Goal: Task Accomplishment & Management: Manage account settings

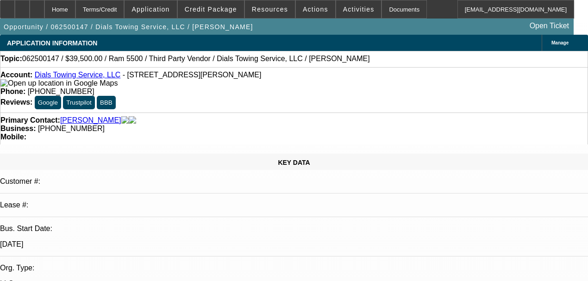
select select "0"
select select "2"
select select "0"
select select "6"
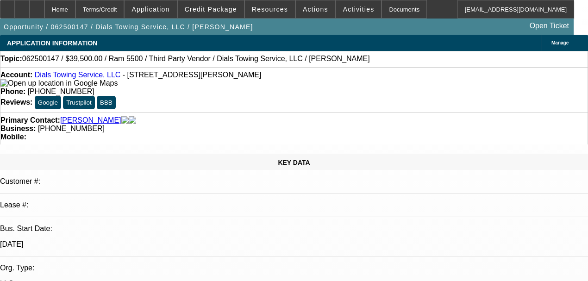
select select "0"
select select "0.1"
select select "4"
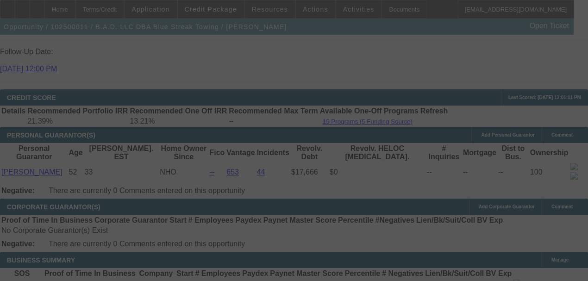
scroll to position [1331, 0]
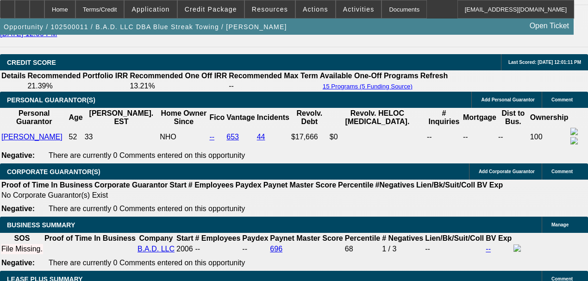
select select "0.2"
select select "2"
select select "0"
select select "6"
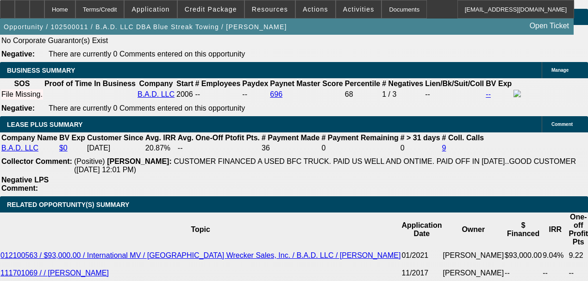
scroll to position [1590, 0]
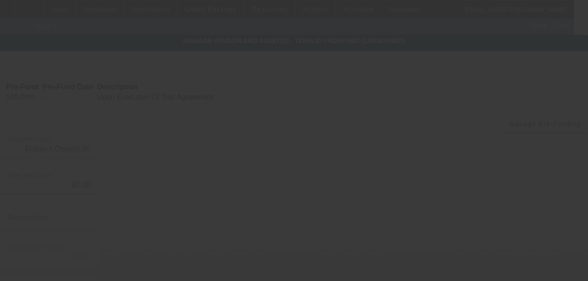
type input "$160,000.00"
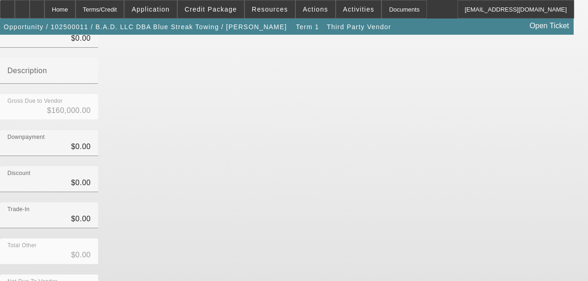
scroll to position [152, 0]
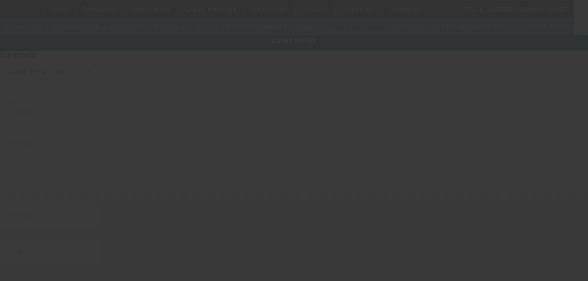
type input "1FVACXFE5MHML3994"
type input "Freightliner"
type input "M2"
radio input "true"
type input "6236 Pleasant Valley Rd"
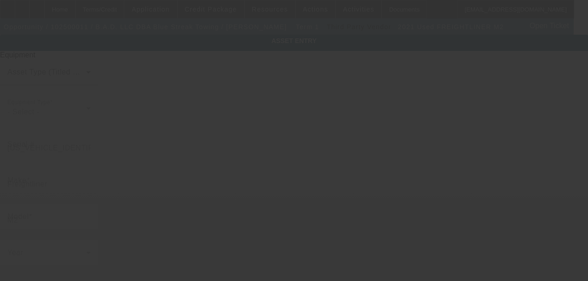
type input "Ste A"
type input "El Dorado"
type input "95623"
type input "El Dorado"
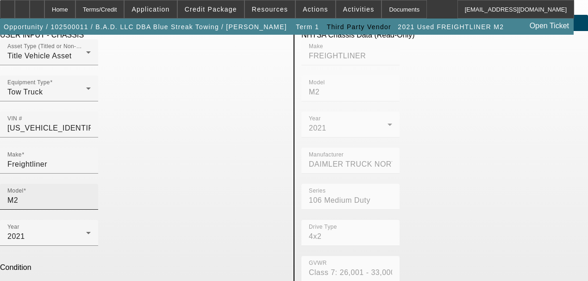
scroll to position [62, 0]
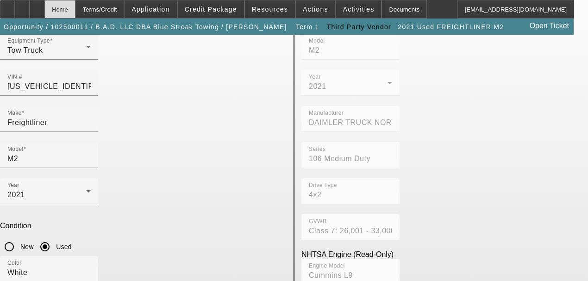
click at [71, 18] on div "Home" at bounding box center [59, 9] width 31 height 19
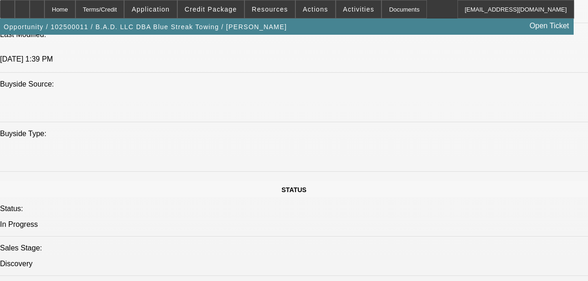
select select "0.2"
select select "2"
select select "0"
select select "6"
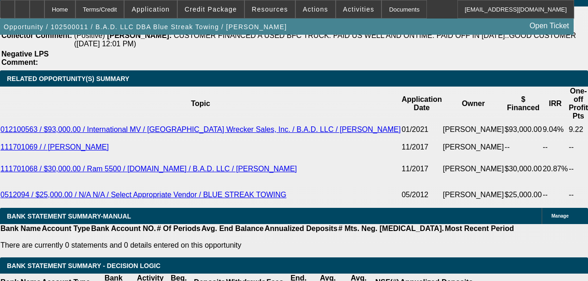
scroll to position [1549, 0]
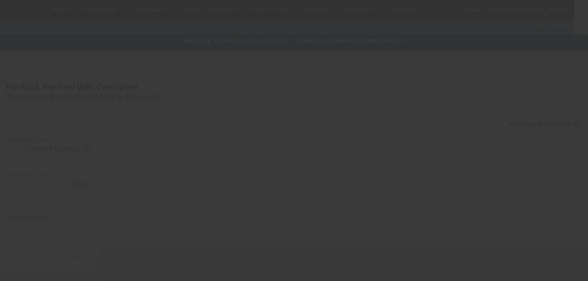
type input "$160,000.00"
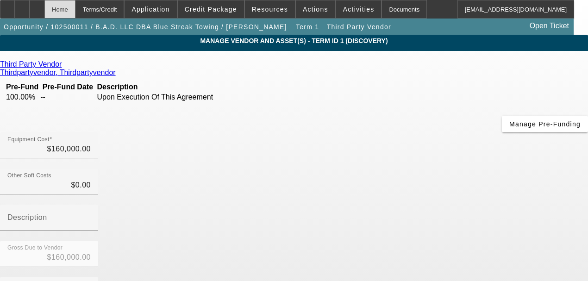
click at [76, 11] on div "Home" at bounding box center [59, 9] width 31 height 19
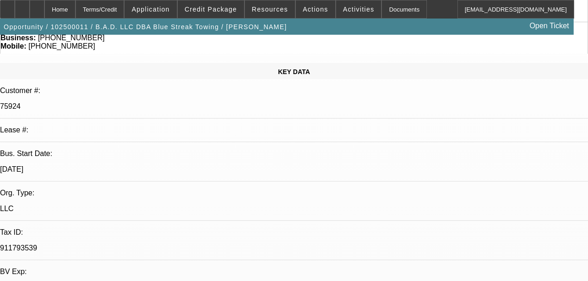
select select "0.2"
select select "2"
select select "0"
select select "6"
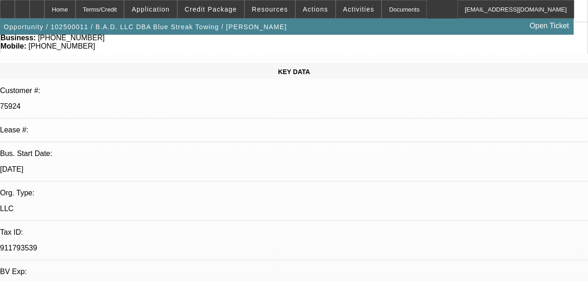
scroll to position [93, 0]
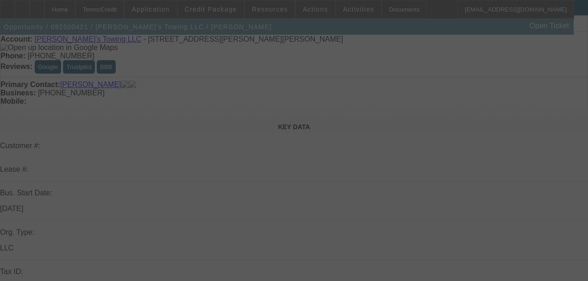
scroll to position [216, 0]
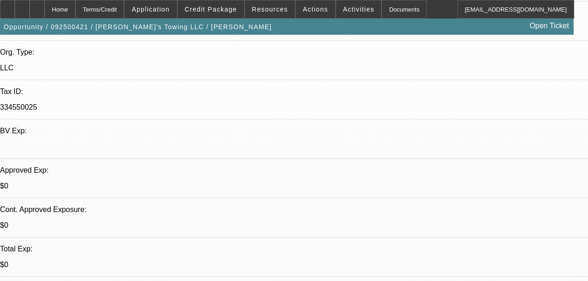
select select "0.2"
select select "2"
select select "0.1"
select select "4"
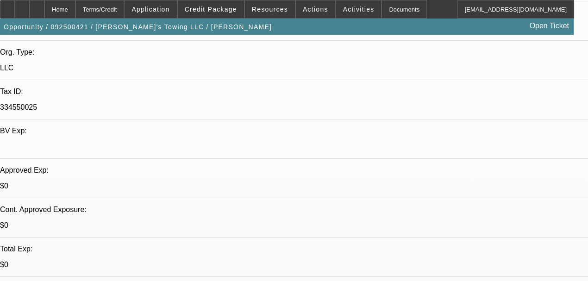
select select "0.2"
select select "2"
select select "0"
select select "6"
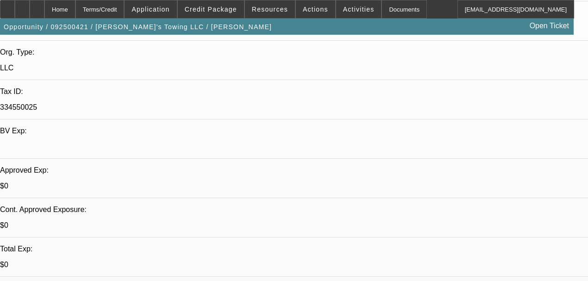
select select "0.2"
select select "2"
select select "0"
select select "6"
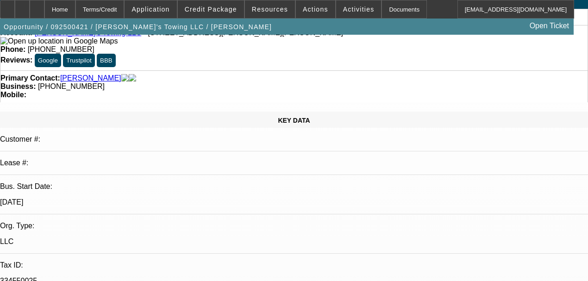
scroll to position [31, 0]
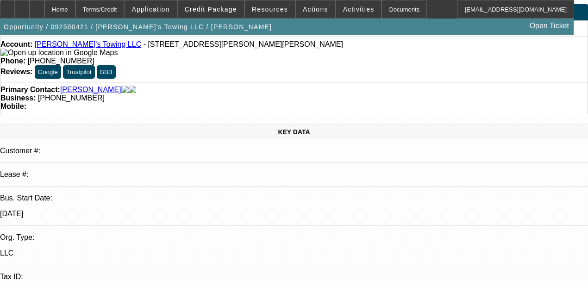
radio input "false"
radio input "true"
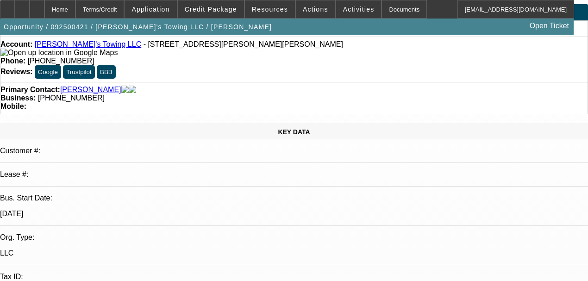
type textarea "Going to keep looking"
radio input "true"
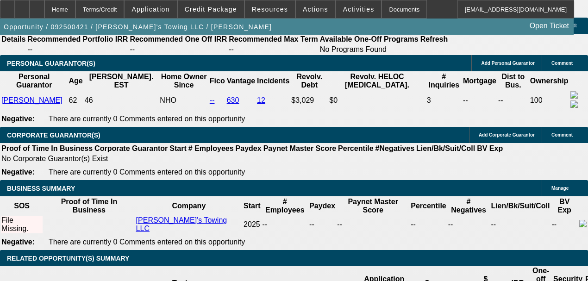
scroll to position [1359, 0]
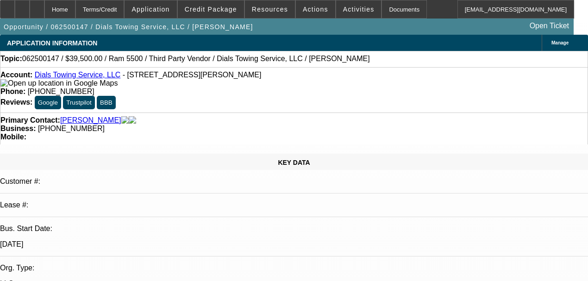
select select "0"
select select "2"
select select "0"
select select "6"
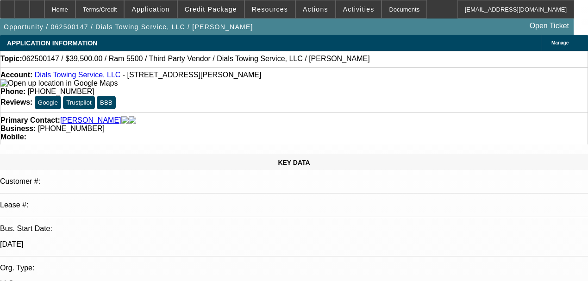
select select "0"
select select "0.1"
select select "4"
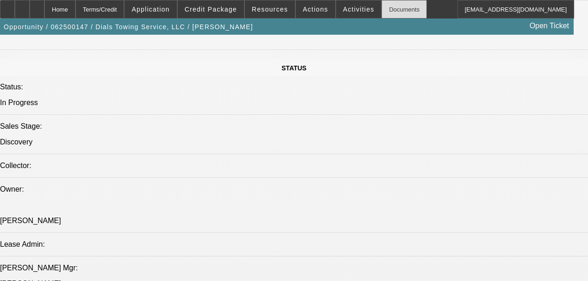
scroll to position [957, 0]
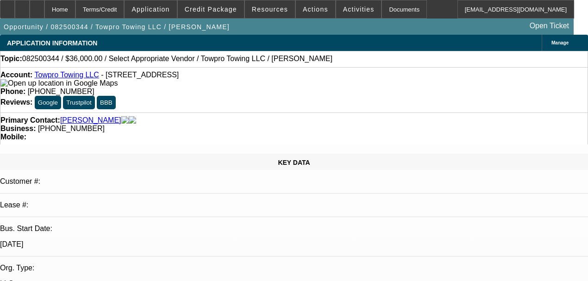
select select "0.2"
select select "0"
select select "0.1"
select select "4"
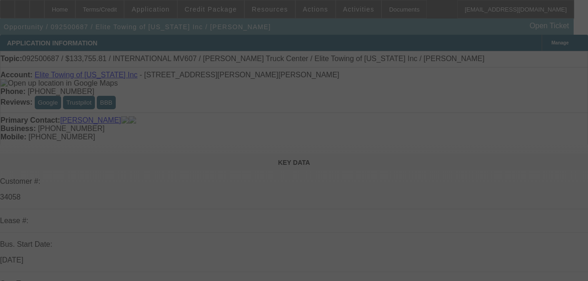
select select "0"
select select "2"
select select "0"
select select "6"
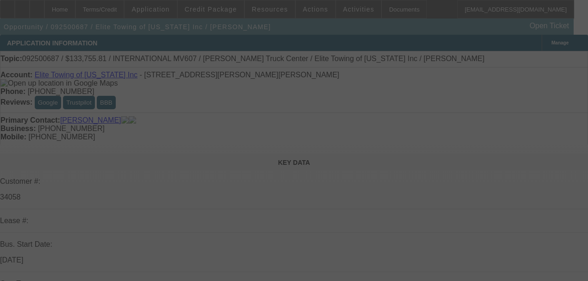
select select "0.1"
select select "2"
select select "0"
select select "6"
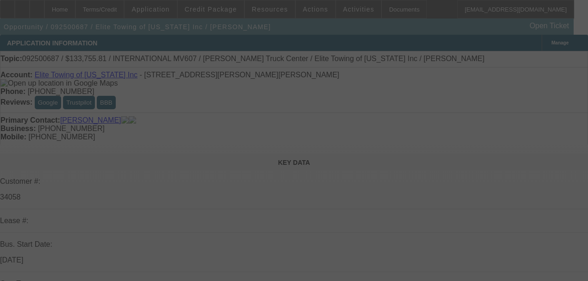
select select "0.1"
select select "0"
select select "2"
select select "0"
select select "6"
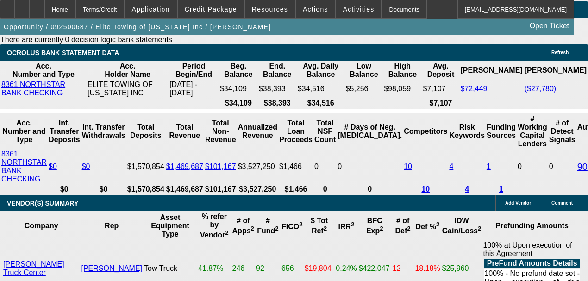
scroll to position [1853, 0]
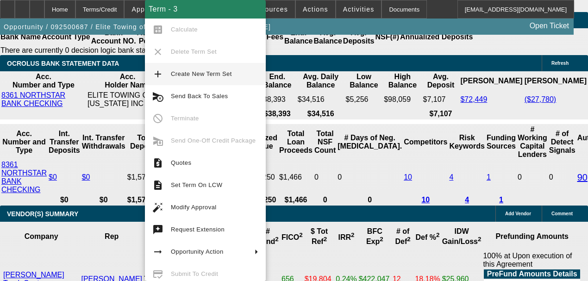
drag, startPoint x: 152, startPoint y: 83, endPoint x: 116, endPoint y: 134, distance: 62.2
click at [114, 133] on body "Home Terms/Credit Application Credit Package Resources Actions Activities Docum…" at bounding box center [294, 49] width 588 height 3805
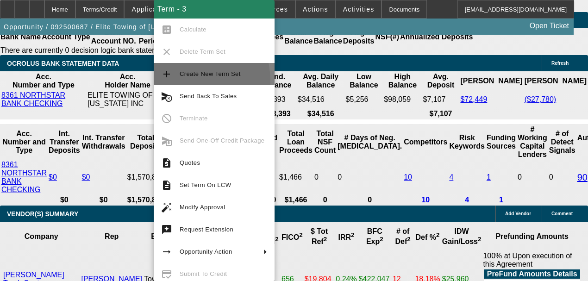
click at [167, 82] on button "add Create New Term Set" at bounding box center [214, 74] width 121 height 22
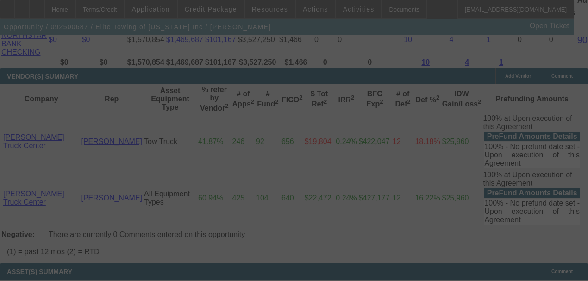
scroll to position [1977, 0]
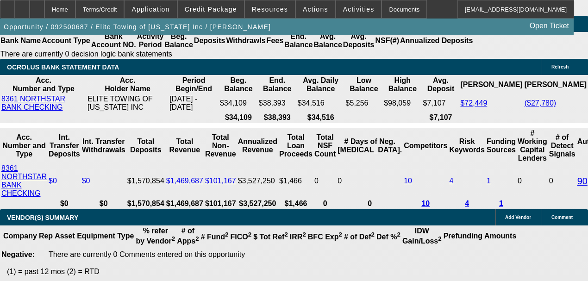
select select "0"
select select "2"
select select "0"
select select "6"
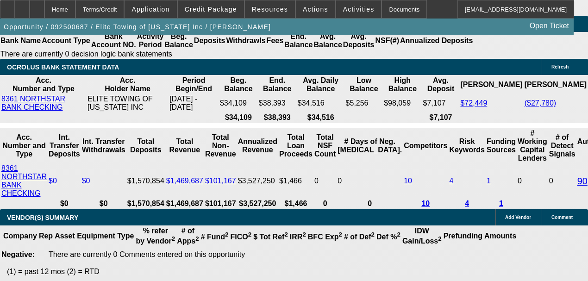
select select "0"
select select "2"
select select "0"
select select "6"
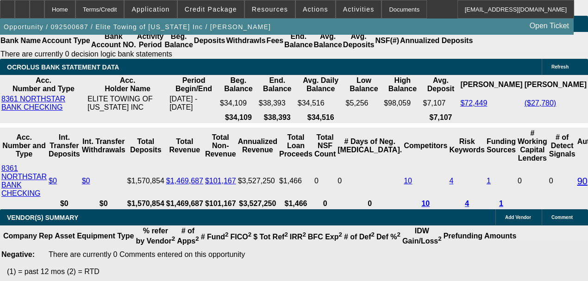
select select "0.1"
select select "2"
select select "0"
select select "6"
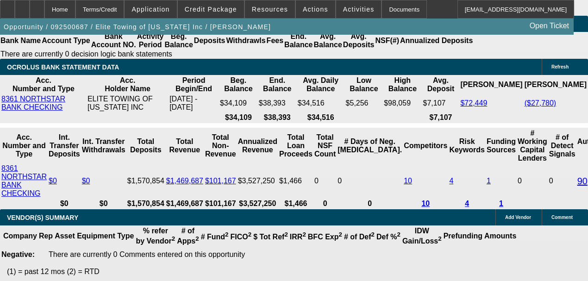
select select "0.1"
select select "0"
select select "2"
select select "0"
select select "6"
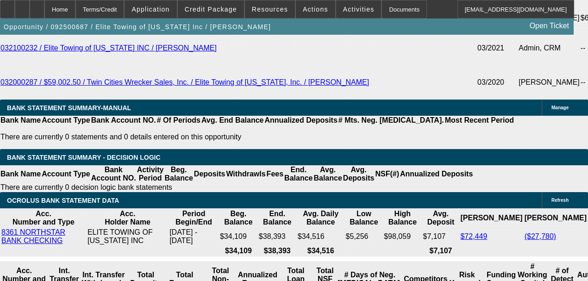
scroll to position [1716, 0]
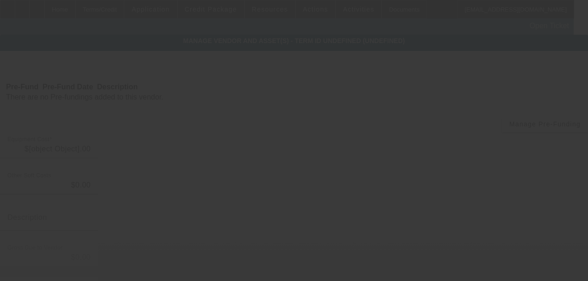
type input "$158,755.81"
type input "$2,000.00"
type input "$156,755.81"
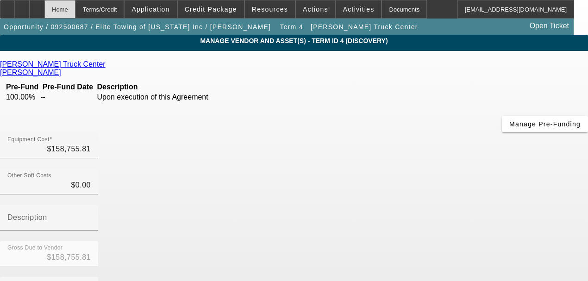
click at [76, 14] on div "Home" at bounding box center [59, 9] width 31 height 19
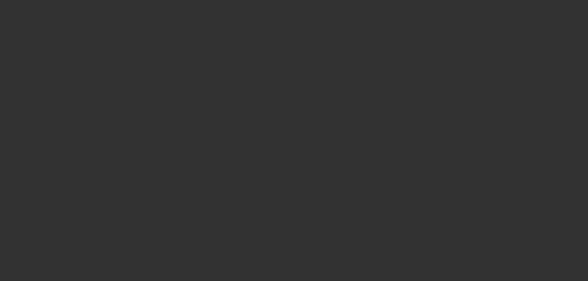
scroll to position [401, 0]
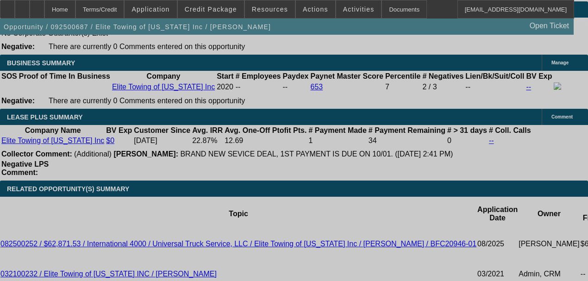
select select "0"
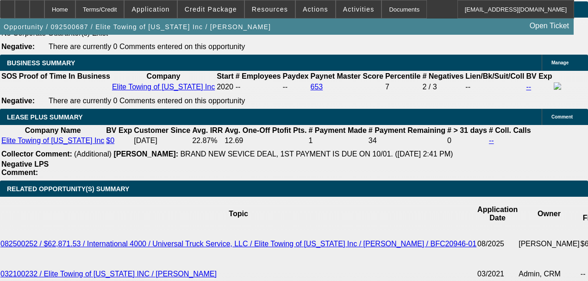
select select "2"
select select "0"
select select "6"
select select "0"
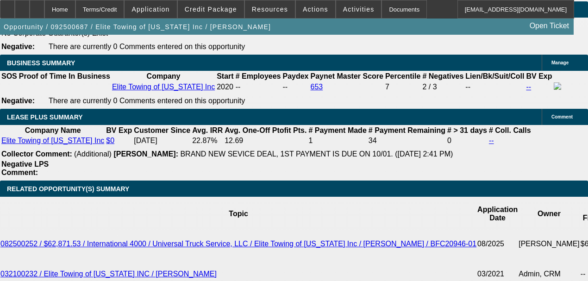
select select "2"
select select "0"
select select "6"
select select "0.1"
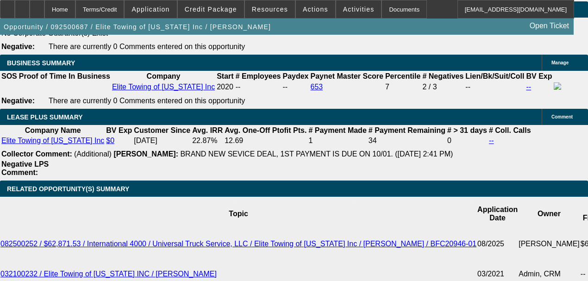
select select "2"
select select "0"
select select "6"
select select "0.1"
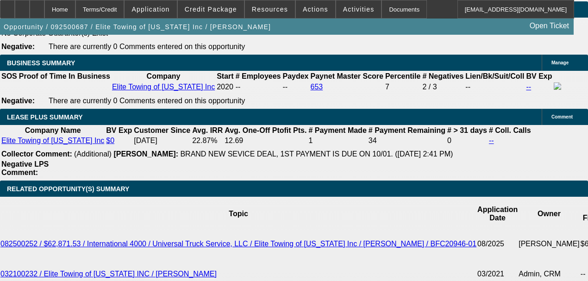
select select "0"
select select "2"
select select "0"
select select "6"
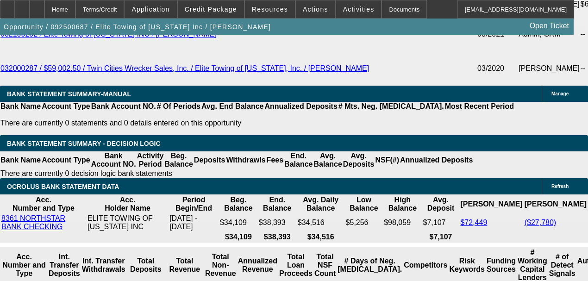
scroll to position [1725, 0]
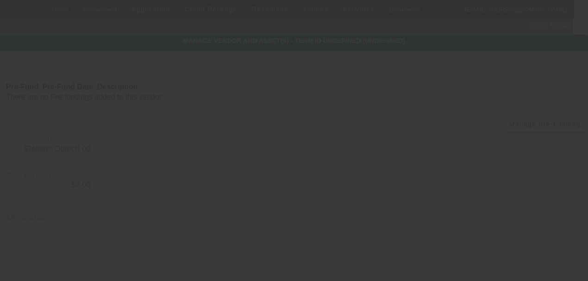
type input "$158,755.81"
type input "$2,000.00"
type input "$156,755.81"
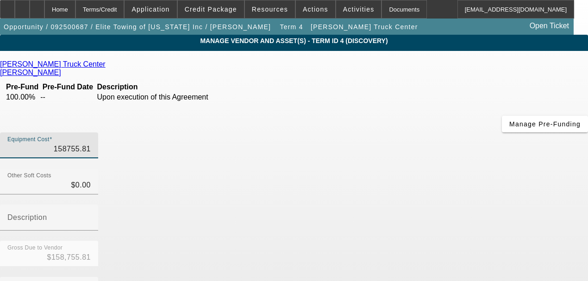
click at [91, 144] on input "158755.81" at bounding box center [48, 149] width 83 height 11
type input "5"
type input "$5.00"
type input "$-1,995.00"
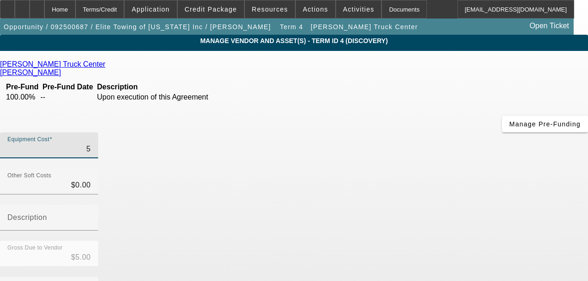
type input "50"
type input "$50.00"
type input "$-1,950.00"
type input "500"
type input "$500.00"
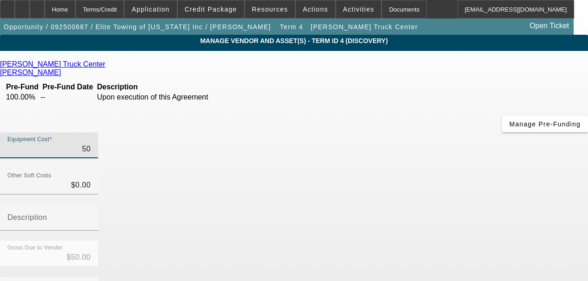
type input "$-1,500.00"
type input "5000"
type input "$5,000.00"
type input "$3,000.00"
type input "50000"
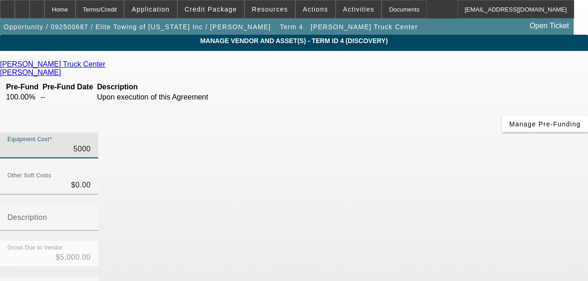
type input "$50,000.00"
type input "$48,000.00"
type input "$50,000.00"
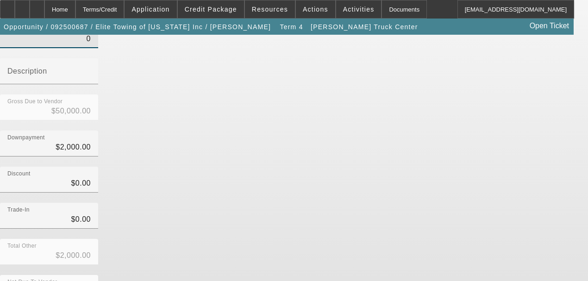
scroll to position [152, 0]
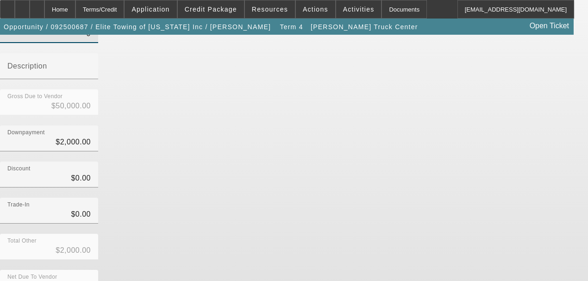
type input "$0.00"
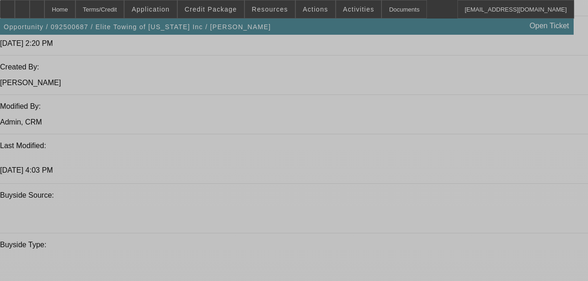
select select "0"
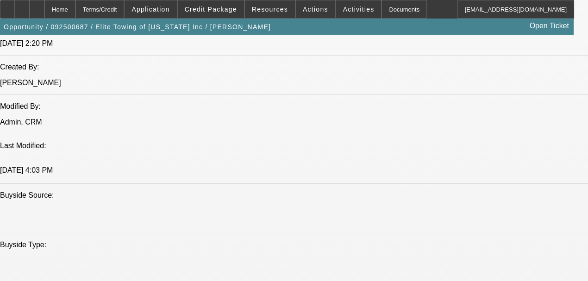
select select "2"
select select "0"
select select "6"
select select "0"
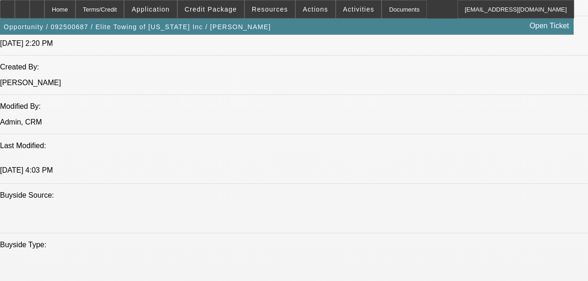
select select "2"
select select "0"
select select "6"
select select "0.1"
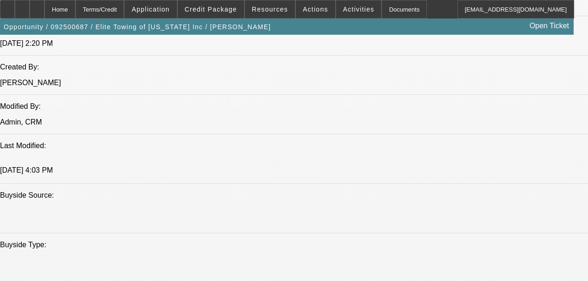
select select "2"
select select "0"
select select "6"
select select "0.1"
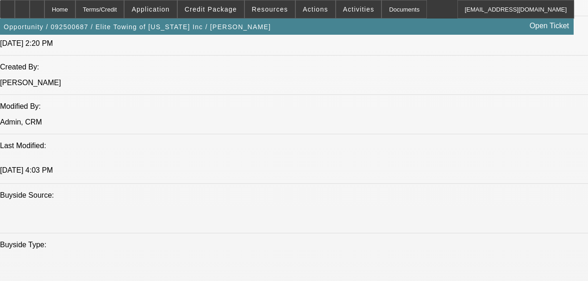
select select "0"
select select "2"
select select "0"
select select "6"
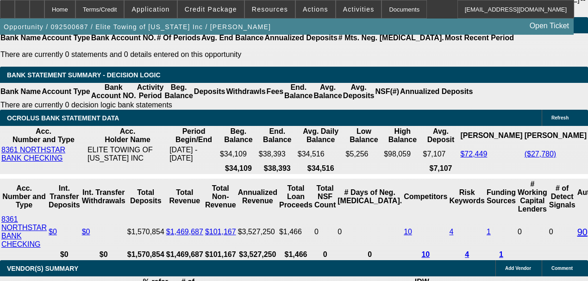
scroll to position [1895, 0]
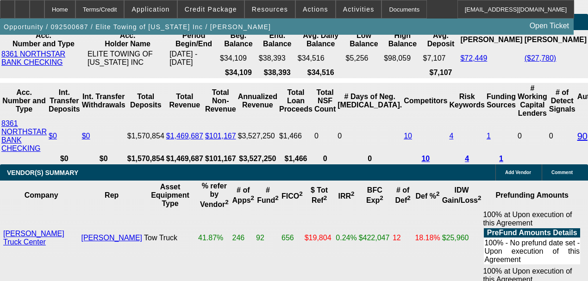
type input "1"
type input "UNKNOWN"
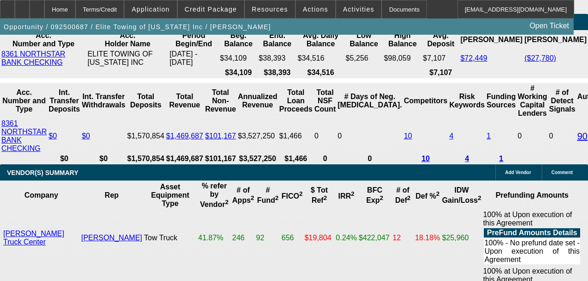
type input "18"
type input "$25,395.83"
type input "$50,791.66"
type input "$1,607.09"
type input "$3,214.18"
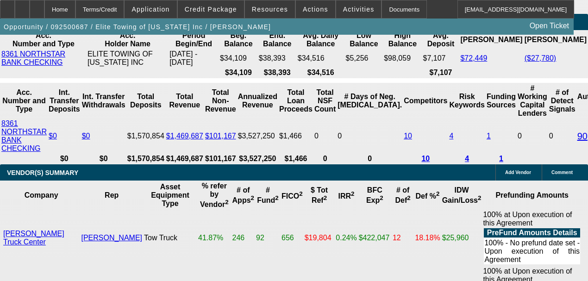
type input "18"
select select "0.15"
type input "$7,200.00"
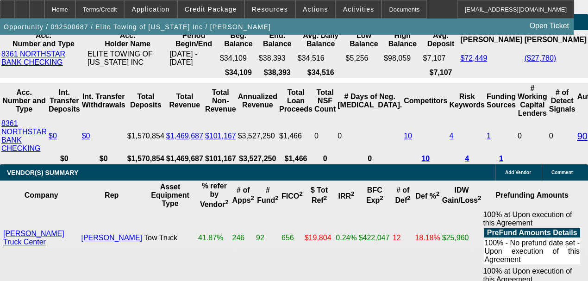
type input "$2,622.77"
type input "$5,245.54"
select select "0.2"
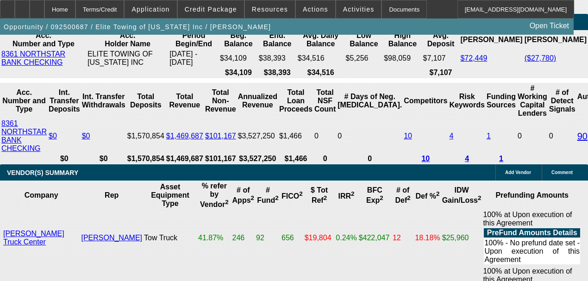
type input "$9,600.00"
type input "$2,468.49"
type input "$4,936.98"
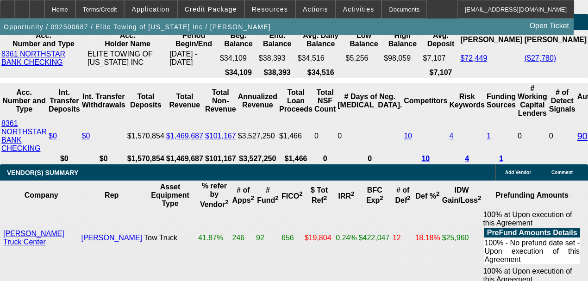
type input "2"
type input "$19,657.19"
type input "$39,314.38"
type input "20"
type input "$2,255.05"
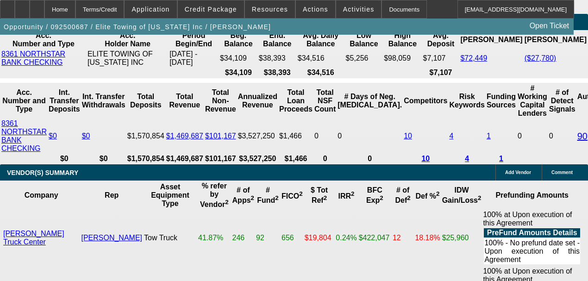
type input "$4,510.10"
type input "20"
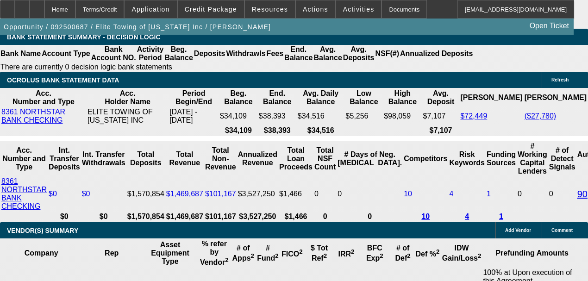
scroll to position [1833, 0]
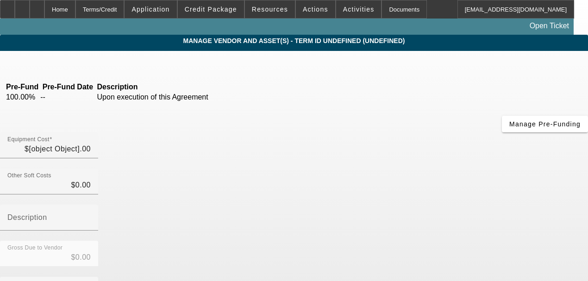
type input "$50,000.00"
type input "$2,000.00"
type input "$48,000.00"
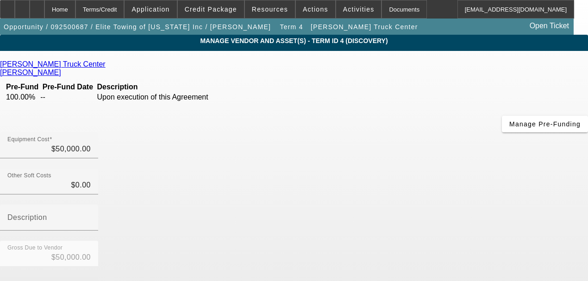
type input "0"
type input "$0.00"
type input "$50,000.00"
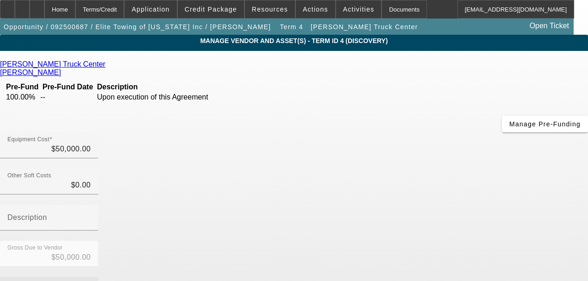
type input "$0.00"
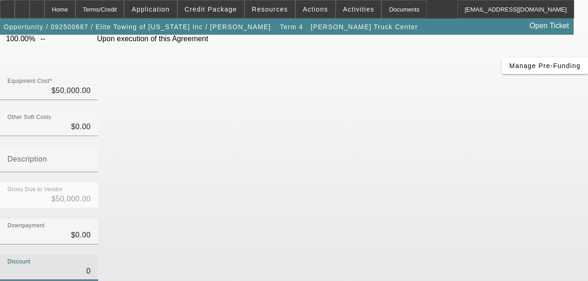
scroll to position [152, 0]
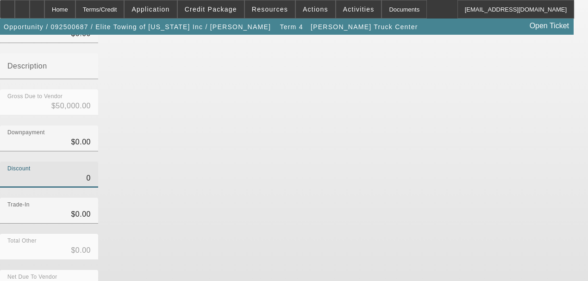
type input "$0.00"
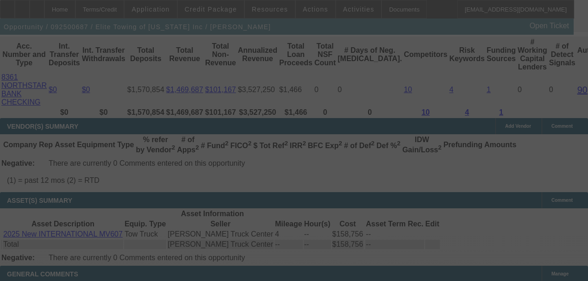
scroll to position [1951, 0]
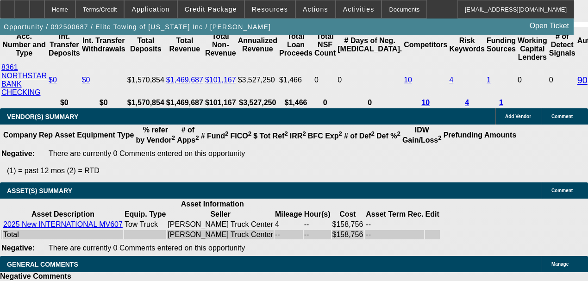
select select "0.2"
select select "2"
select select "0"
select select "6"
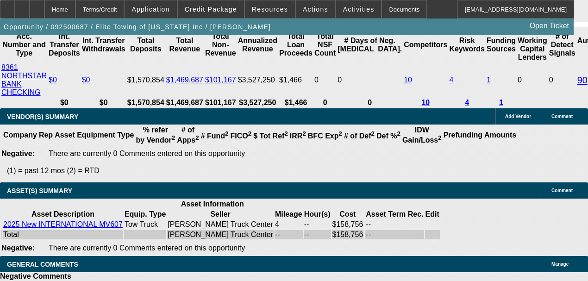
select select "0"
select select "2"
select select "0"
select select "6"
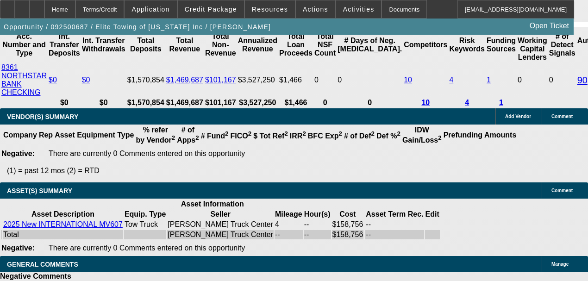
select select "0.1"
select select "2"
select select "0"
select select "6"
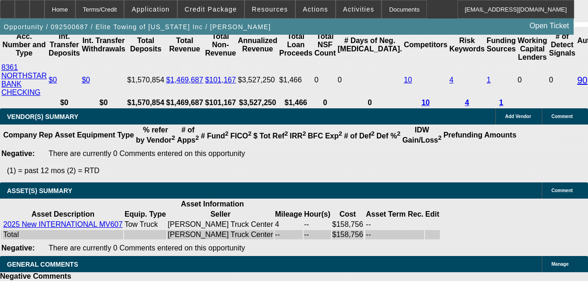
select select "0.1"
select select "0"
select select "2"
select select "0"
select select "6"
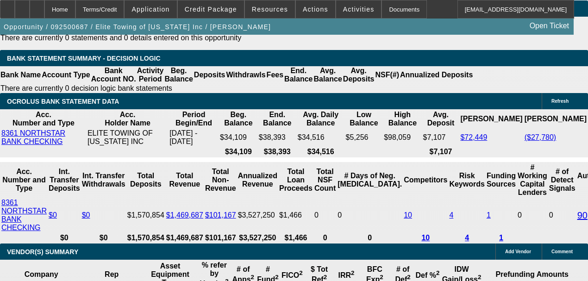
scroll to position [1854, 0]
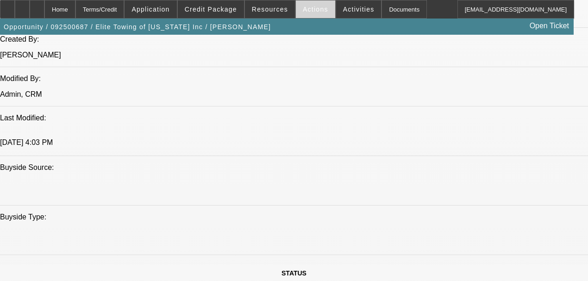
click at [306, 12] on span "Actions" at bounding box center [315, 9] width 25 height 7
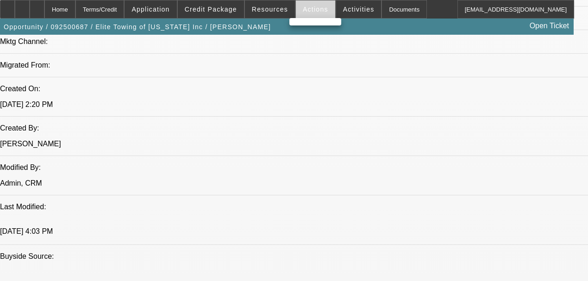
scroll to position [680, 0]
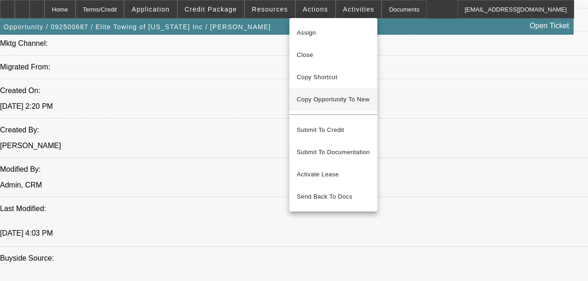
click at [311, 96] on button "Copy Opportunity To New" at bounding box center [334, 99] width 88 height 22
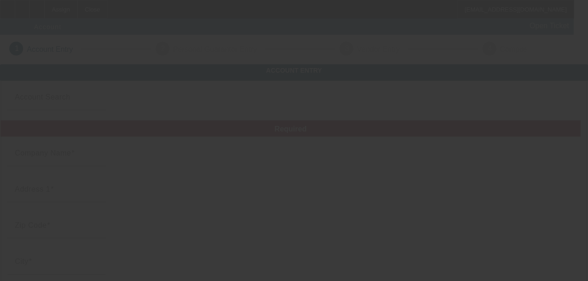
type input "Elite Towing of Minnesota Inc"
type input "14 Acker St E"
type input "55117"
type input "Saint Paul"
type input "(952) 808-0808"
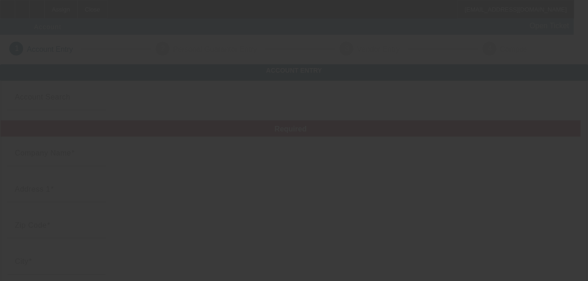
type input "thomas@elitetowingofmn.com"
type input "Ramsey"
type input "844162986"
type input "Towing"
type input "https://elitetowingofmn.com"
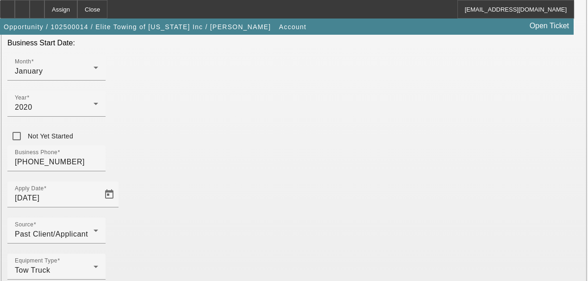
scroll to position [310, 0]
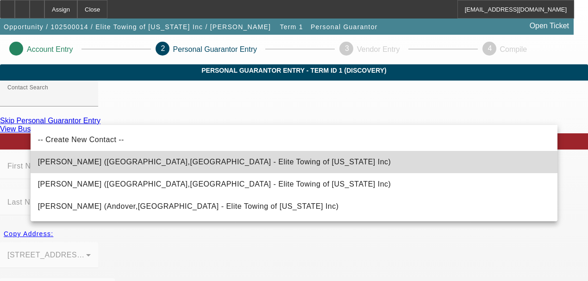
click at [186, 163] on span "Hayden, Thomas (Plymouth,MN - Elite Towing of Minnesota Inc)" at bounding box center [215, 162] width 354 height 8
type input "Hayden, Thomas (Plymouth,MN - Elite Towing of Minnesota Inc)"
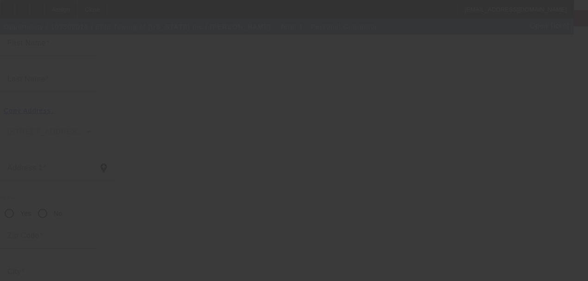
scroll to position [154, 0]
type input "Thomas"
type input "Hayden"
type input "235 Nathan Ln Apt. N127"
radio input "true"
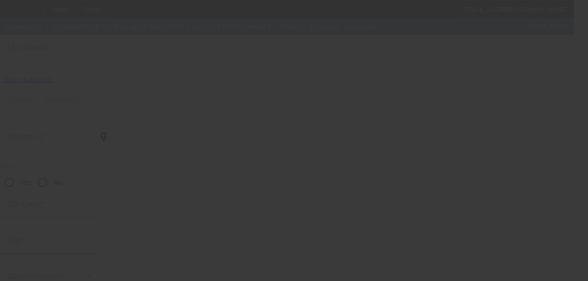
type input "55441"
type input "Plymouth"
type input "(612) 220-2135"
type input "35"
type input "470-31-5357"
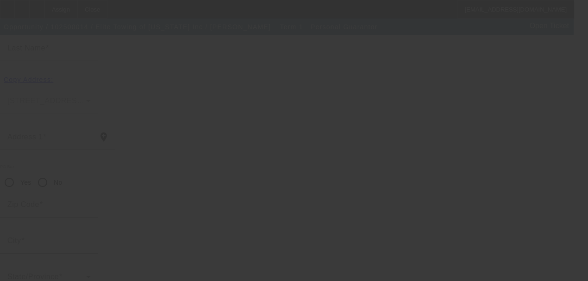
type input "thomas@elitetowingofmn.com"
type input "(612) 343-0022"
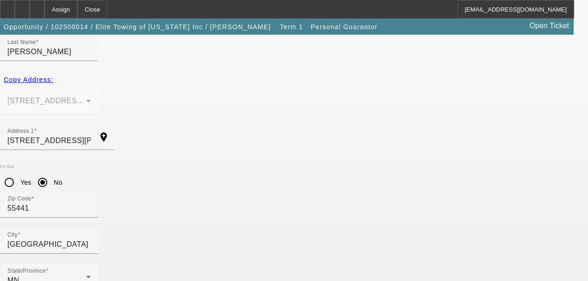
scroll to position [179, 0]
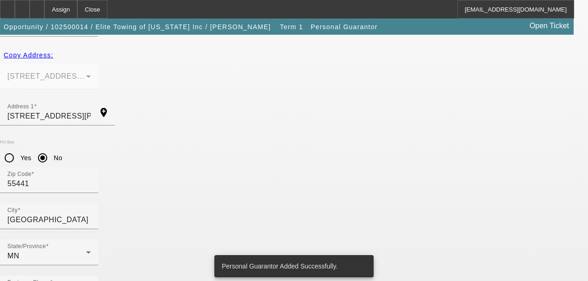
scroll to position [0, 0]
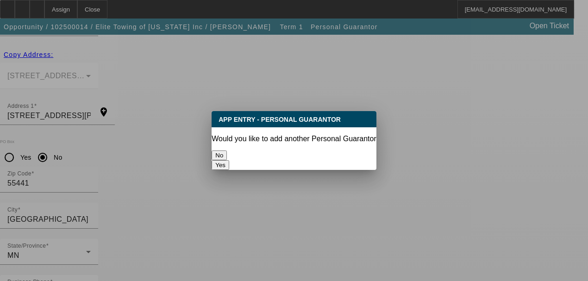
click at [229, 160] on button "Yes" at bounding box center [221, 165] width 18 height 10
radio input "false"
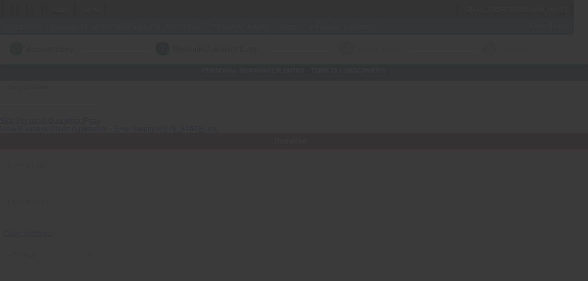
scroll to position [179, 0]
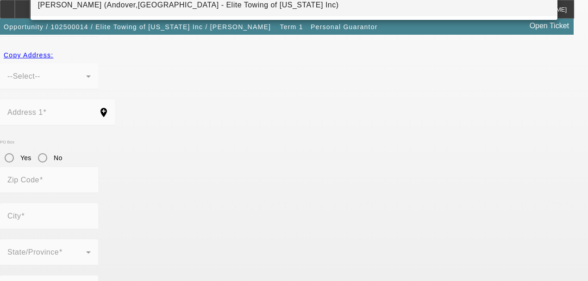
click at [200, 12] on mat-option "Perry, Michael (Andover,MN - Elite Towing of Minnesota Inc)" at bounding box center [295, 5] width 528 height 22
type input "Perry, Michael (Andover,MN - Elite Towing of Minnesota Inc)"
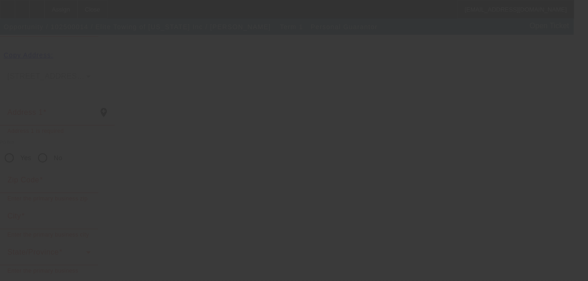
type input "Michael"
type input "Perry"
type input "16138 Crane St NW"
radio input "true"
type input "55304"
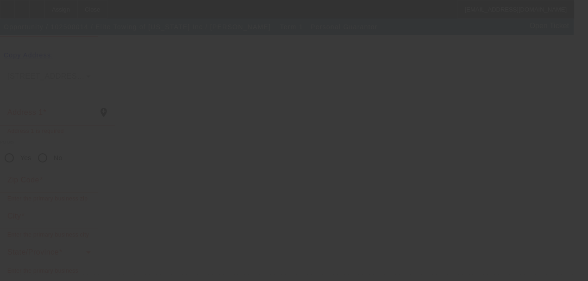
type input "Andover"
type input "(612) 328-7911"
type input "65"
type input "474-96-9030"
type input "cydney@elitetowingofmn.com"
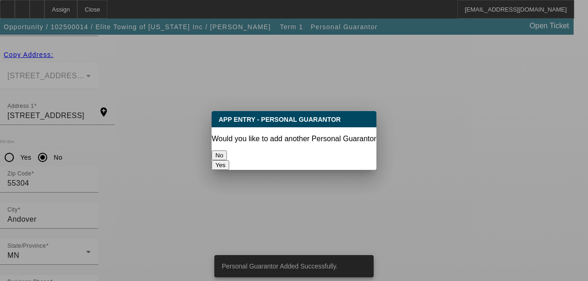
scroll to position [0, 0]
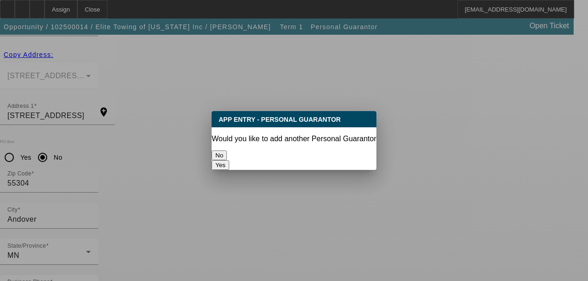
click at [227, 152] on button "No" at bounding box center [219, 156] width 15 height 10
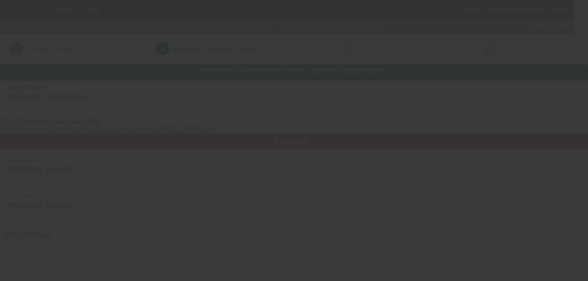
scroll to position [179, 0]
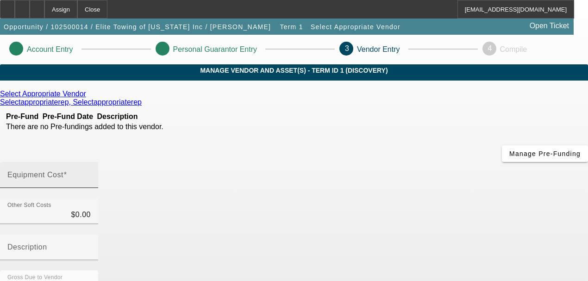
click at [91, 173] on input "Equipment Cost" at bounding box center [48, 178] width 83 height 11
type input "5"
type input "$5.00"
type input "50"
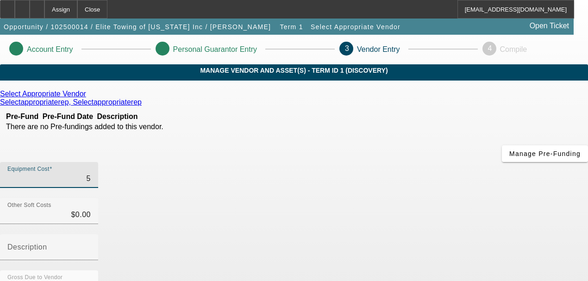
type input "$50.00"
type input "500"
type input "$500.00"
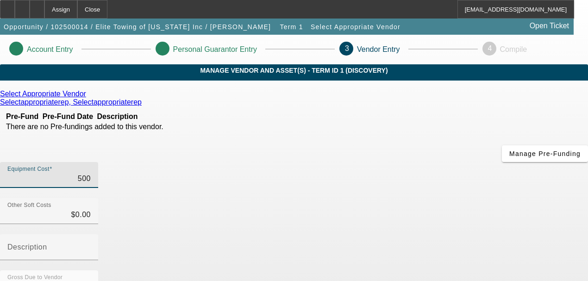
type input "5000"
type input "$5,000.00"
type input "50000"
type input "$50,000.00"
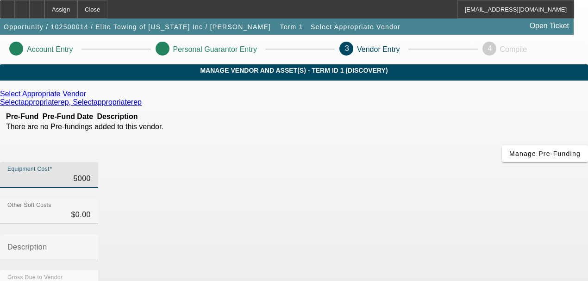
type input "$50,000.00"
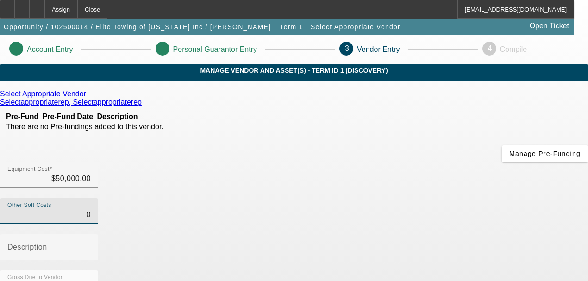
scroll to position [186, 0]
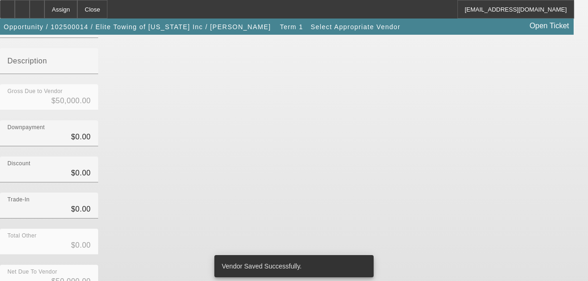
scroll to position [0, 0]
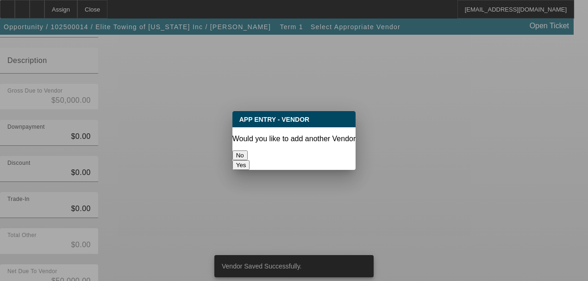
click at [246, 152] on button "No" at bounding box center [240, 156] width 15 height 10
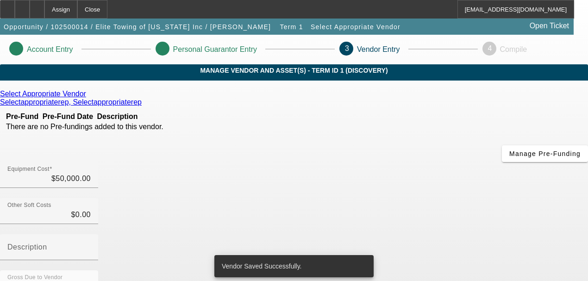
scroll to position [186, 0]
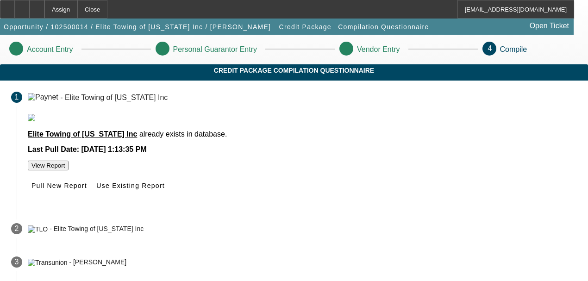
drag, startPoint x: 320, startPoint y: 216, endPoint x: 282, endPoint y: 235, distance: 42.7
click at [276, 212] on div "Elite Towing of Minnesota Inc already exists in database. Last Pull Date: Aug 1…" at bounding box center [303, 163] width 572 height 98
click at [164, 190] on span "Use Existing Report" at bounding box center [130, 185] width 68 height 7
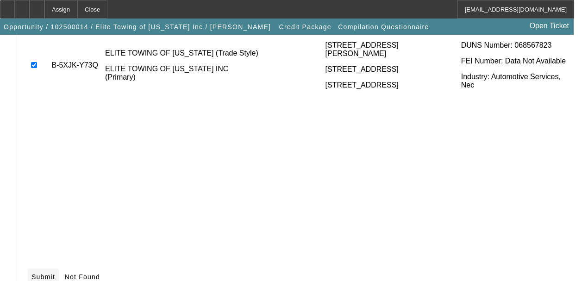
click at [55, 273] on span "Submit" at bounding box center [44, 276] width 24 height 7
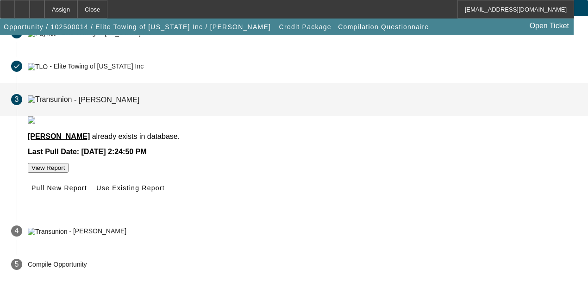
scroll to position [100, 0]
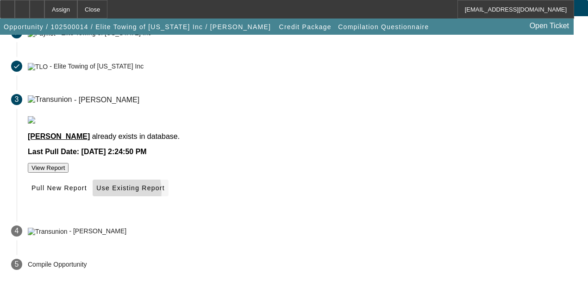
click at [168, 194] on span at bounding box center [131, 188] width 76 height 22
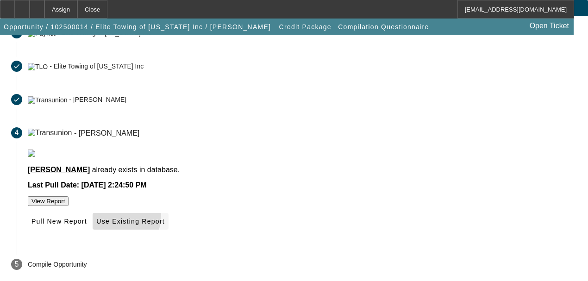
click at [168, 217] on span at bounding box center [131, 221] width 76 height 22
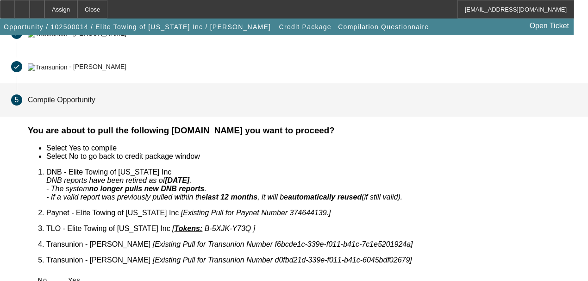
scroll to position [132, 0]
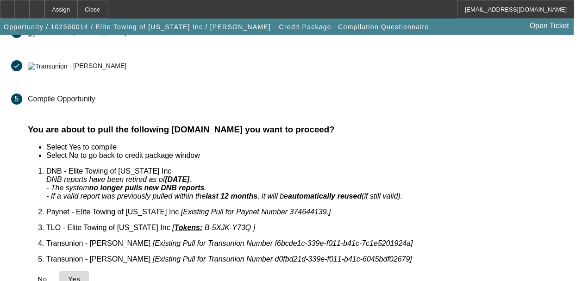
click at [81, 276] on span "Yes" at bounding box center [74, 279] width 13 height 7
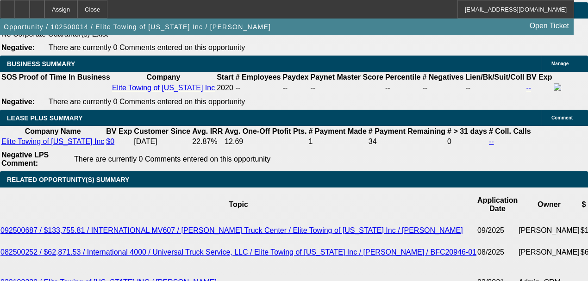
scroll to position [1506, 0]
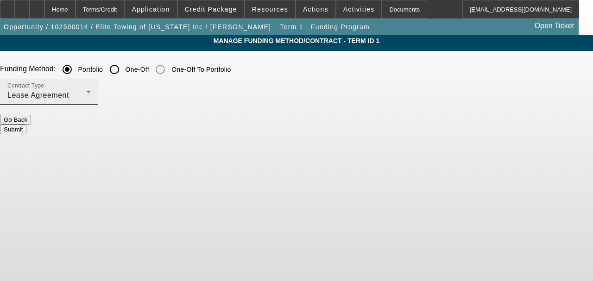
click at [86, 90] on div "Lease Agreement" at bounding box center [46, 95] width 79 height 11
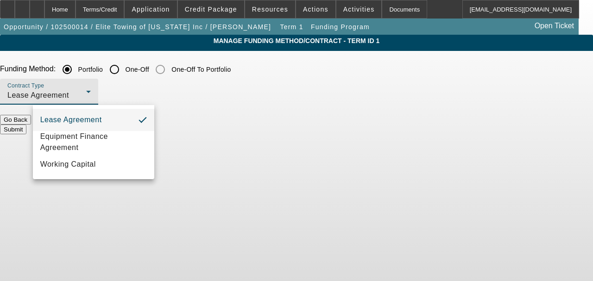
click at [135, 90] on div at bounding box center [296, 140] width 593 height 281
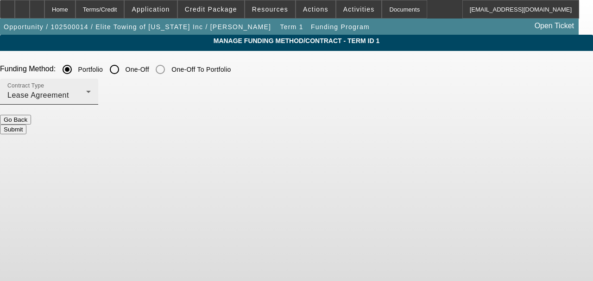
click at [86, 90] on div "Lease Agreement" at bounding box center [46, 95] width 79 height 11
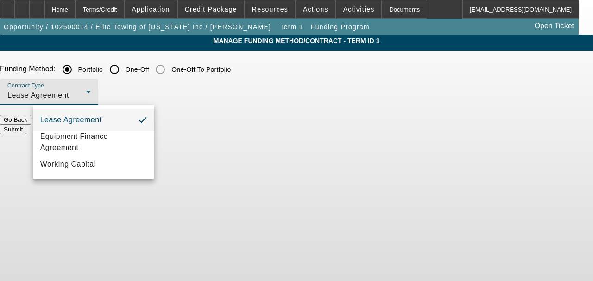
click at [142, 96] on div at bounding box center [296, 140] width 593 height 281
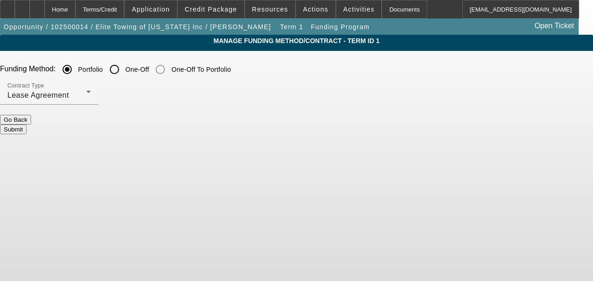
click at [26, 126] on button "Submit" at bounding box center [13, 130] width 26 height 10
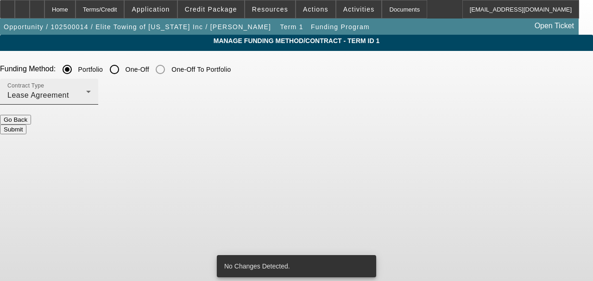
click at [91, 104] on div "Contract Type Lease Agreement" at bounding box center [48, 92] width 83 height 26
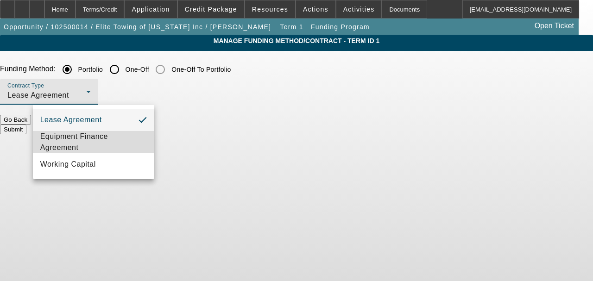
click at [127, 133] on mat-option "Equipment Finance Agreement" at bounding box center [93, 142] width 121 height 22
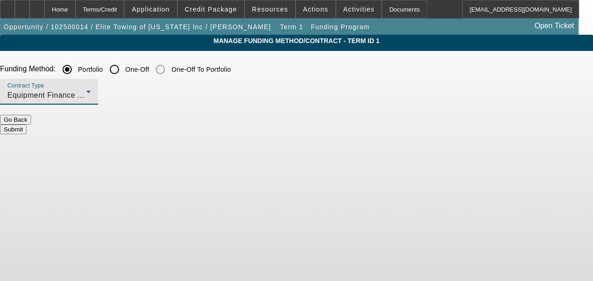
click at [26, 125] on button "Submit" at bounding box center [13, 130] width 26 height 10
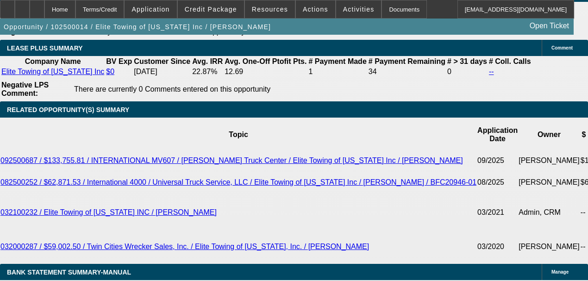
scroll to position [1575, 0]
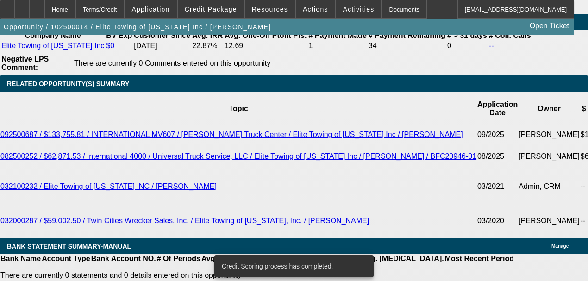
scroll to position [1558, 0]
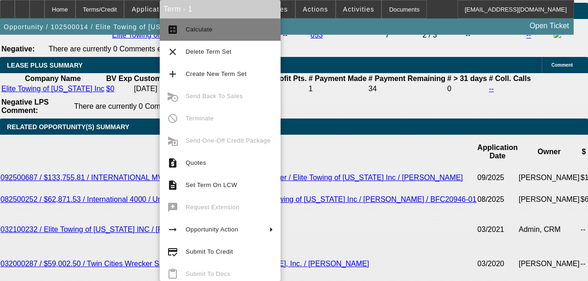
click at [182, 37] on button "calculate Calculate" at bounding box center [220, 30] width 121 height 22
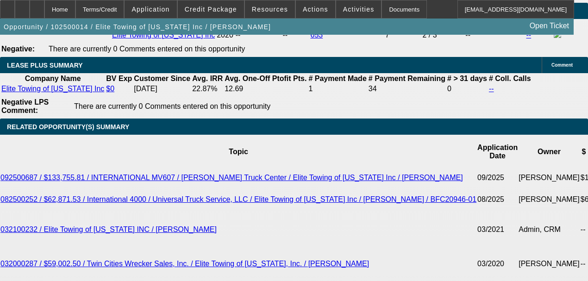
click at [191, 147] on body "Home Terms/Credit Application Credit Package Resources Actions Activities Docum…" at bounding box center [294, 203] width 588 height 3522
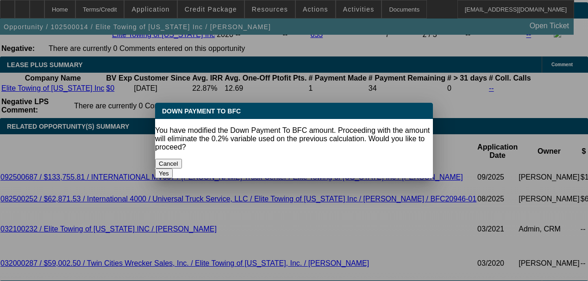
click at [182, 159] on button "Cancel" at bounding box center [168, 164] width 27 height 10
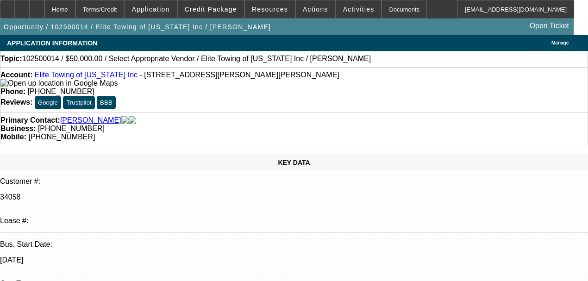
scroll to position [1558, 0]
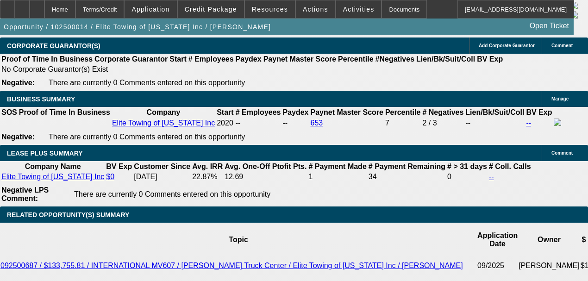
scroll to position [1465, 0]
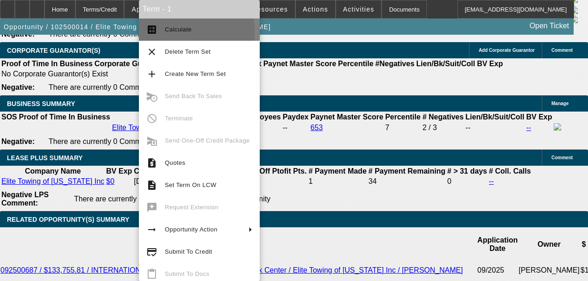
click at [174, 32] on span "Calculate" at bounding box center [178, 29] width 27 height 7
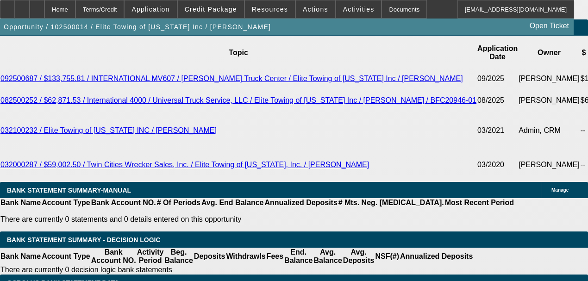
scroll to position [1650, 0]
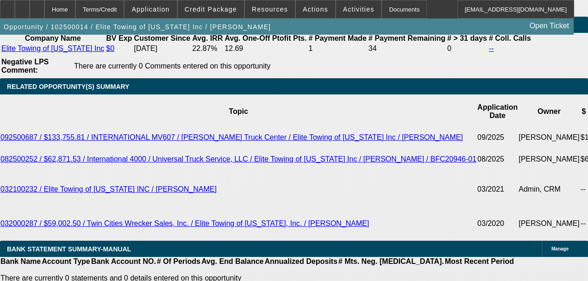
scroll to position [1527, 0]
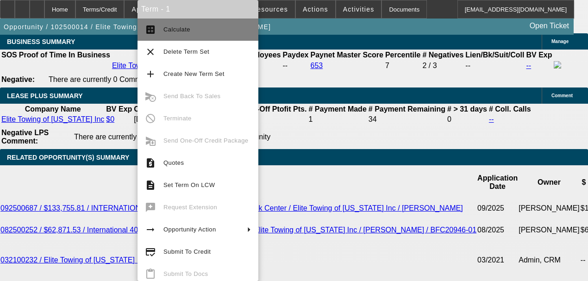
click at [179, 25] on span "Calculate" at bounding box center [208, 29] width 88 height 11
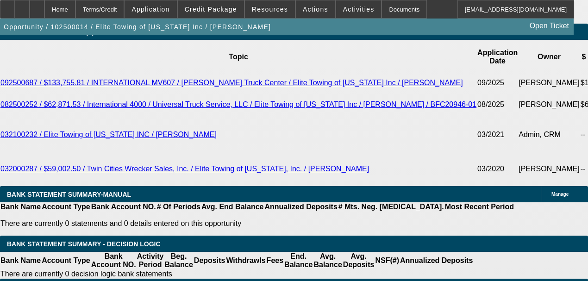
scroll to position [1667, 0]
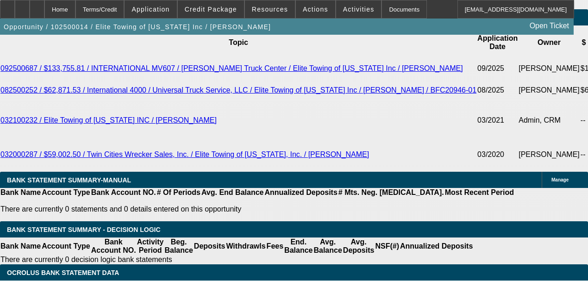
paste textarea "2019 F550 century 312 4x4 , 50k"
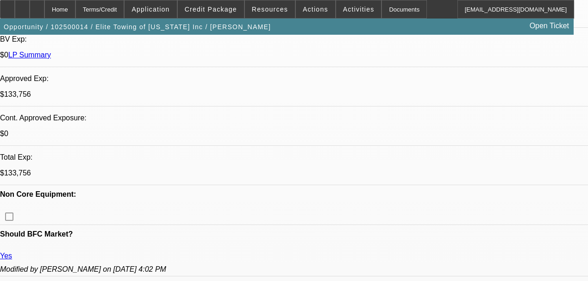
scroll to position [308, 0]
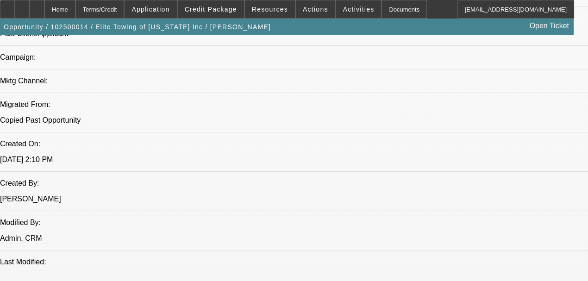
scroll to position [679, 0]
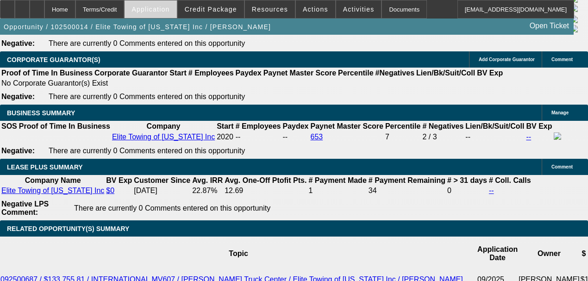
scroll to position [1443, 0]
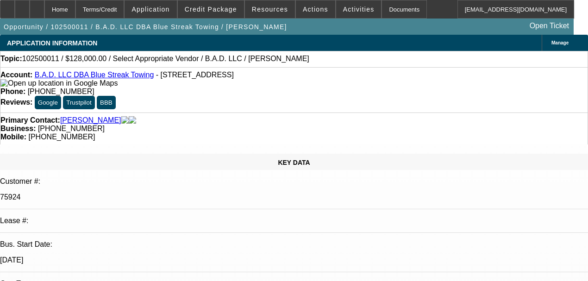
select select "0.2"
select select "2"
select select "0"
select select "6"
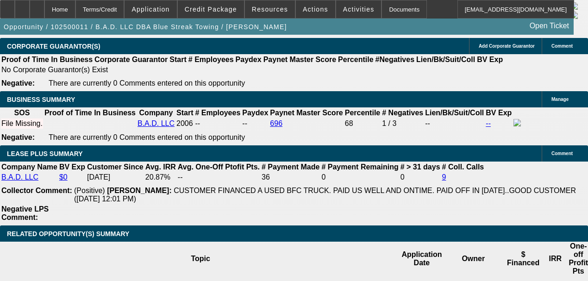
scroll to position [1452, 0]
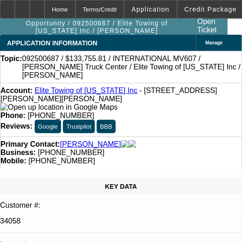
select select "0.2"
select select "2"
select select "0"
select select "6"
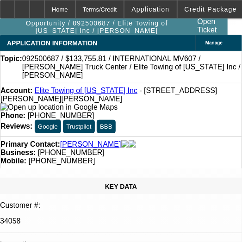
select select "0"
select select "2"
select select "0"
select select "6"
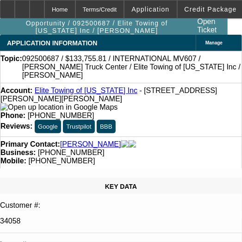
select select "0.1"
select select "2"
select select "0"
select select "6"
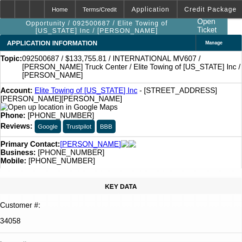
select select "0.1"
select select "0"
select select "2"
select select "0"
select select "6"
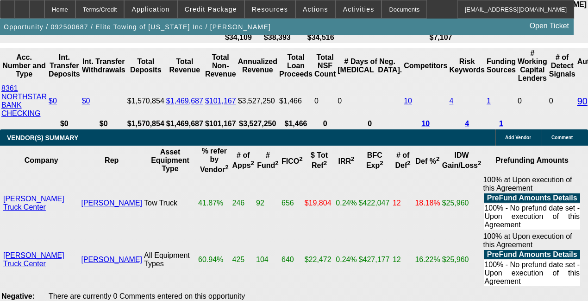
scroll to position [1946, 0]
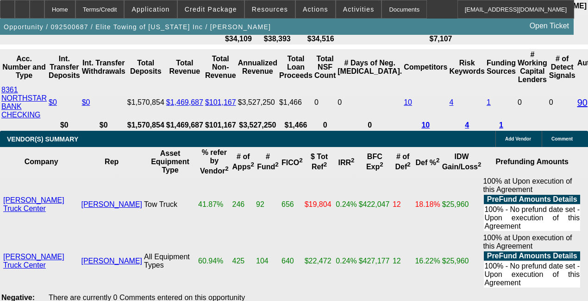
radio input "true"
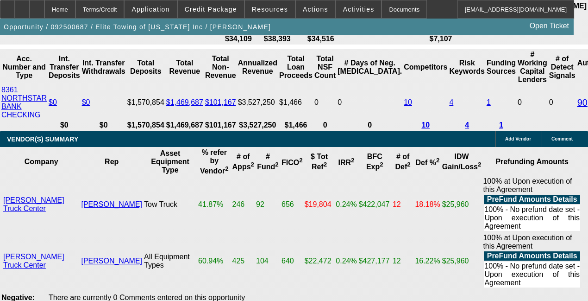
type textarea "Said the new truck is not ready yet, and they need to add a ford in the mean ti…"
radio input "true"
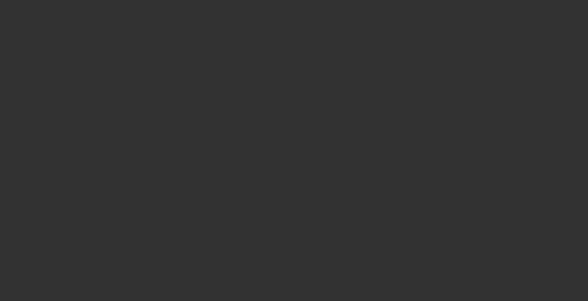
scroll to position [0, 0]
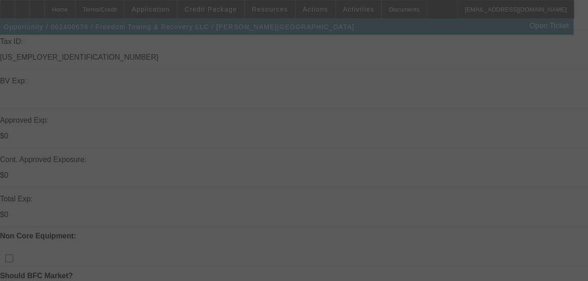
scroll to position [278, 0]
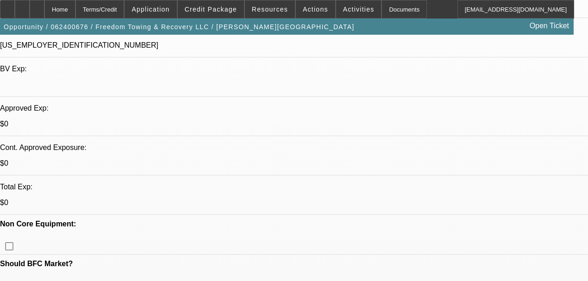
select select "0"
select select "2"
select select "0.1"
select select "4"
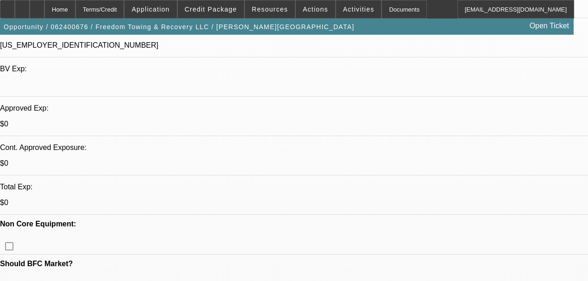
click at [215, 13] on span at bounding box center [211, 9] width 66 height 22
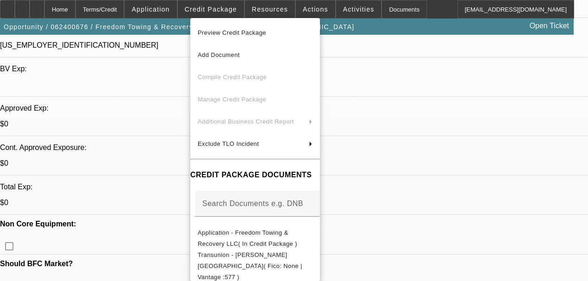
click at [221, 34] on span "Preview Credit Package" at bounding box center [232, 32] width 69 height 7
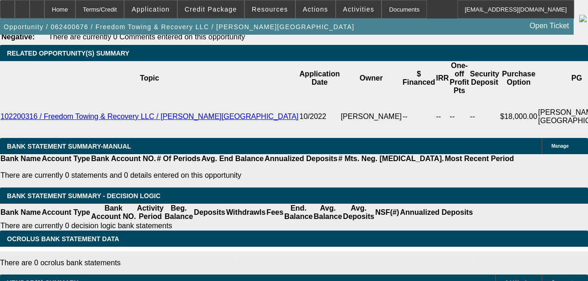
scroll to position [1544, 0]
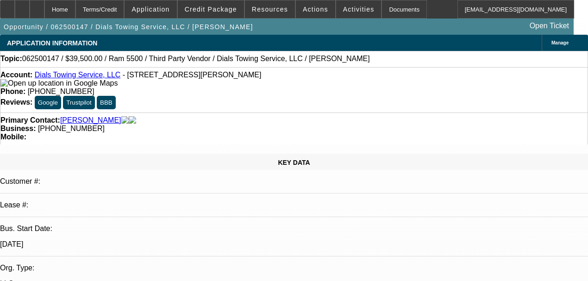
select select "0"
select select "2"
select select "0"
select select "6"
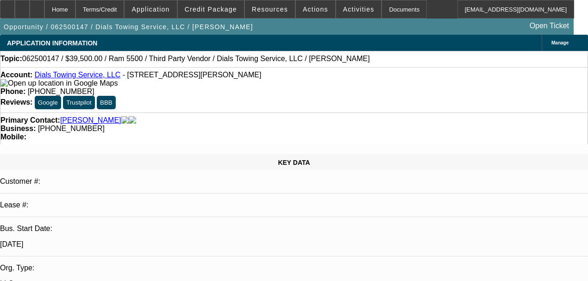
select select "0"
select select "0.1"
select select "4"
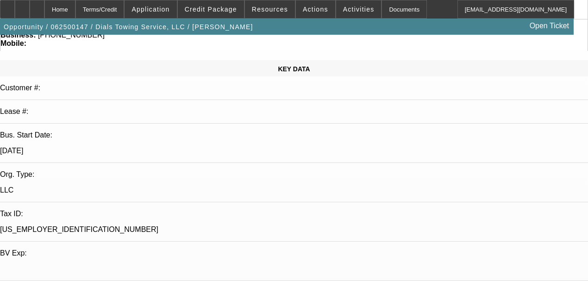
scroll to position [93, 0]
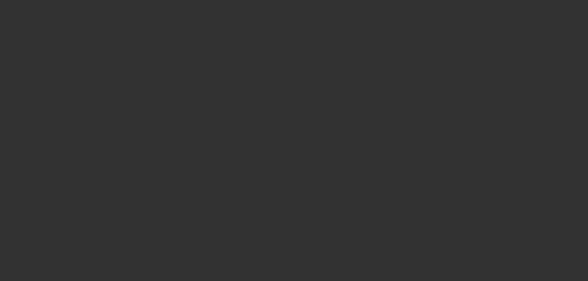
scroll to position [0, 0]
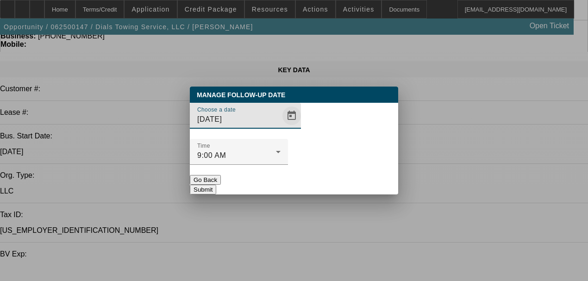
click at [281, 127] on span "Open calendar" at bounding box center [292, 116] width 22 height 22
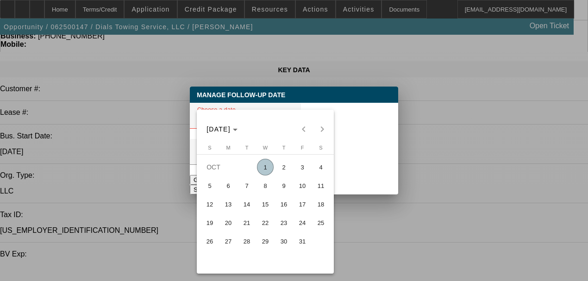
click at [279, 171] on span "2" at bounding box center [284, 167] width 17 height 17
type input "[DATE]"
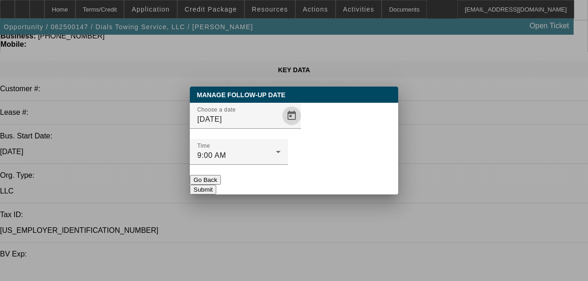
click at [216, 185] on button "Submit" at bounding box center [203, 190] width 26 height 10
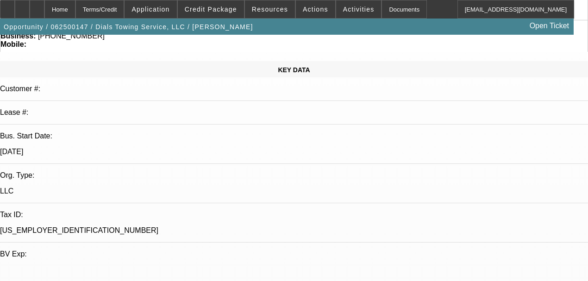
scroll to position [93, 0]
click at [296, 6] on span at bounding box center [315, 9] width 39 height 22
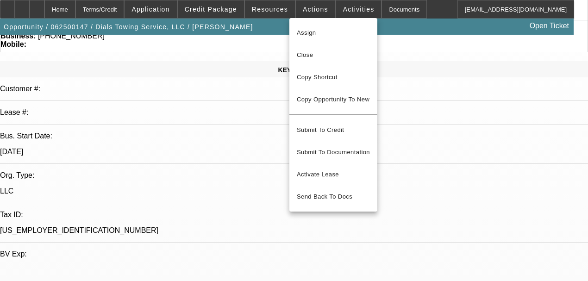
click at [335, 8] on div at bounding box center [294, 140] width 588 height 281
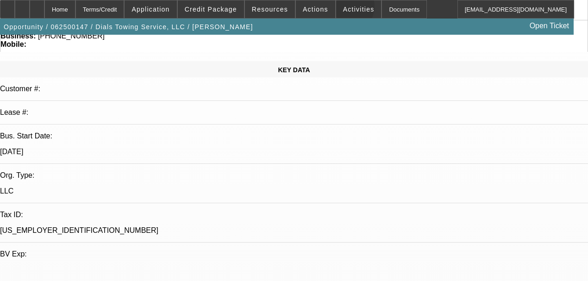
click at [343, 8] on span "Activities" at bounding box center [359, 9] width 32 height 7
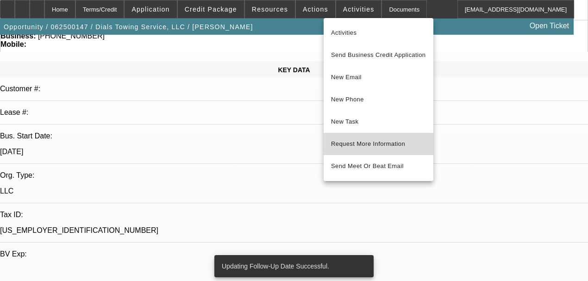
click at [358, 146] on span "Request More Information" at bounding box center [378, 144] width 95 height 11
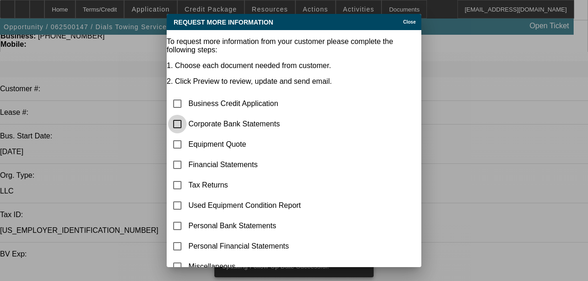
click at [187, 115] on input "checkbox" at bounding box center [177, 124] width 19 height 19
checkbox input "true"
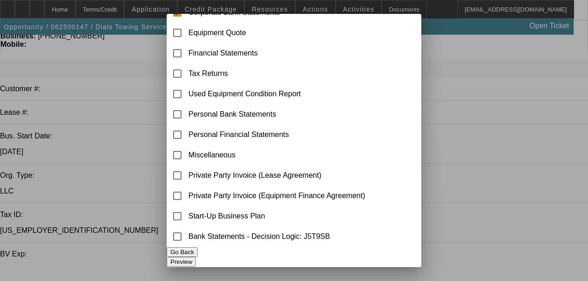
click at [196, 257] on button "Preview" at bounding box center [181, 262] width 29 height 10
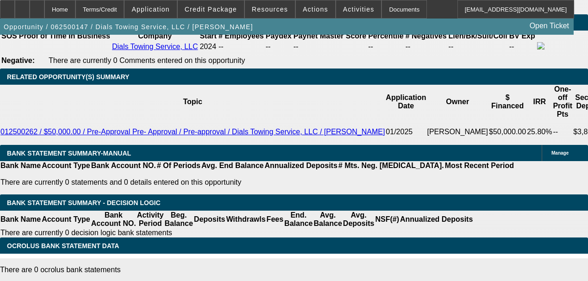
scroll to position [1513, 0]
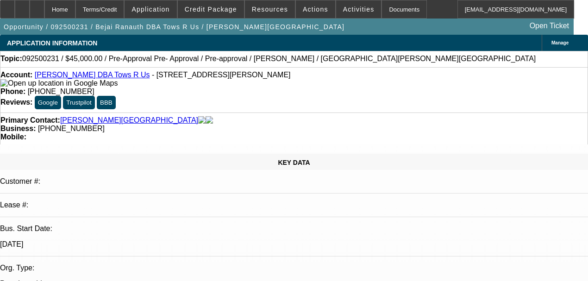
select select "0"
select select "0.1"
select select "4"
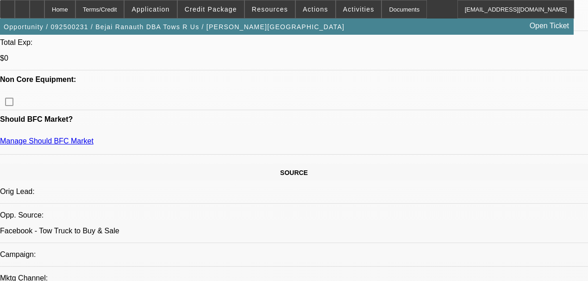
scroll to position [463, 0]
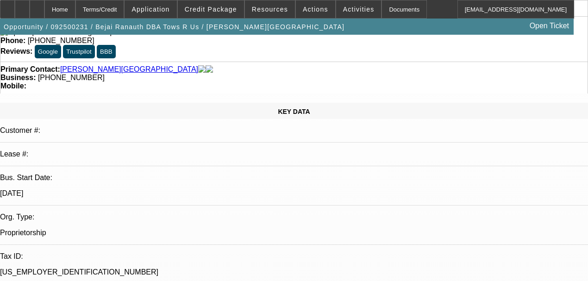
scroll to position [62, 0]
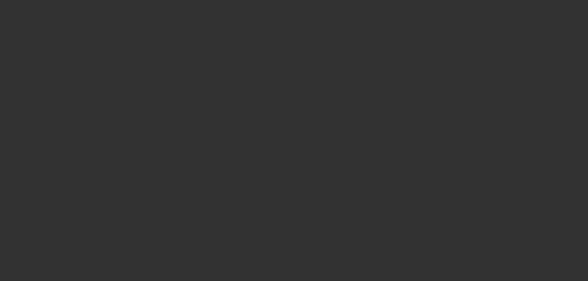
scroll to position [0, 0]
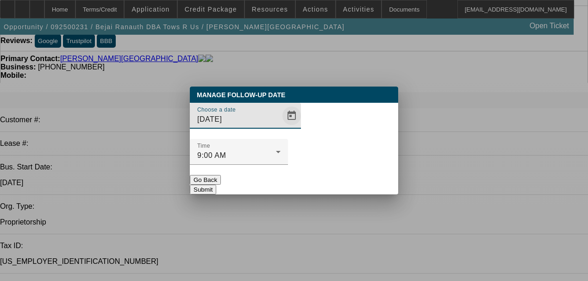
click at [283, 127] on span "Open calendar" at bounding box center [292, 116] width 22 height 22
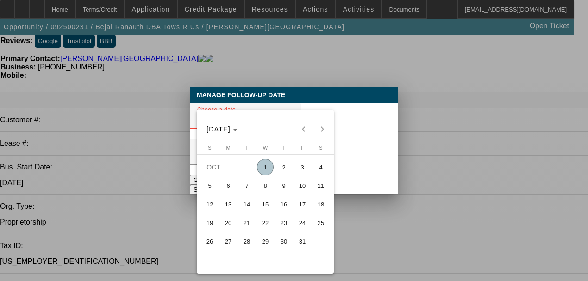
click at [266, 194] on span "8" at bounding box center [265, 185] width 17 height 17
type input "10/8/2025"
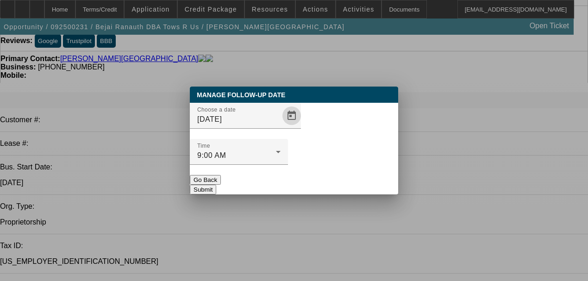
click at [216, 185] on button "Submit" at bounding box center [203, 190] width 26 height 10
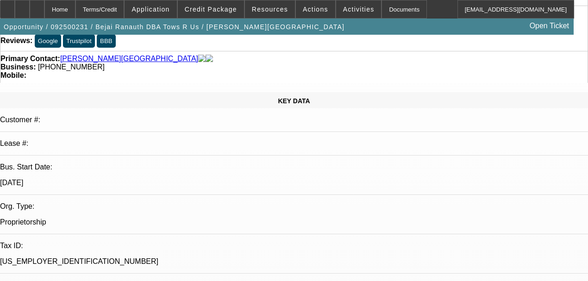
scroll to position [62, 0]
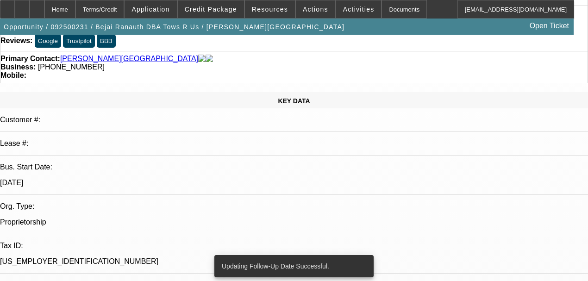
radio input "true"
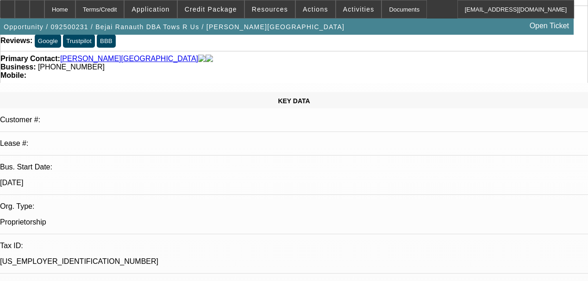
type textarea "Close on fu date"
radio input "true"
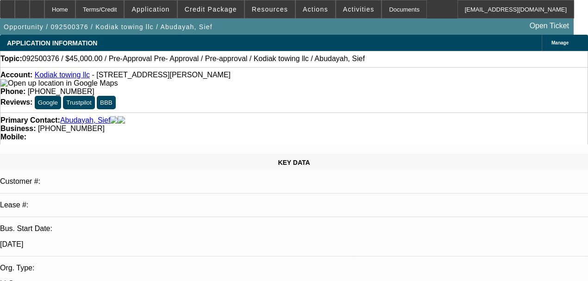
select select "0"
select select "6"
select select "0"
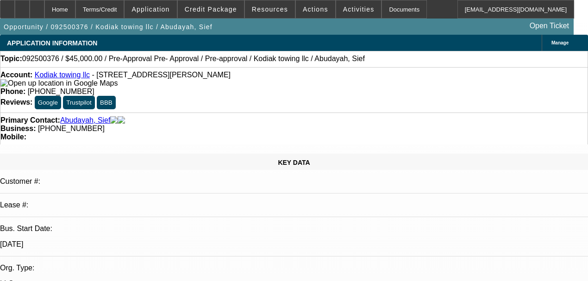
select select "0"
select select "6"
select select "0"
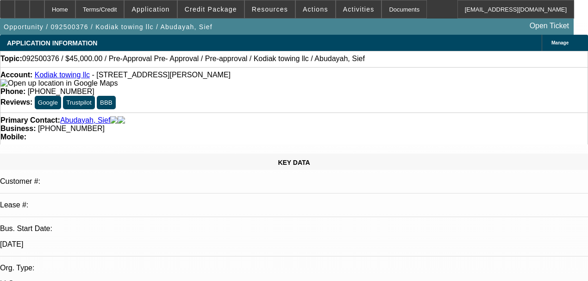
select select "0"
select select "6"
select select "0"
select select "2"
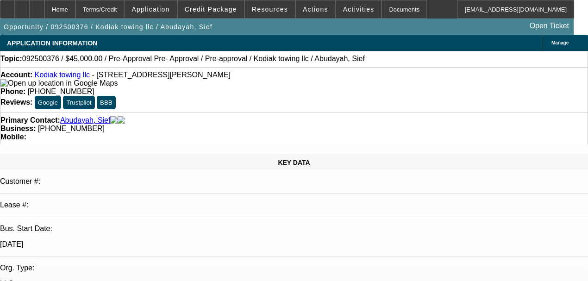
select select "0"
select select "6"
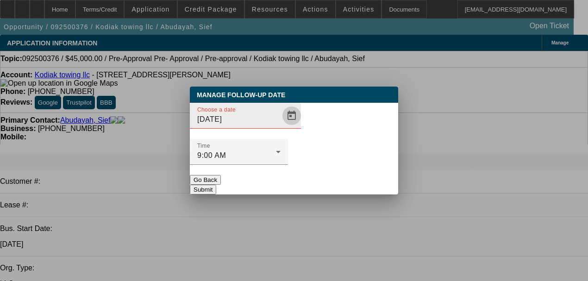
click at [281, 127] on span "Open calendar" at bounding box center [292, 116] width 22 height 22
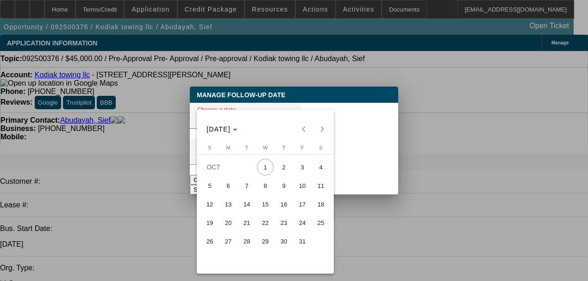
click at [226, 185] on span "6" at bounding box center [228, 185] width 17 height 17
type input "[DATE]"
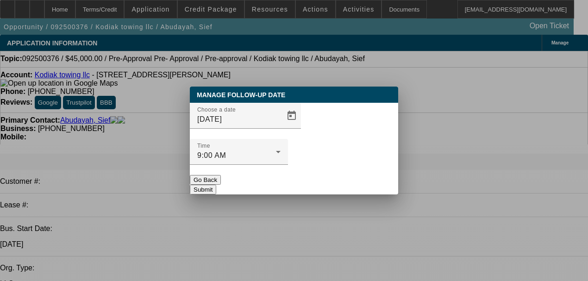
click at [216, 185] on button "Submit" at bounding box center [203, 190] width 26 height 10
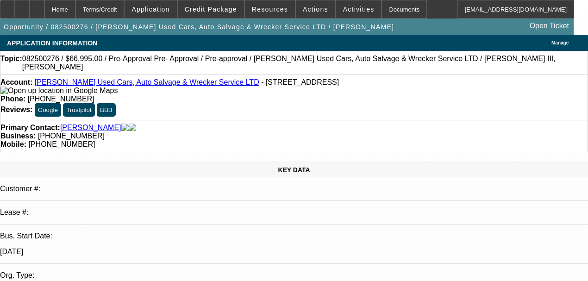
select select "0"
select select "6"
select select "0"
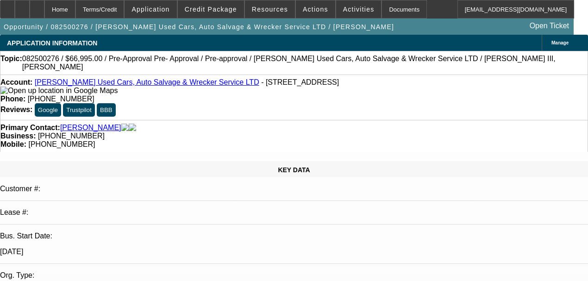
select select "0"
select select "3"
select select "0"
select select "6"
select select "0"
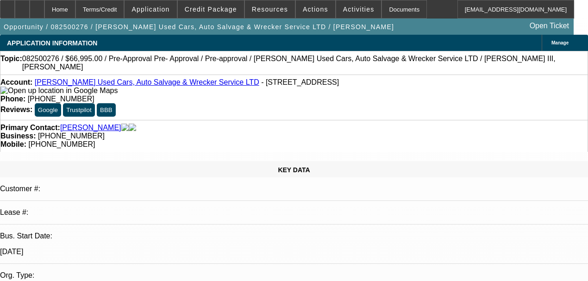
select select "0"
select select "3"
select select "0"
select select "6"
select select "0"
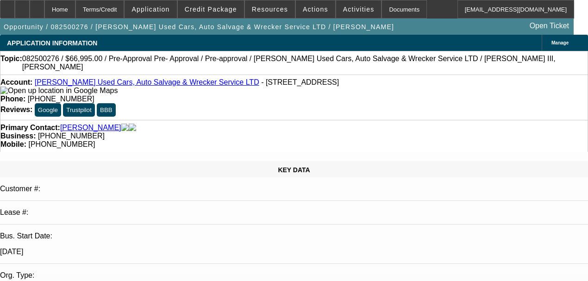
select select "0"
select select "3"
select select "0"
select select "6"
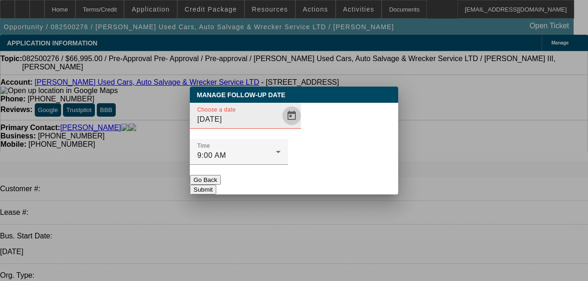
click at [281, 127] on span "Open calendar" at bounding box center [292, 116] width 22 height 22
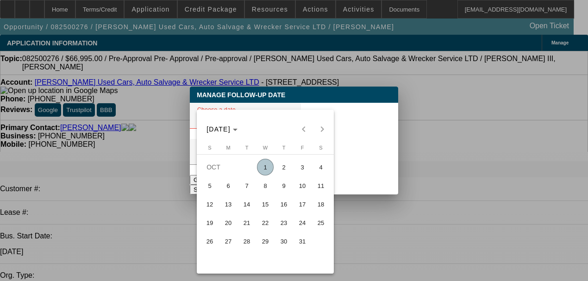
click at [300, 173] on span "3" at bounding box center [302, 167] width 17 height 17
type input "[DATE]"
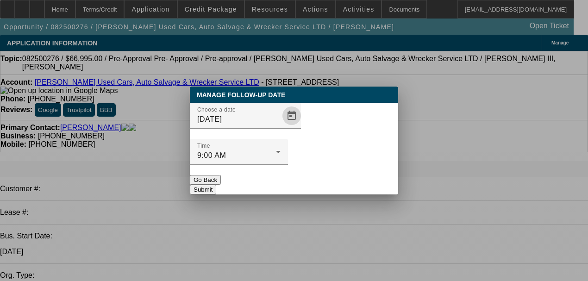
click at [216, 185] on button "Submit" at bounding box center [203, 190] width 26 height 10
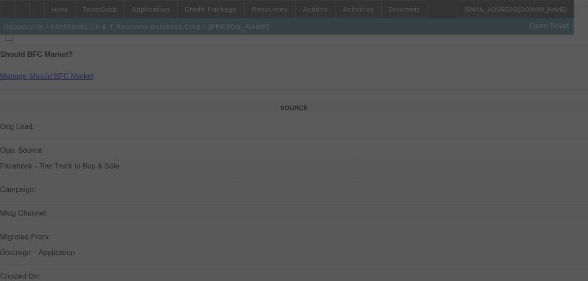
select select "0"
select select "2"
select select "0.1"
select select "4"
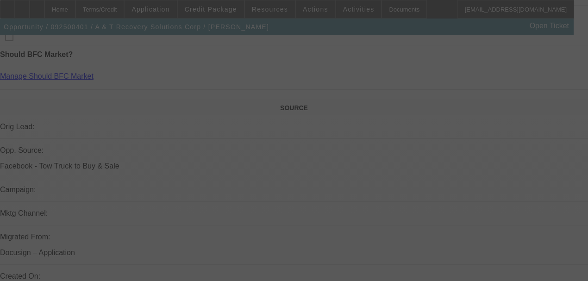
select select "0"
select select "2.5"
select select "2"
select select "0.1"
select select "4"
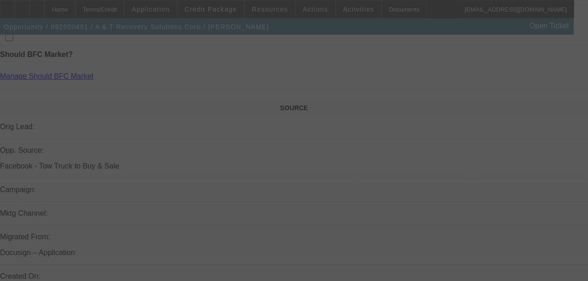
select select "0"
select select "2.5"
select select "2"
select select "0.1"
select select "4"
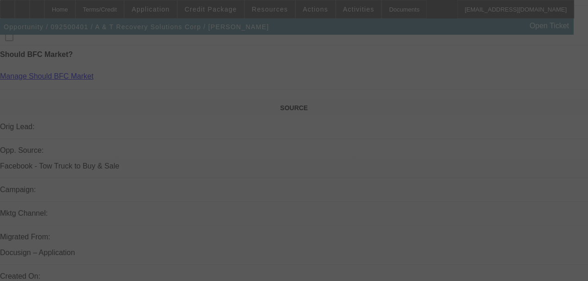
select select "0"
select select "2"
select select "0.1"
select select "4"
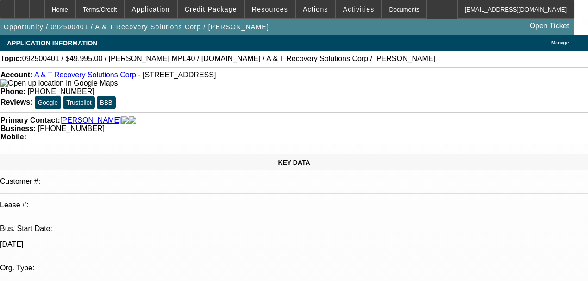
type textarea "Going to do it, need sep bank statement and invoice"
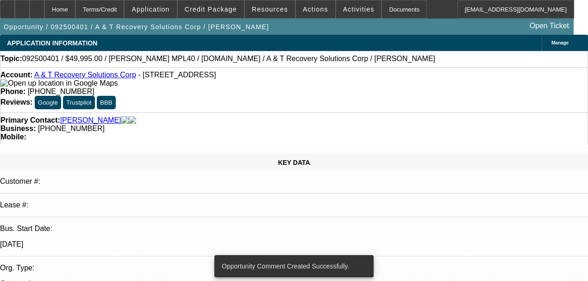
scroll to position [62, 0]
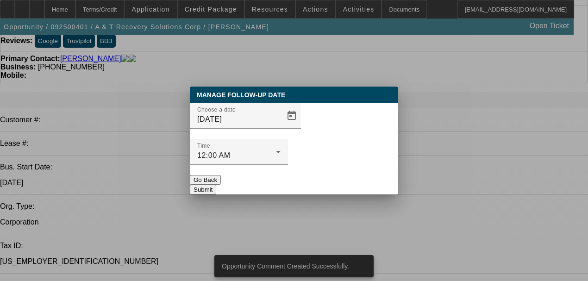
scroll to position [0, 0]
click at [281, 127] on span "Open calendar" at bounding box center [292, 116] width 22 height 22
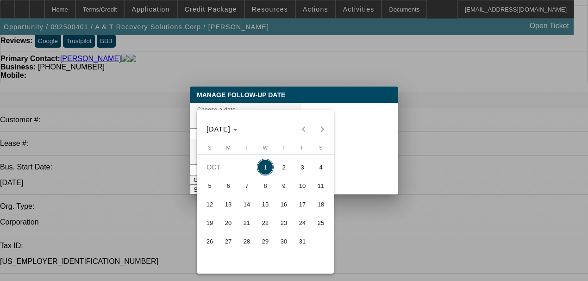
click at [307, 175] on span "3" at bounding box center [302, 167] width 17 height 17
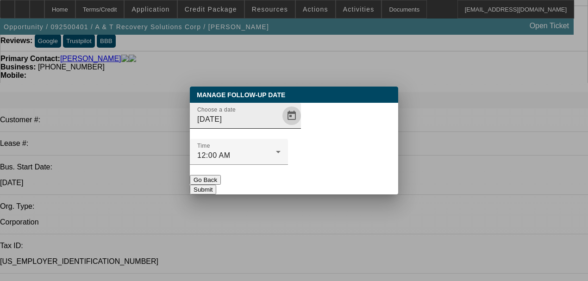
click at [281, 127] on span "Open calendar" at bounding box center [292, 116] width 22 height 22
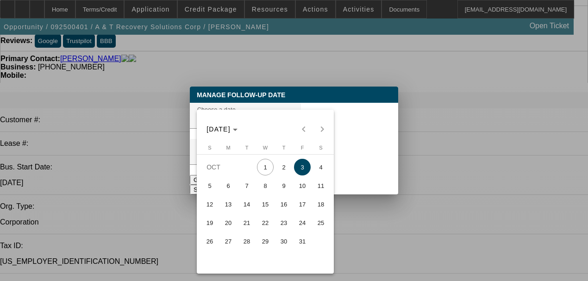
click at [228, 187] on span "6" at bounding box center [228, 185] width 17 height 17
type input "10/6/2025"
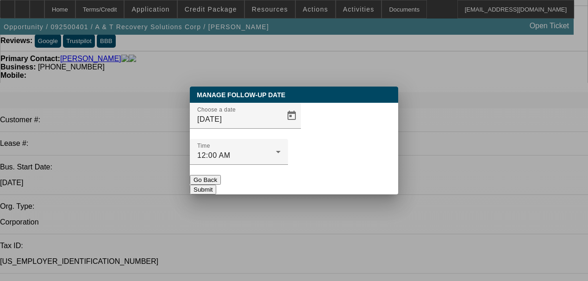
click at [216, 185] on button "Submit" at bounding box center [203, 190] width 26 height 10
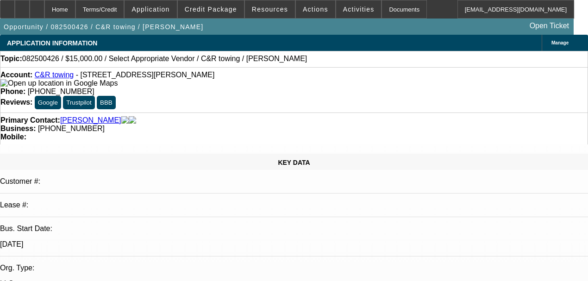
select select "0"
select select "2"
select select "0.1"
select select "4"
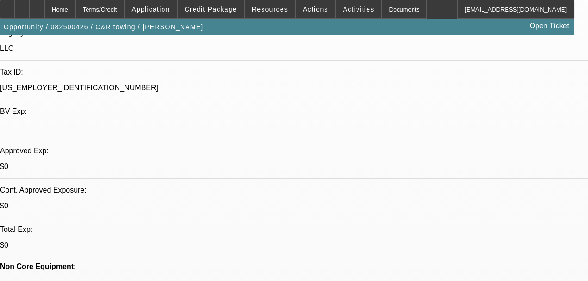
scroll to position [278, 0]
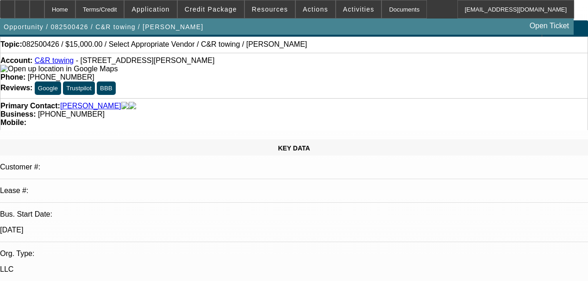
scroll to position [0, 0]
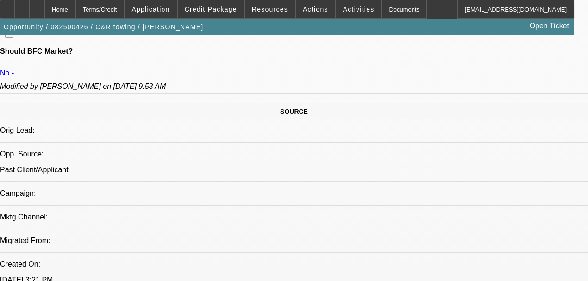
scroll to position [494, 0]
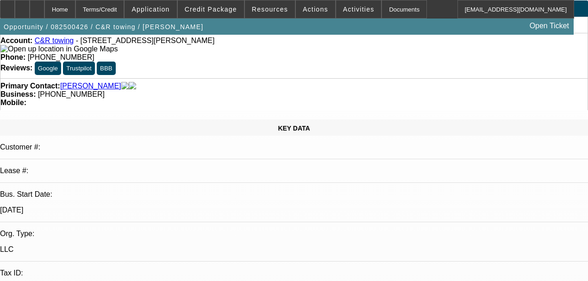
scroll to position [31, 0]
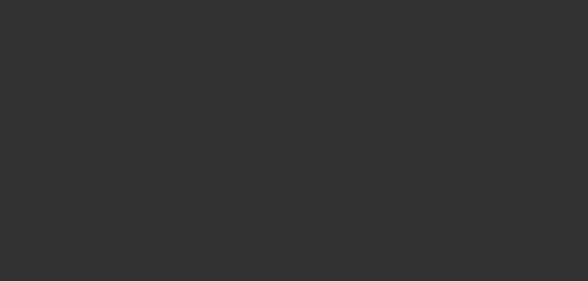
scroll to position [0, 0]
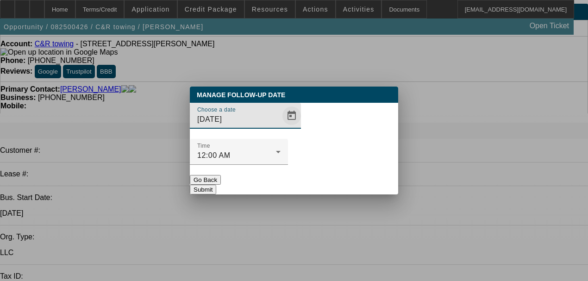
click at [281, 127] on span "Open calendar" at bounding box center [292, 116] width 22 height 22
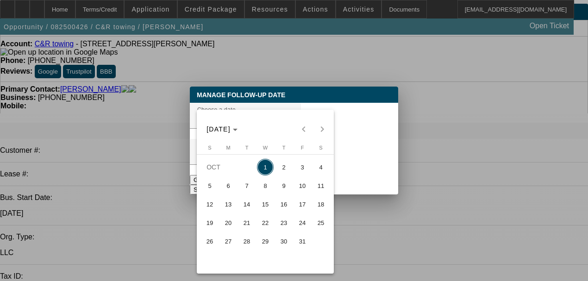
click at [299, 174] on span "3" at bounding box center [302, 167] width 17 height 17
type input "[DATE]"
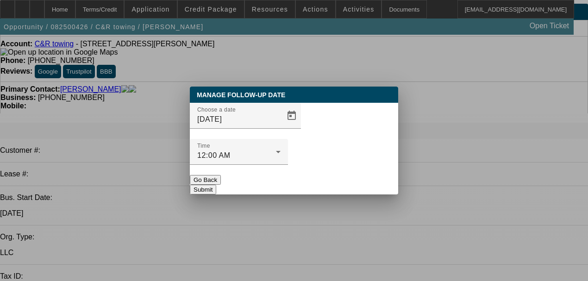
click at [216, 185] on button "Submit" at bounding box center [203, 190] width 26 height 10
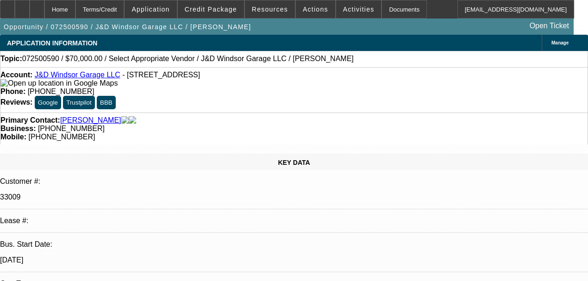
select select "0"
select select "2"
select select "0.1"
select select "4"
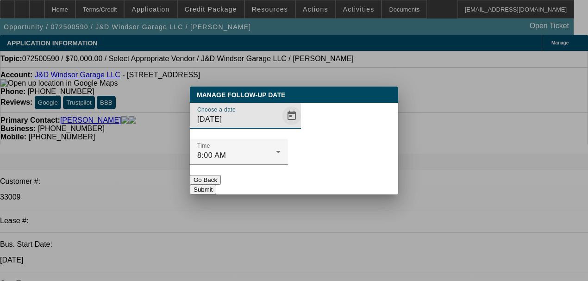
click at [281, 127] on span "Open calendar" at bounding box center [292, 116] width 22 height 22
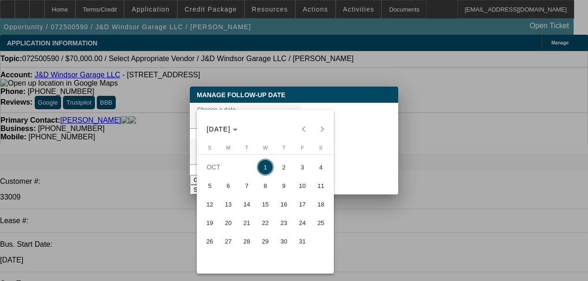
click at [287, 194] on span "9" at bounding box center [284, 185] width 17 height 17
type input "10/9/2025"
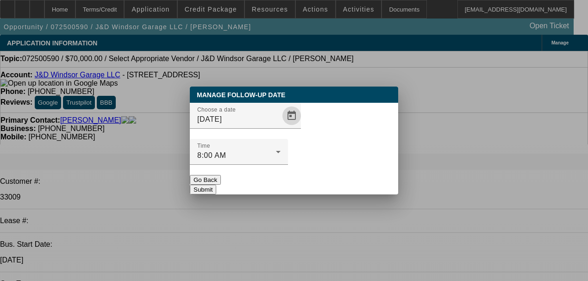
click at [216, 185] on button "Submit" at bounding box center [203, 190] width 26 height 10
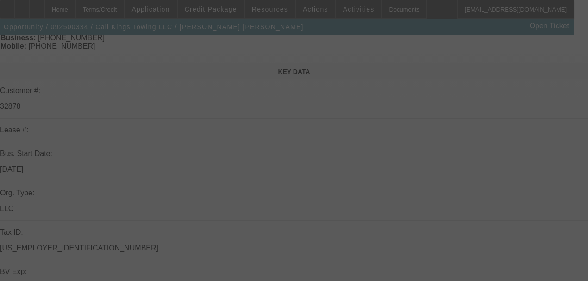
scroll to position [93, 0]
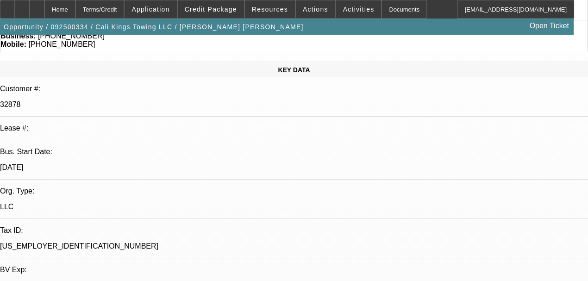
select select "0"
select select "2"
select select "0.1"
select select "4"
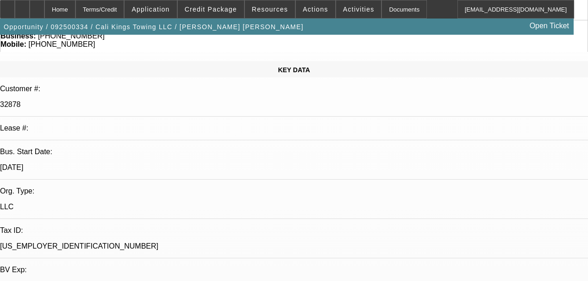
select select "0"
select select "2"
select select "0.1"
select select "4"
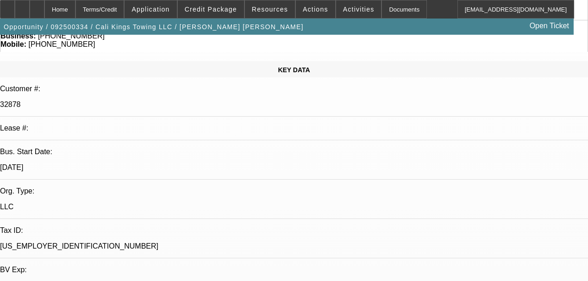
select select "0"
select select "2"
select select "0"
select select "6"
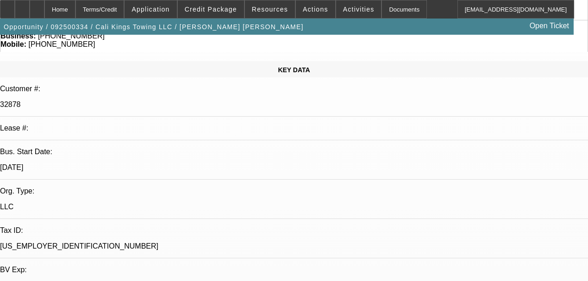
select select "0"
select select "2"
select select "0.1"
select select "4"
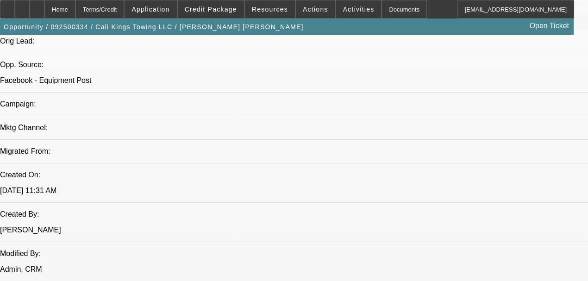
scroll to position [463, 0]
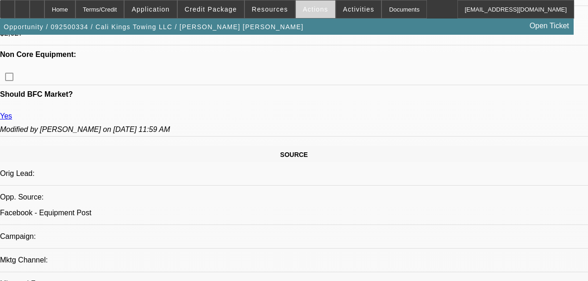
click at [303, 11] on span "Actions" at bounding box center [315, 9] width 25 height 7
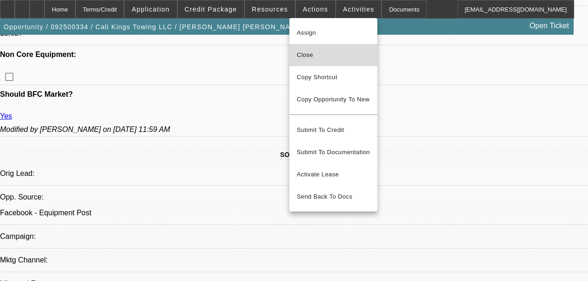
click at [299, 50] on span "Close" at bounding box center [333, 55] width 73 height 11
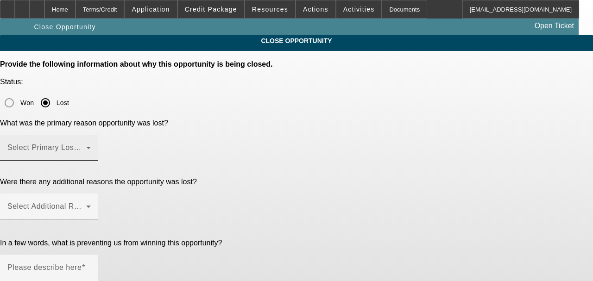
click at [86, 146] on span at bounding box center [46, 151] width 79 height 11
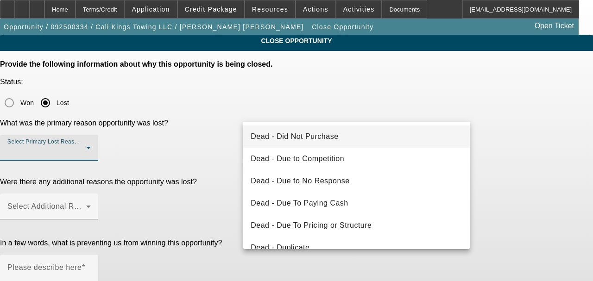
scroll to position [31, 0]
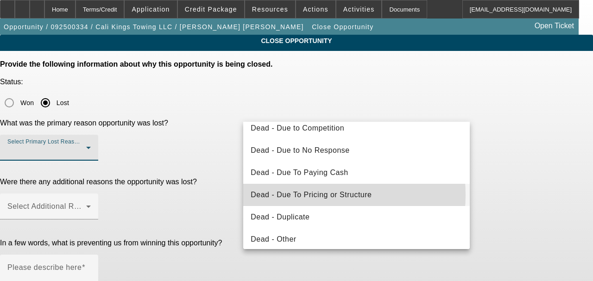
click at [295, 195] on span "Dead - Due To Pricing or Structure" at bounding box center [311, 195] width 121 height 11
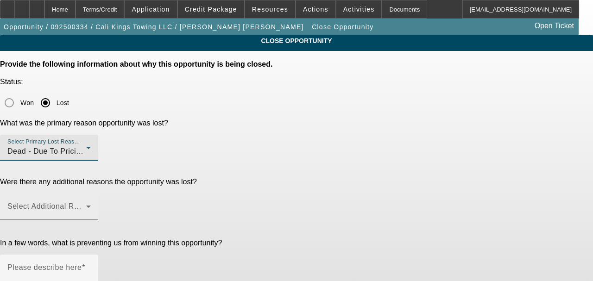
click at [86, 205] on span at bounding box center [46, 210] width 79 height 11
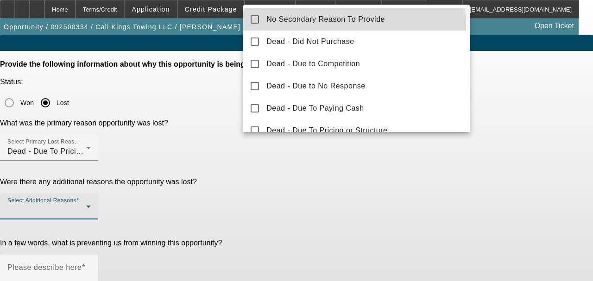
click at [289, 26] on mat-option "No Secondary Reason To Provide" at bounding box center [356, 19] width 227 height 22
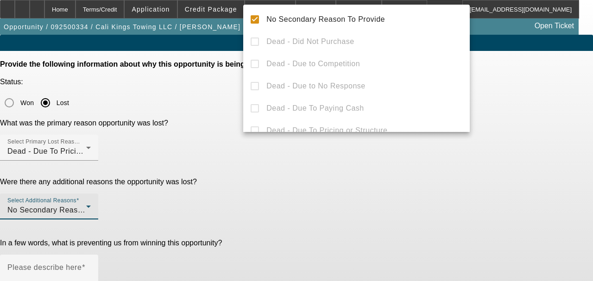
click at [293, 192] on div at bounding box center [296, 140] width 593 height 281
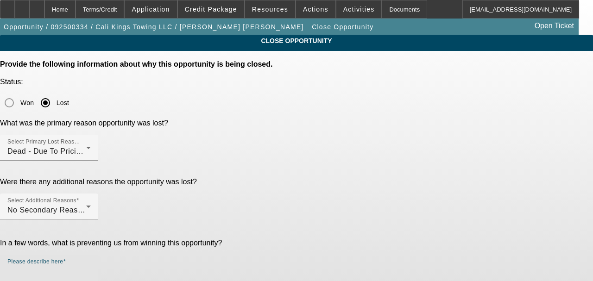
type textarea "DP %"
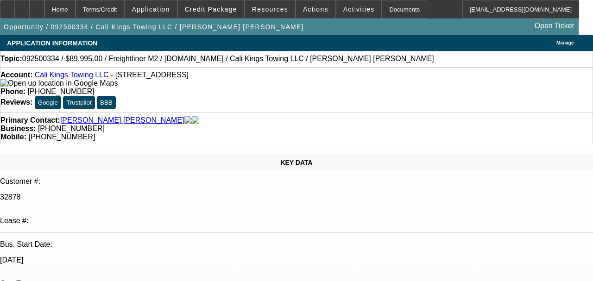
select select "0"
select select "2"
select select "0.1"
select select "4"
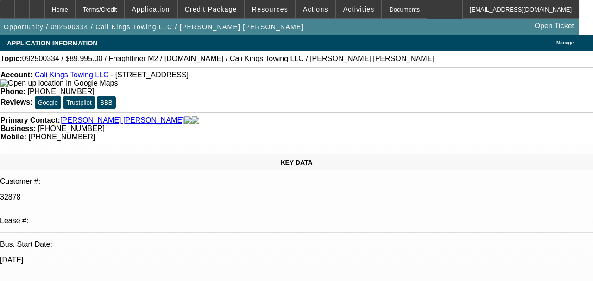
select select "0"
select select "2"
select select "0.1"
select select "4"
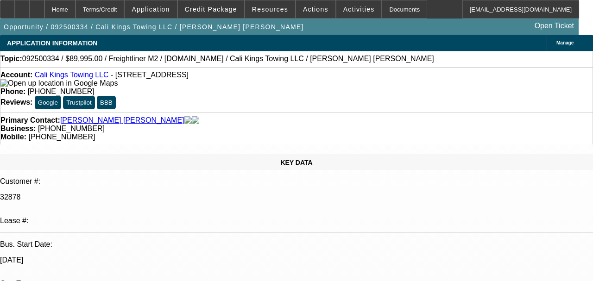
select select "0"
select select "2"
select select "0"
select select "6"
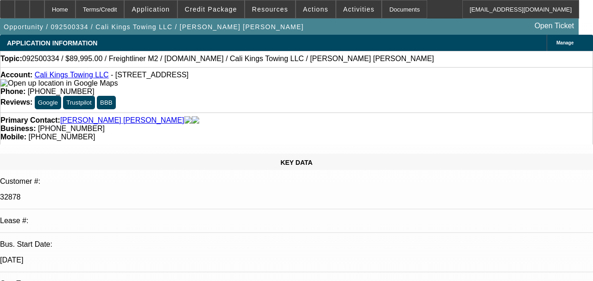
select select "0"
select select "2"
select select "0.1"
select select "4"
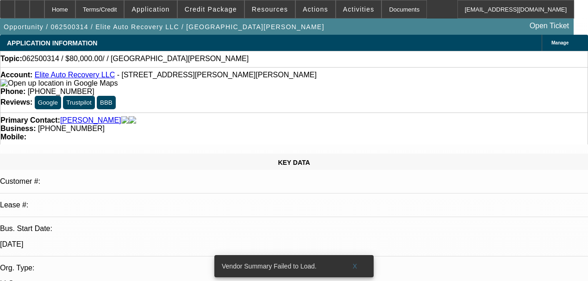
select select "0"
select select "2"
select select "0.1"
select select "4"
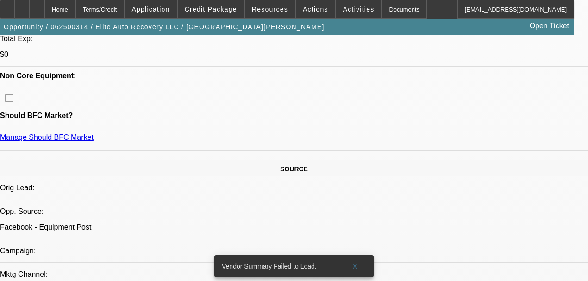
scroll to position [371, 0]
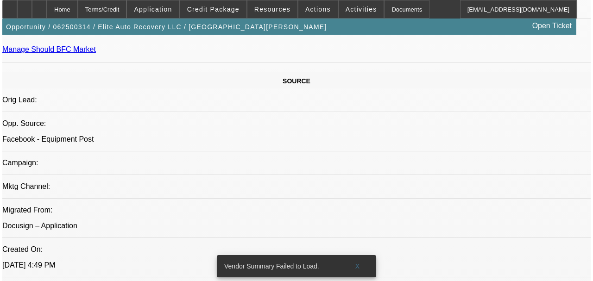
scroll to position [0, 0]
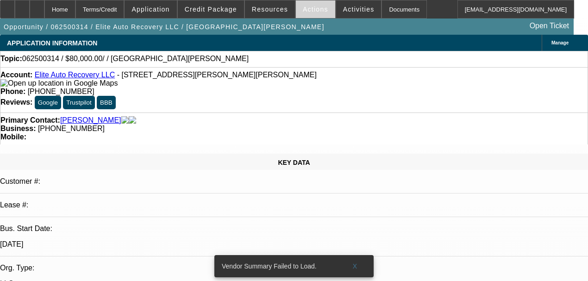
click at [300, 4] on span at bounding box center [315, 9] width 39 height 22
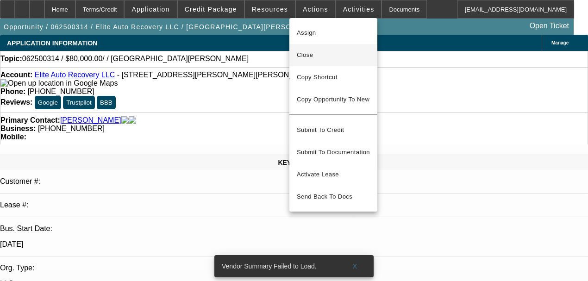
click at [320, 61] on button "Close" at bounding box center [334, 55] width 88 height 22
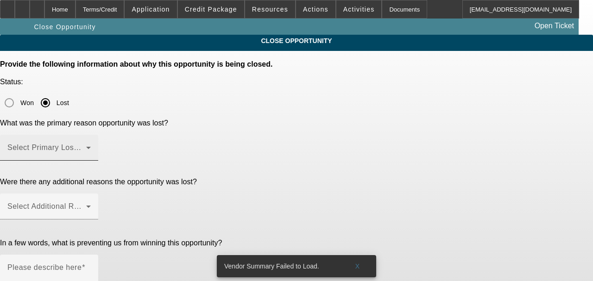
click at [91, 154] on div at bounding box center [91, 154] width 0 height 0
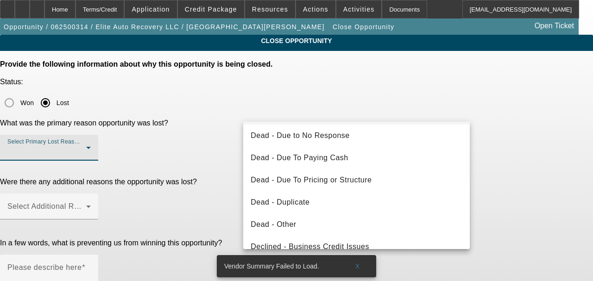
scroll to position [31, 0]
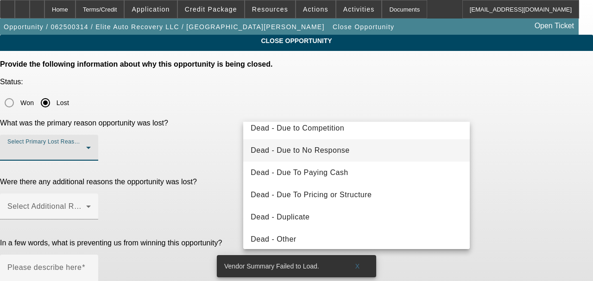
click at [307, 151] on span "Dead - Due to No Response" at bounding box center [300, 150] width 99 height 11
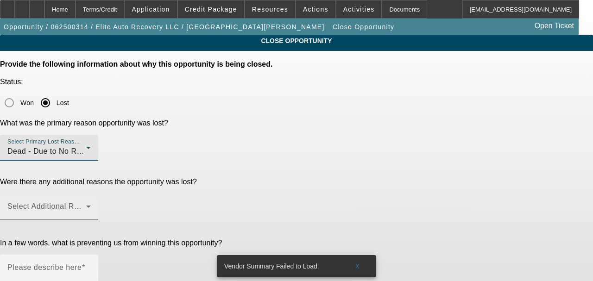
click at [86, 205] on span at bounding box center [46, 210] width 79 height 11
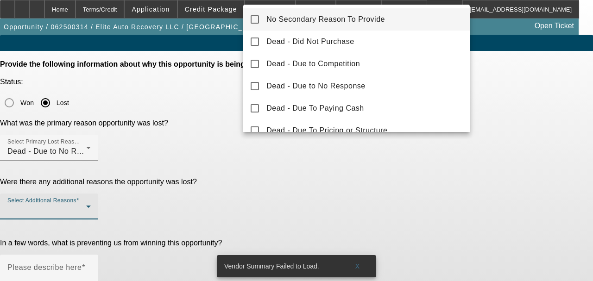
click at [313, 24] on span "No Secondary Reason To Provide" at bounding box center [325, 19] width 119 height 11
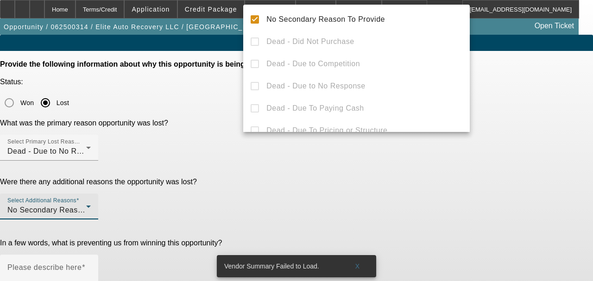
click at [292, 219] on div at bounding box center [296, 140] width 593 height 281
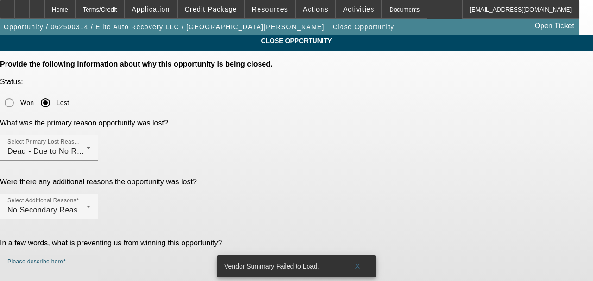
type textarea "No response"
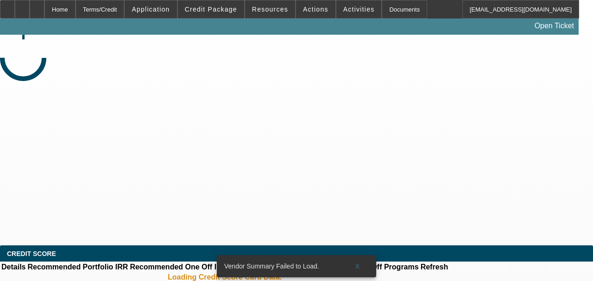
select select "0"
select select "2"
select select "0.1"
select select "4"
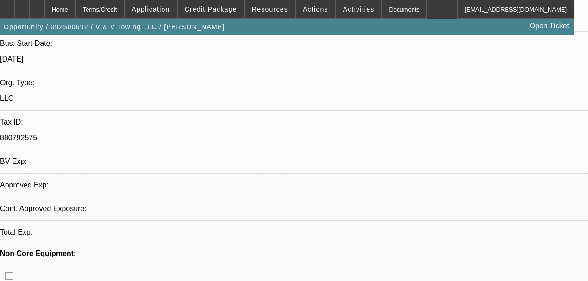
select select "0"
select select "2"
select select "0.1"
select select "4"
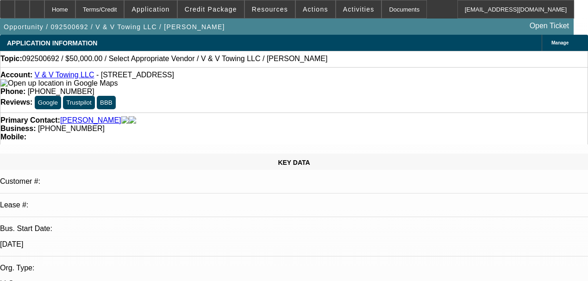
radio input "true"
drag, startPoint x: 478, startPoint y: 177, endPoint x: 478, endPoint y: 184, distance: 7.4
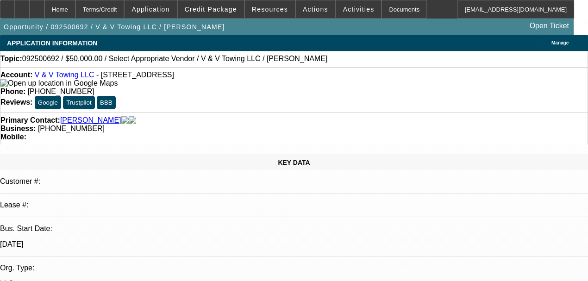
type textarea "pre-approved. said one month. About 19k down. Told him on 50k it is 20,750 out …"
radio input "true"
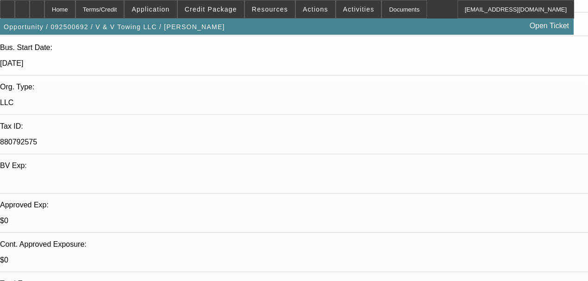
scroll to position [185, 0]
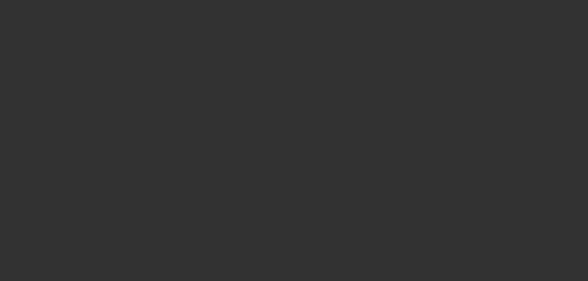
scroll to position [0, 0]
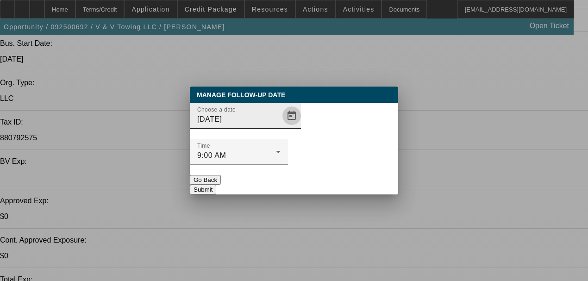
click at [282, 127] on span "Open calendar" at bounding box center [292, 116] width 22 height 22
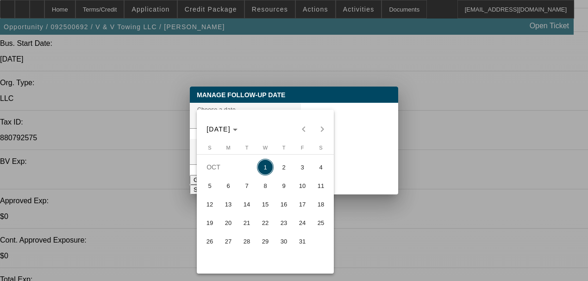
click at [326, 128] on div "OCT 2025 OCT 2025" at bounding box center [265, 129] width 133 height 19
click at [267, 239] on span "29" at bounding box center [265, 241] width 17 height 17
type input "10/29/2025"
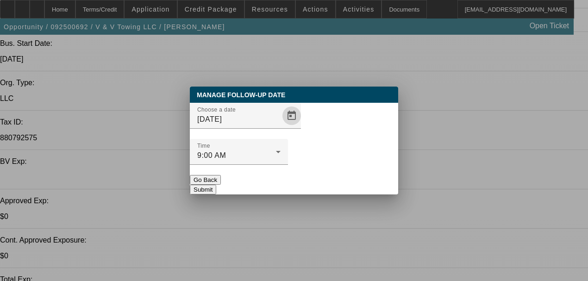
click at [216, 185] on button "Submit" at bounding box center [203, 190] width 26 height 10
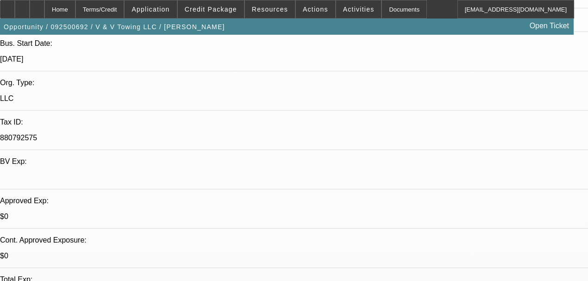
scroll to position [185, 0]
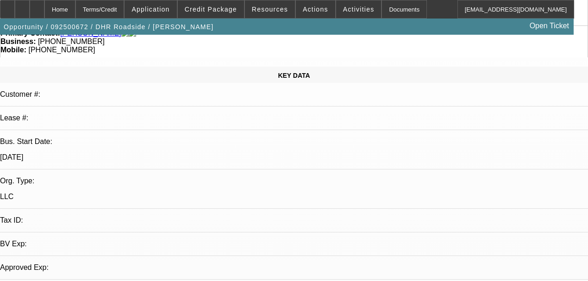
select select "0"
select select "2"
select select "0.1"
select select "4"
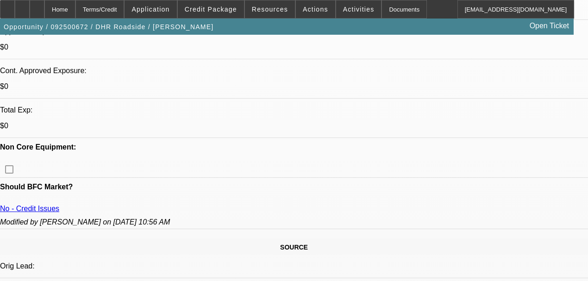
scroll to position [340, 0]
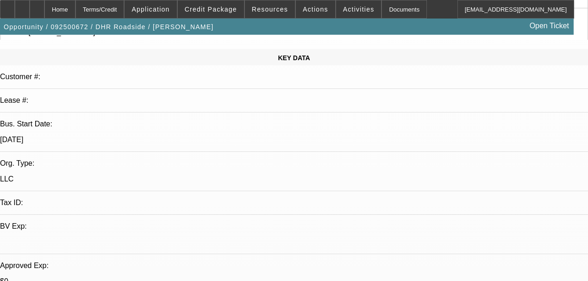
scroll to position [0, 0]
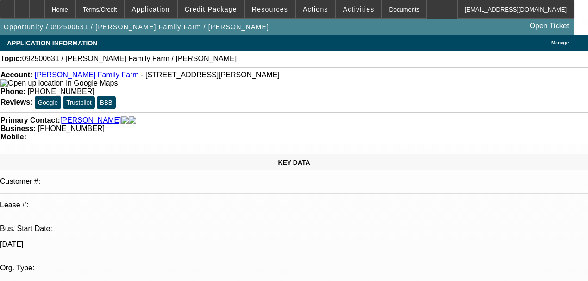
select select "0"
select select "2"
select select "0.1"
select select "4"
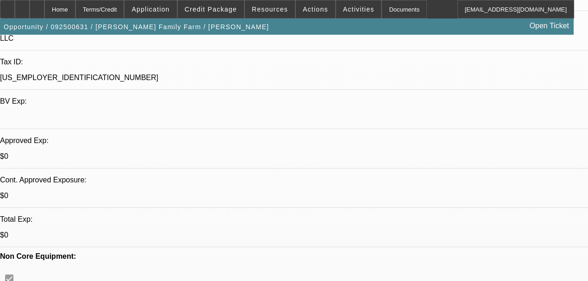
scroll to position [247, 0]
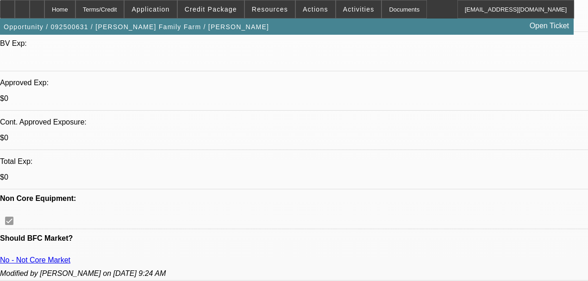
scroll to position [309, 0]
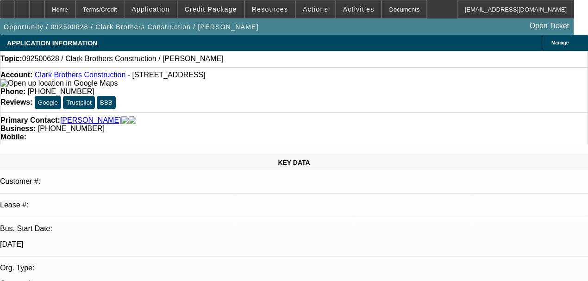
select select "0"
select select "2"
select select "0.1"
select select "4"
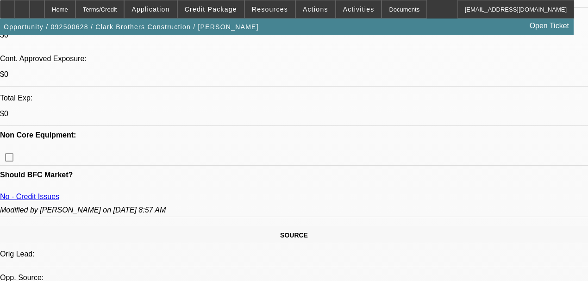
scroll to position [401, 0]
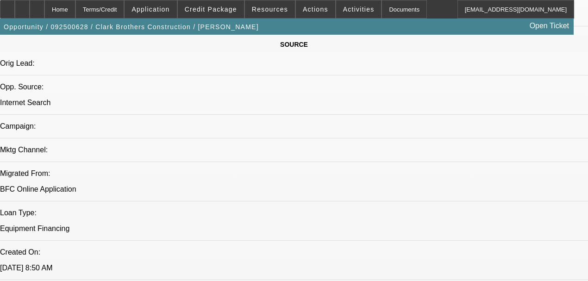
scroll to position [556, 0]
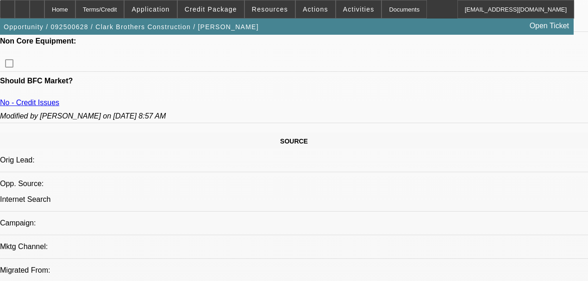
scroll to position [432, 0]
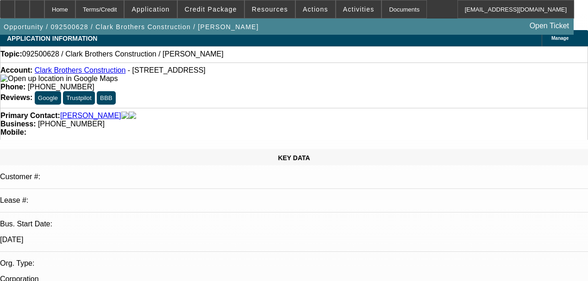
scroll to position [0, 0]
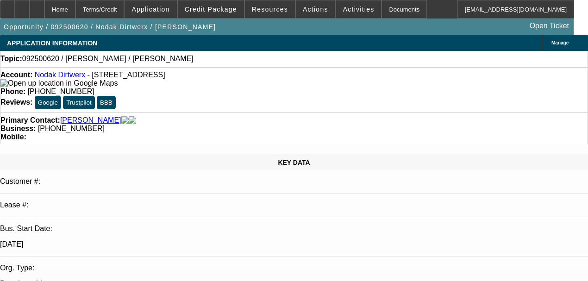
select select "0"
select select "2"
select select "0.1"
select select "4"
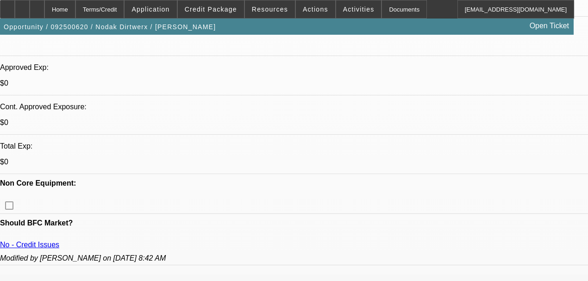
scroll to position [309, 0]
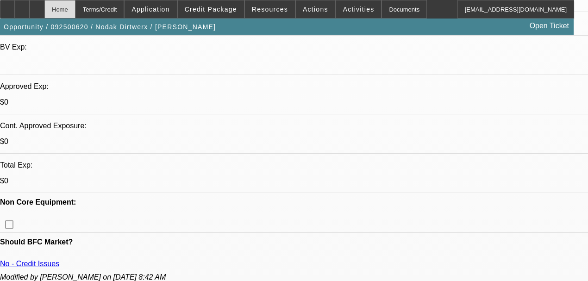
scroll to position [216, 0]
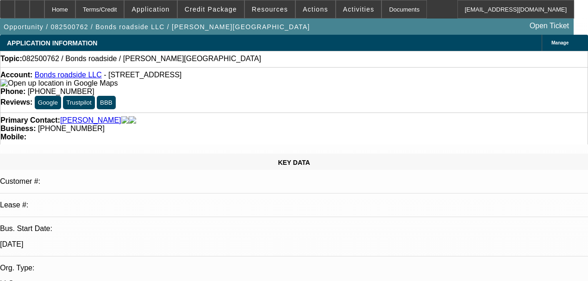
select select "0"
select select "2"
select select "0.1"
select select "4"
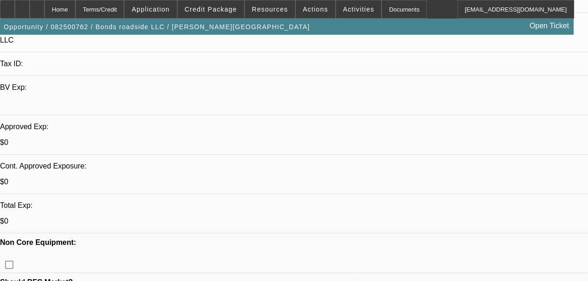
scroll to position [278, 0]
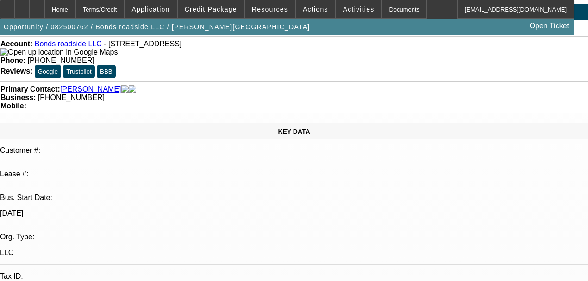
scroll to position [0, 0]
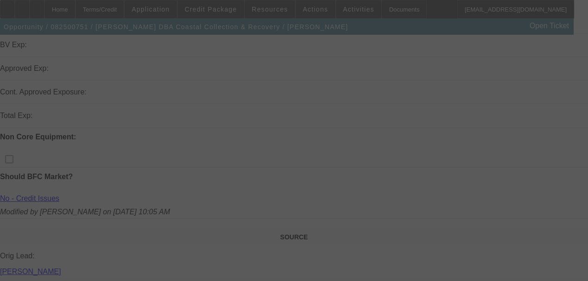
scroll to position [309, 0]
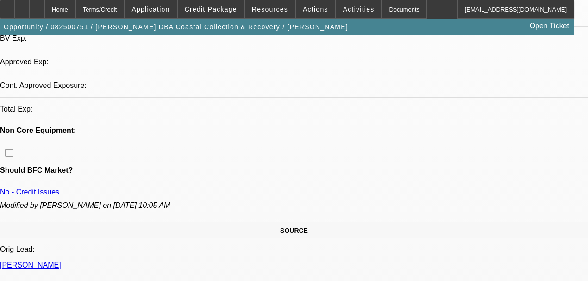
select select "0"
select select "2"
select select "0.1"
select select "4"
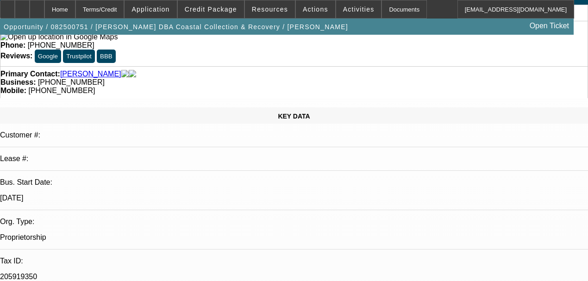
scroll to position [0, 0]
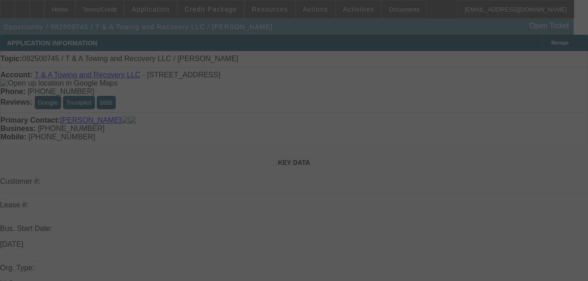
select select "0"
select select "2"
select select "0.1"
select select "4"
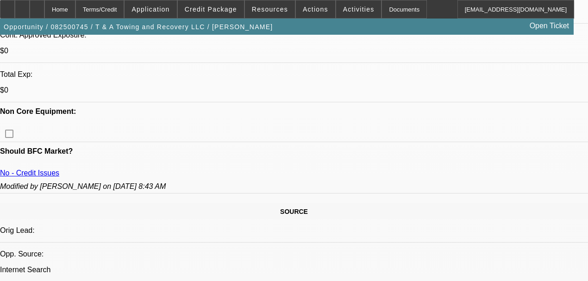
scroll to position [401, 0]
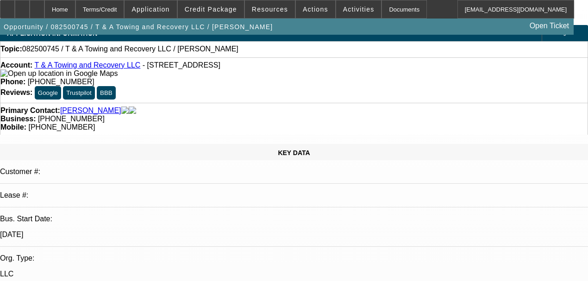
scroll to position [0, 0]
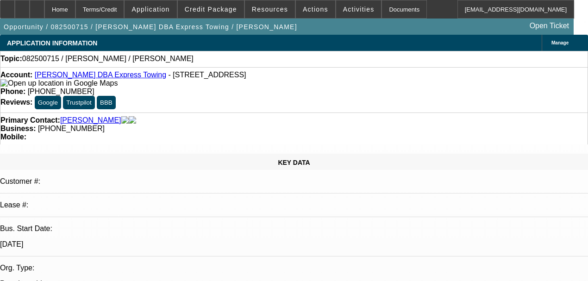
select select "0"
select select "2"
select select "0.1"
select select "4"
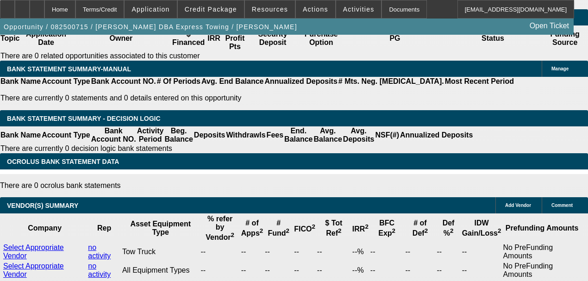
scroll to position [1421, 0]
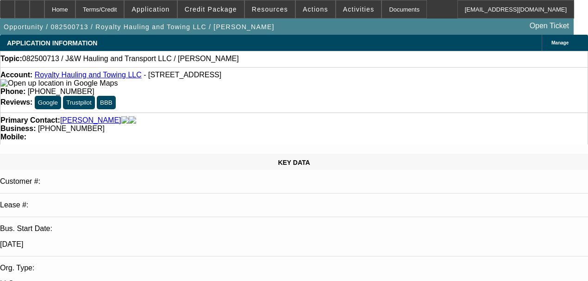
select select "0"
select select "2"
select select "0.1"
select select "4"
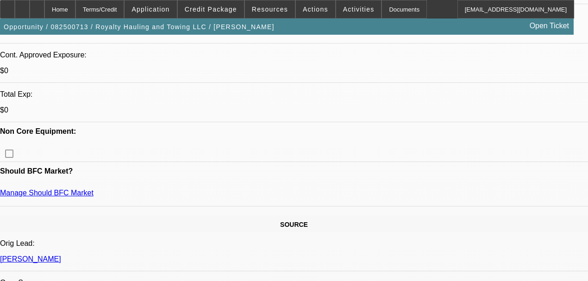
scroll to position [371, 0]
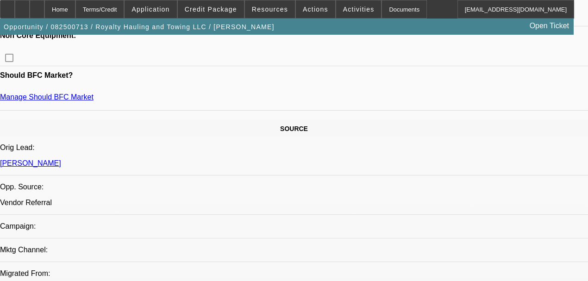
scroll to position [278, 0]
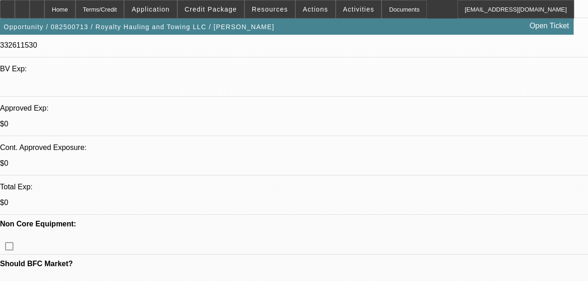
click at [197, 17] on span at bounding box center [211, 9] width 66 height 22
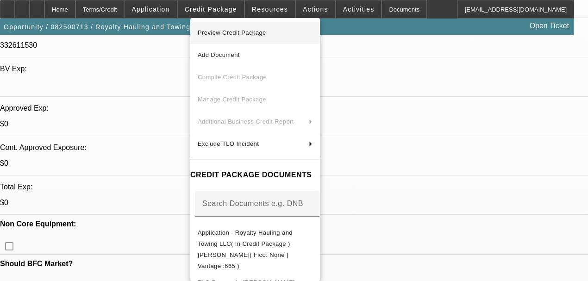
click at [245, 38] on span "Preview Credit Package" at bounding box center [255, 32] width 115 height 11
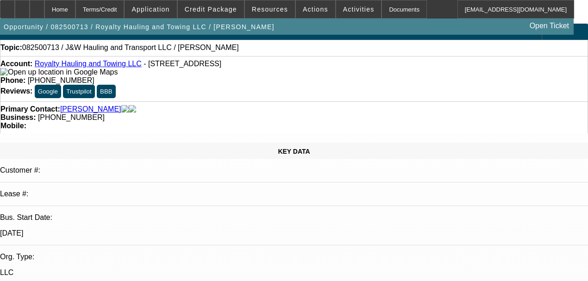
scroll to position [0, 0]
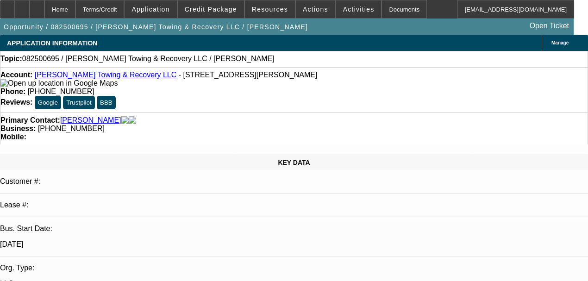
select select "0"
select select "2"
select select "0.1"
select select "4"
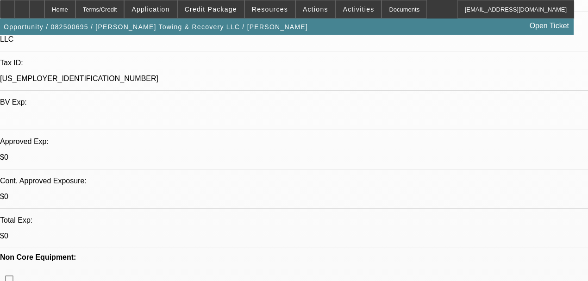
scroll to position [247, 0]
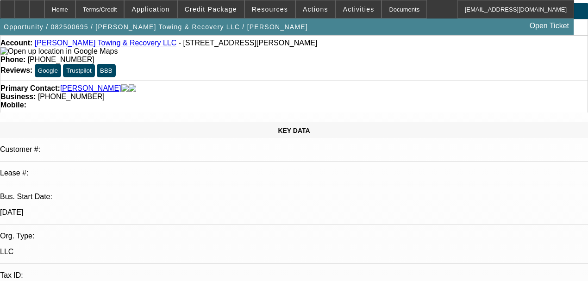
scroll to position [31, 0]
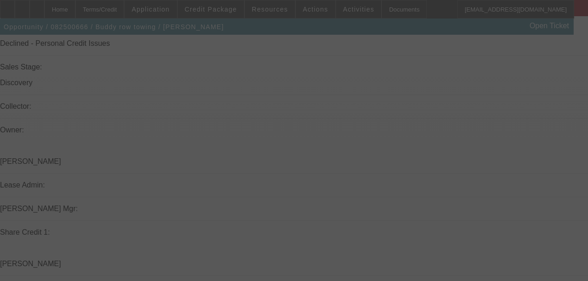
scroll to position [1162, 0]
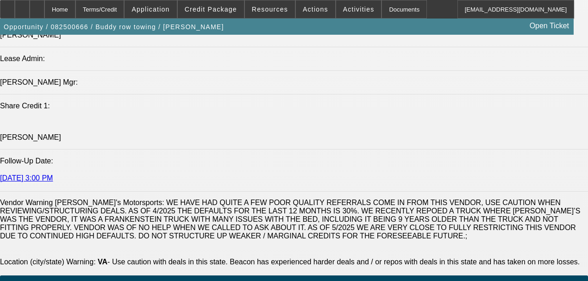
select select "0"
select select "2"
select select "0.1"
select select "4"
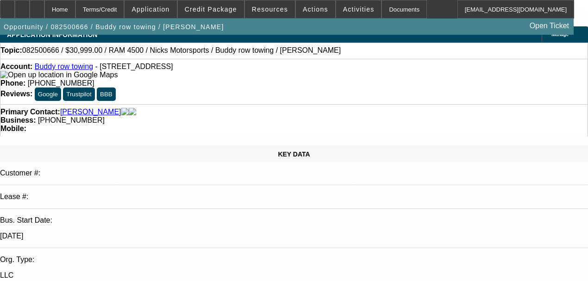
scroll to position [0, 0]
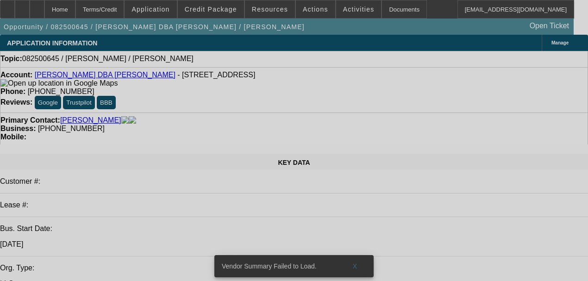
select select "0"
select select "2"
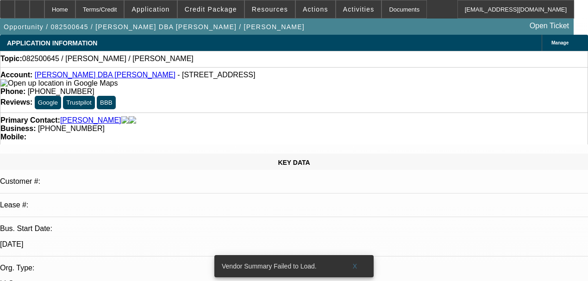
select select "2"
select select "0.1"
select select "4"
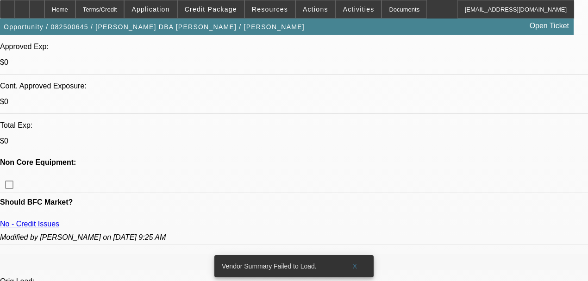
scroll to position [371, 0]
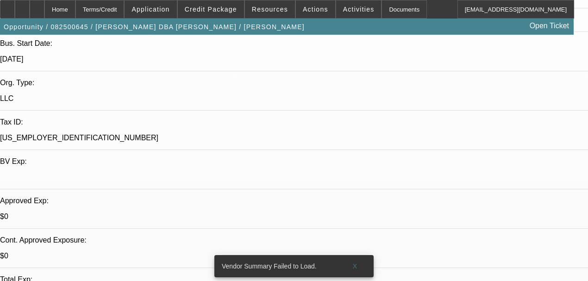
scroll to position [31, 0]
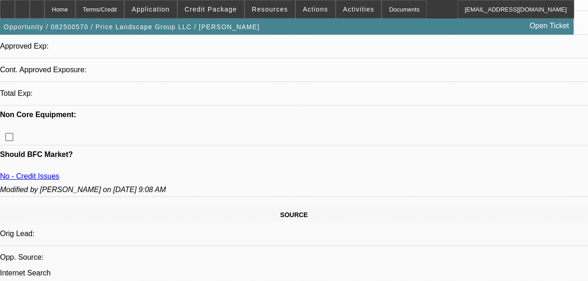
select select "0"
select select "2"
select select "0.1"
select select "4"
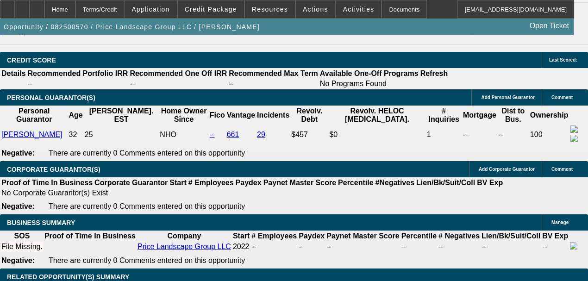
scroll to position [1289, 0]
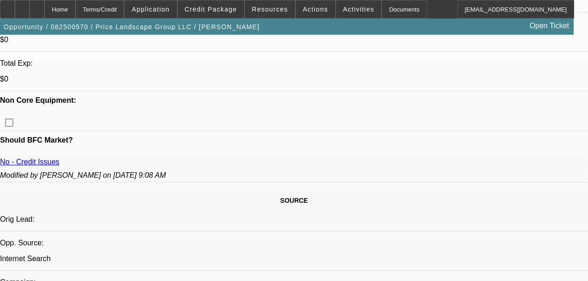
scroll to position [361, 0]
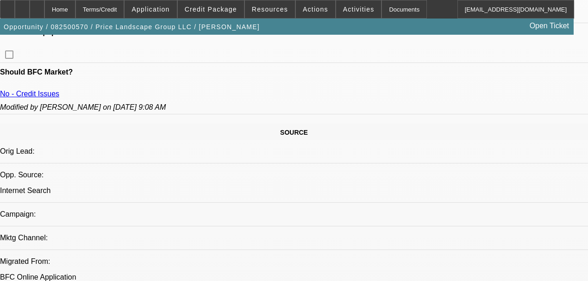
scroll to position [125, 0]
drag, startPoint x: 542, startPoint y: 270, endPoint x: 570, endPoint y: 279, distance: 29.3
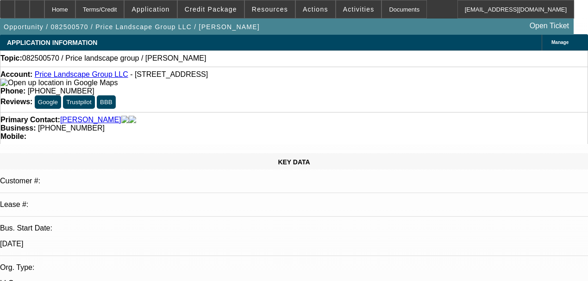
scroll to position [0, 0]
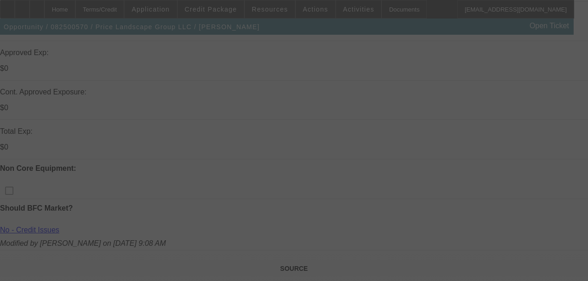
scroll to position [317, 0]
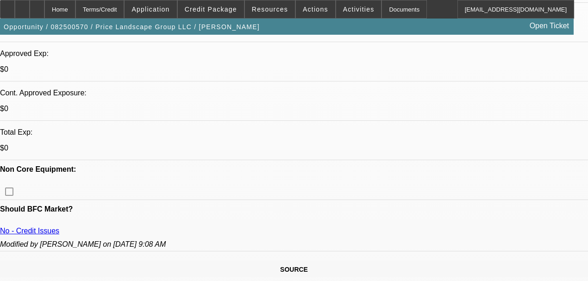
select select "0"
select select "2"
select select "0.1"
select select "4"
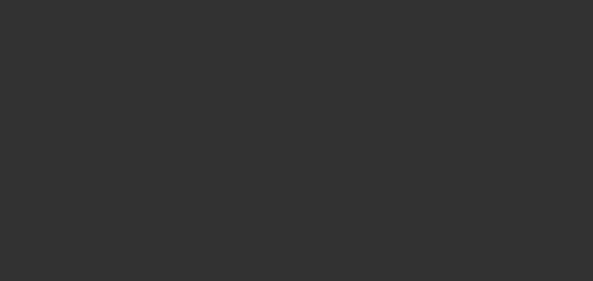
select select "0"
select select "2"
select select "0.1"
select select "4"
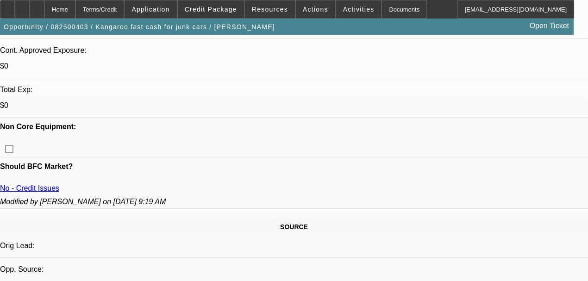
scroll to position [371, 0]
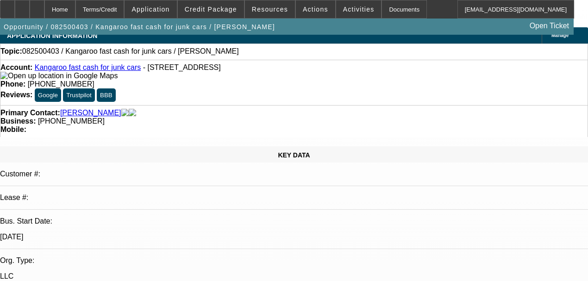
scroll to position [0, 0]
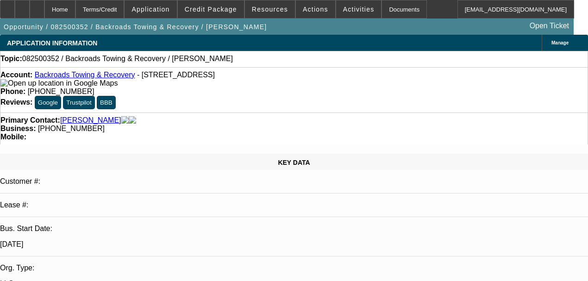
select select "0"
select select "2"
select select "0.1"
select select "4"
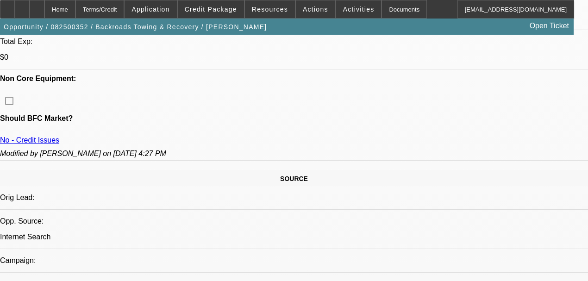
scroll to position [463, 0]
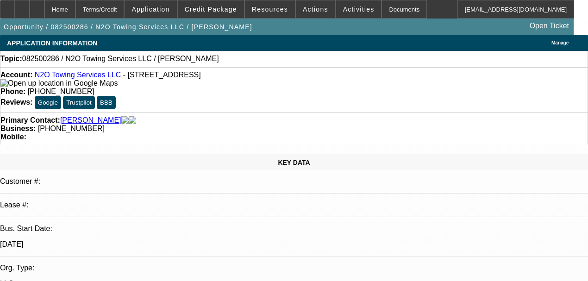
select select "0"
select select "2"
select select "0.1"
select select "4"
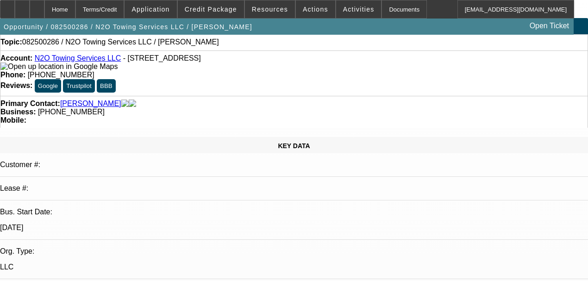
scroll to position [31, 0]
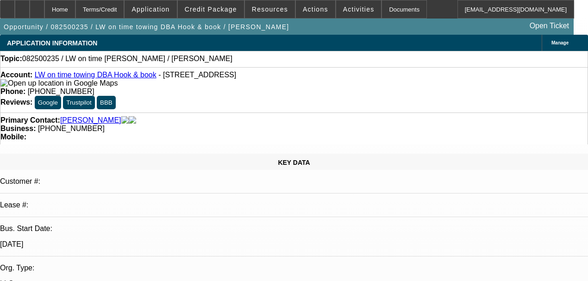
select select "0"
select select "2"
select select "0.1"
select select "4"
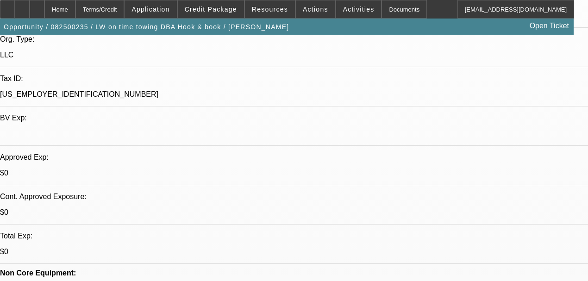
scroll to position [247, 0]
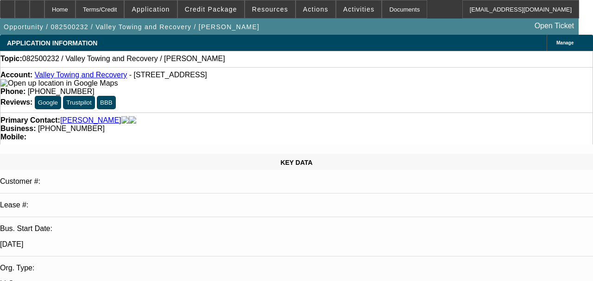
select select "0"
select select "2"
select select "0.1"
select select "4"
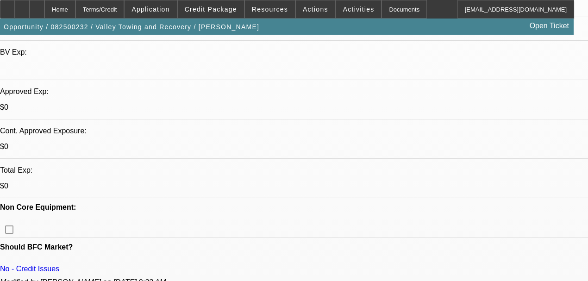
scroll to position [309, 0]
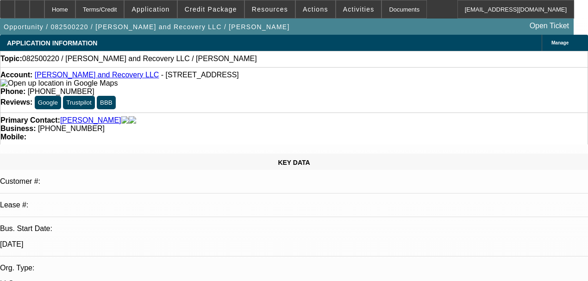
select select "0"
select select "2"
select select "0.1"
select select "4"
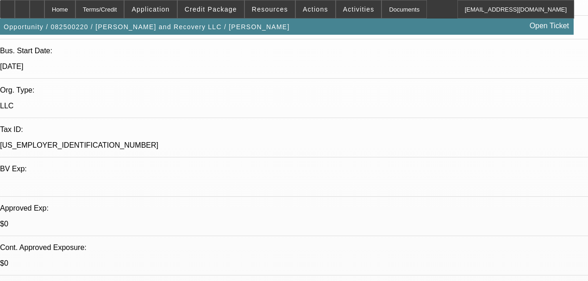
scroll to position [247, 0]
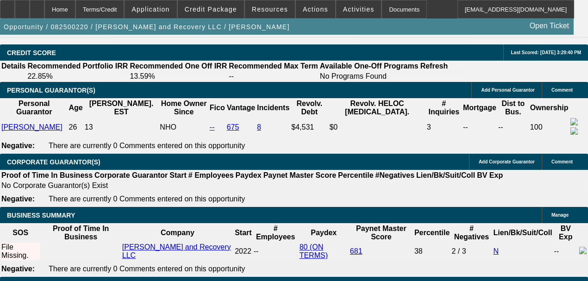
scroll to position [1452, 0]
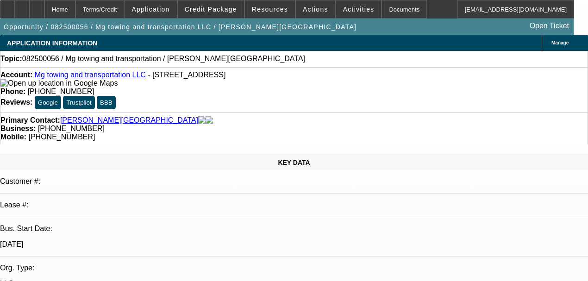
select select "0"
select select "2"
select select "0.1"
select select "4"
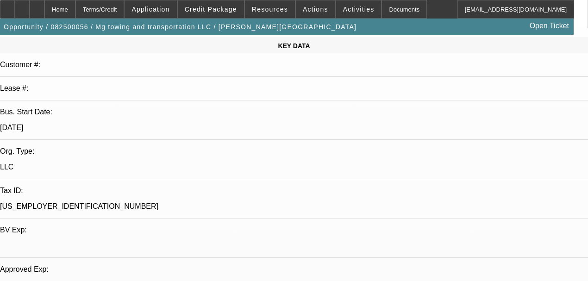
scroll to position [247, 0]
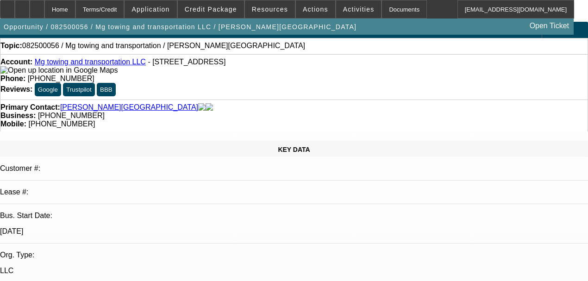
scroll to position [0, 0]
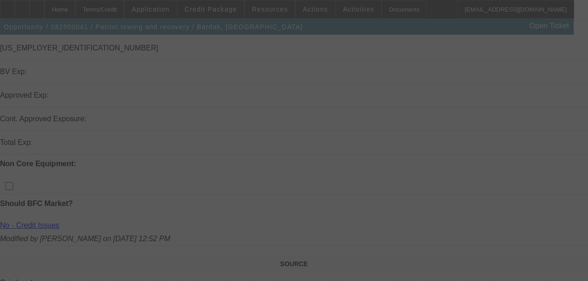
scroll to position [278, 0]
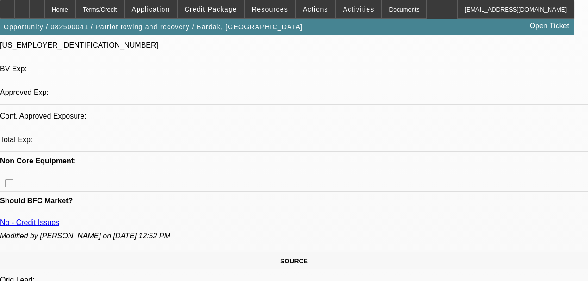
select select "0"
select select "2"
select select "0.1"
select select "4"
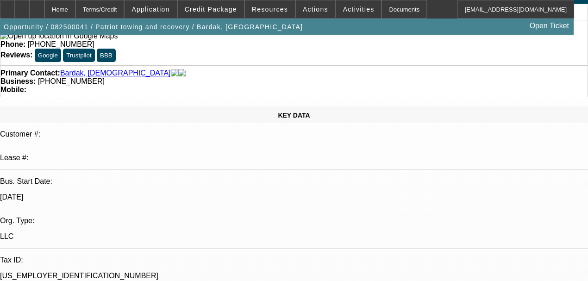
scroll to position [0, 0]
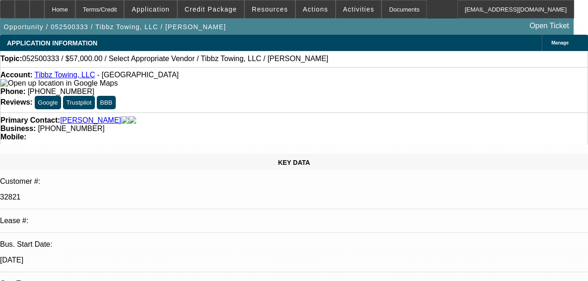
select select "0.1"
select select "2"
select select "0.1"
select select "2"
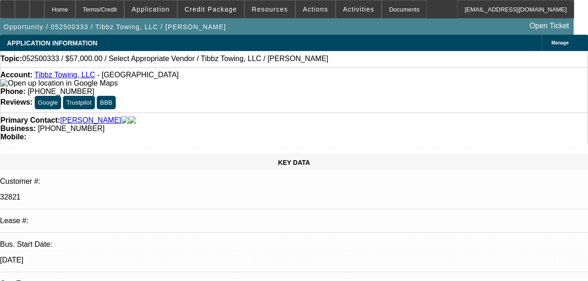
select select "2"
select select "0.1"
select select "4"
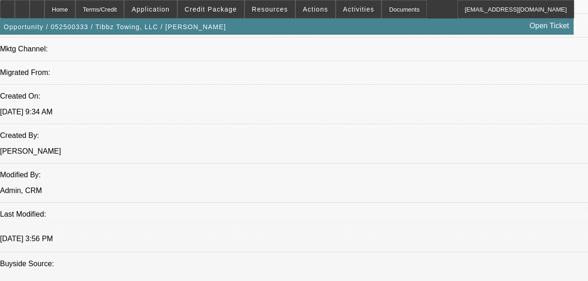
scroll to position [710, 0]
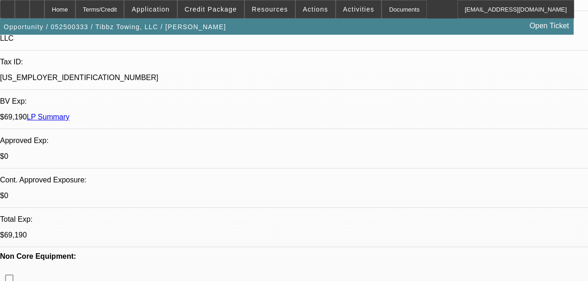
scroll to position [247, 0]
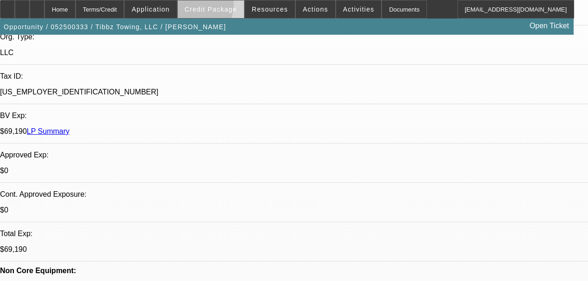
click at [202, 6] on span "Credit Package" at bounding box center [211, 9] width 52 height 7
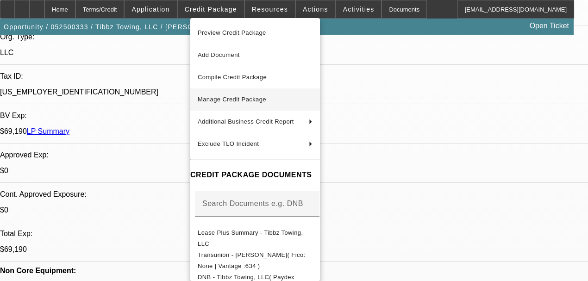
click at [221, 93] on button "Manage Credit Package" at bounding box center [255, 99] width 130 height 22
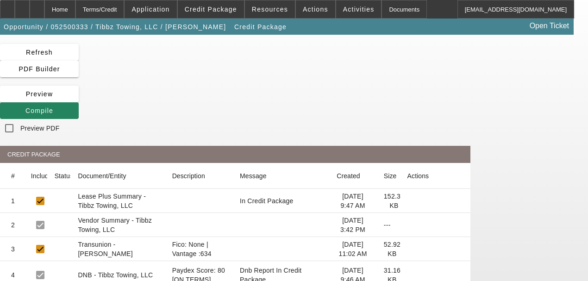
scroll to position [93, 0]
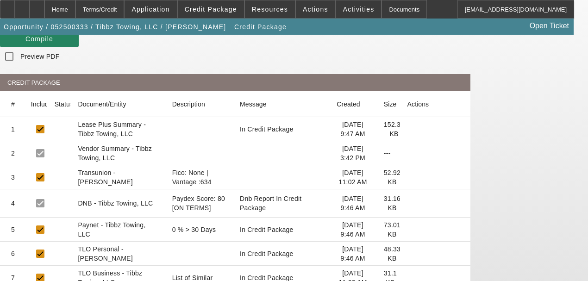
click at [408, 177] on icon at bounding box center [408, 177] width 0 height 0
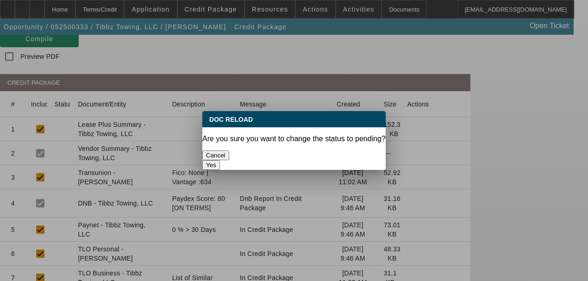
scroll to position [0, 0]
click at [220, 160] on button "Yes" at bounding box center [211, 165] width 18 height 10
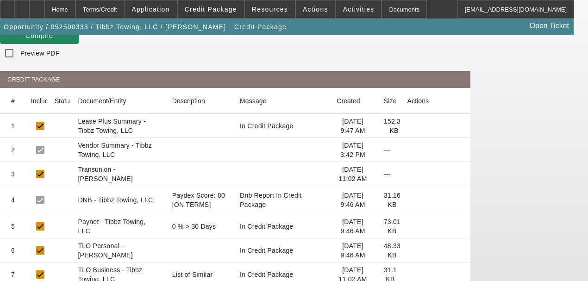
scroll to position [65, 0]
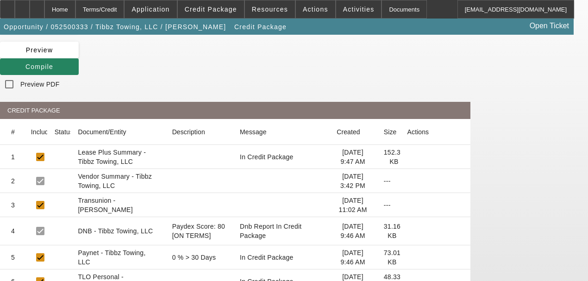
click at [408, 258] on icon at bounding box center [408, 258] width 0 height 0
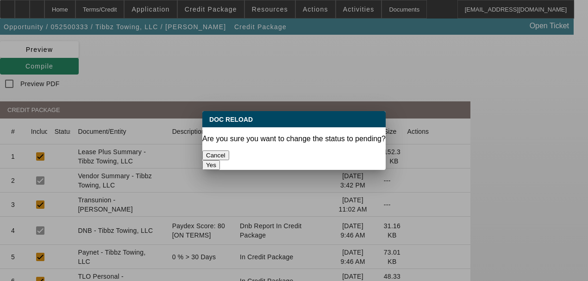
click at [220, 160] on button "Yes" at bounding box center [211, 165] width 18 height 10
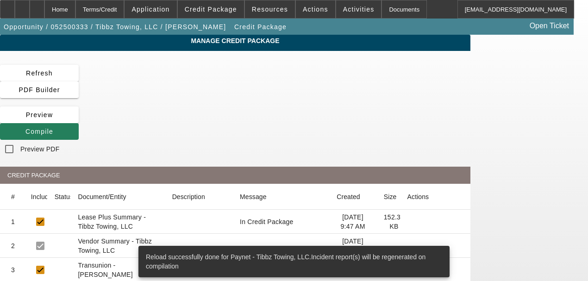
click at [53, 128] on span "Compile" at bounding box center [39, 131] width 28 height 7
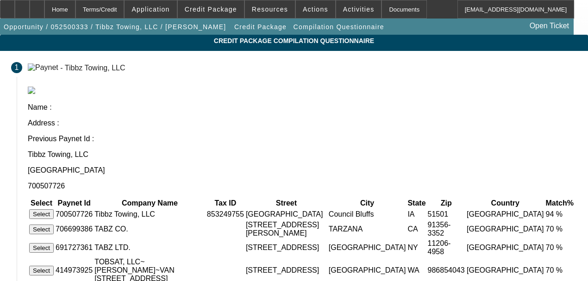
click at [54, 209] on button "Select" at bounding box center [41, 214] width 25 height 10
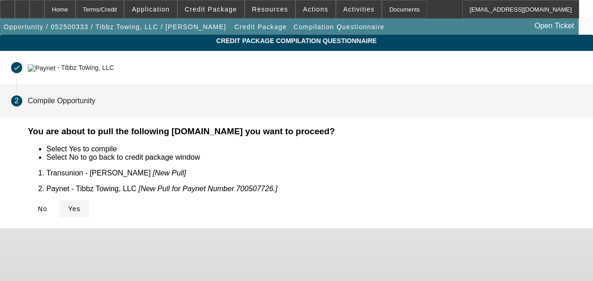
click at [89, 208] on span at bounding box center [74, 209] width 30 height 22
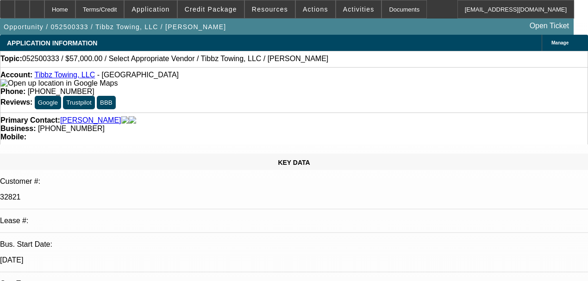
select select "0.1"
select select "2"
select select "0.1"
select select "4"
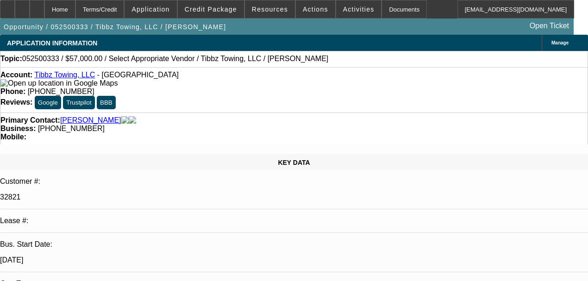
select select "2"
select select "0.1"
select select "4"
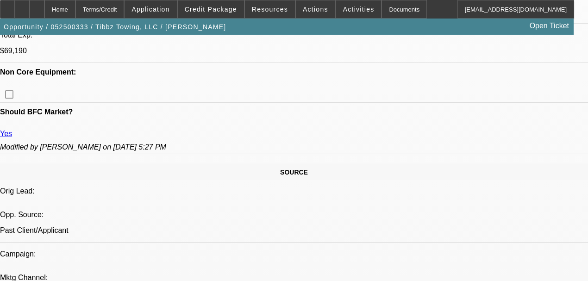
scroll to position [463, 0]
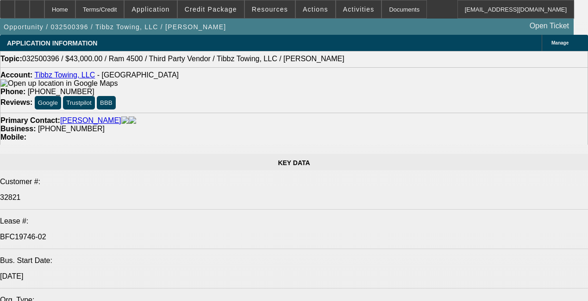
select select "0"
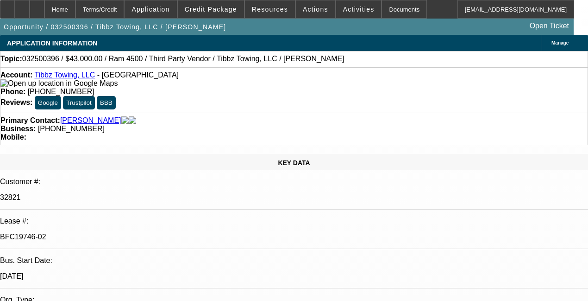
select select "2"
select select "0"
select select "6"
select select "0"
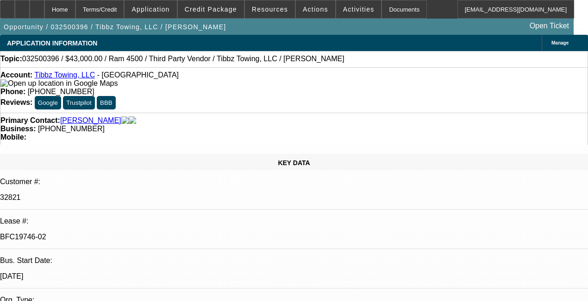
select select "2"
select select "0"
select select "6"
select select "0"
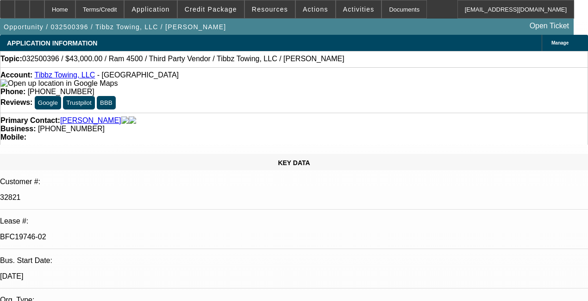
select select "2"
select select "0"
select select "6"
select select "0"
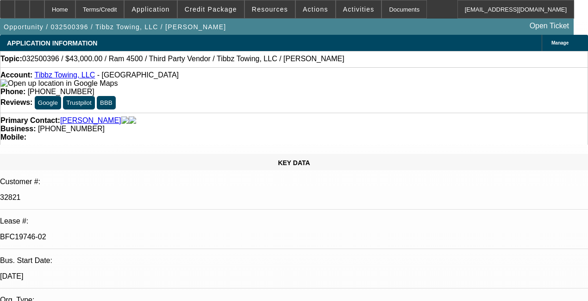
select select "2"
select select "0"
select select "6"
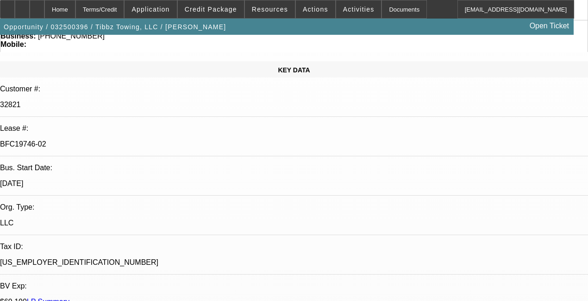
scroll to position [2656, 0]
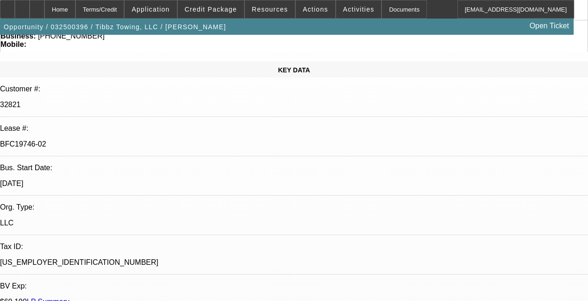
scroll to position [2842, 0]
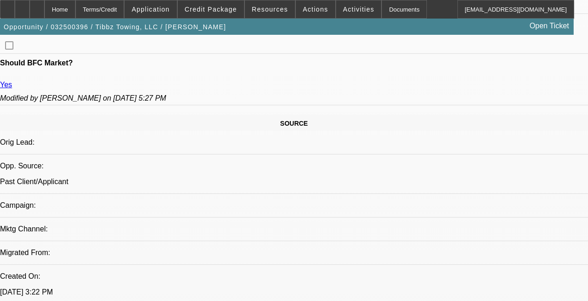
scroll to position [525, 0]
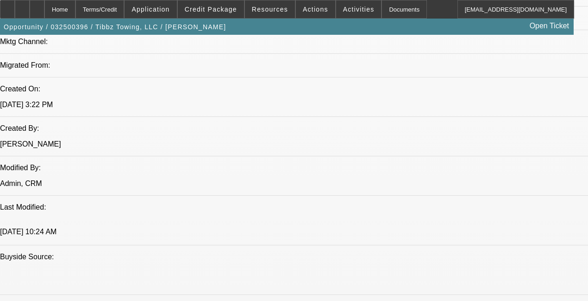
scroll to position [679, 0]
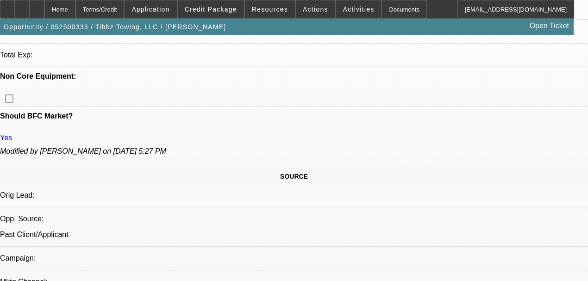
select select "0.1"
select select "2"
select select "0.1"
select select "4"
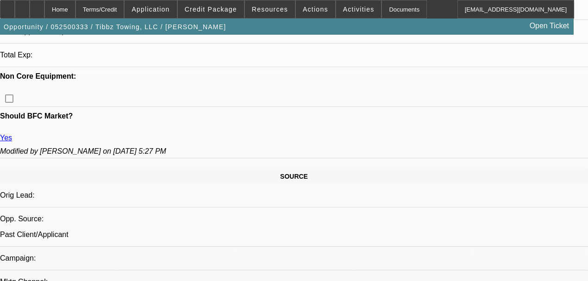
select select "2"
select select "0.1"
select select "4"
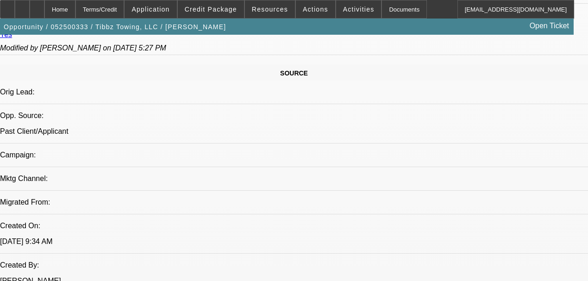
scroll to position [390, 0]
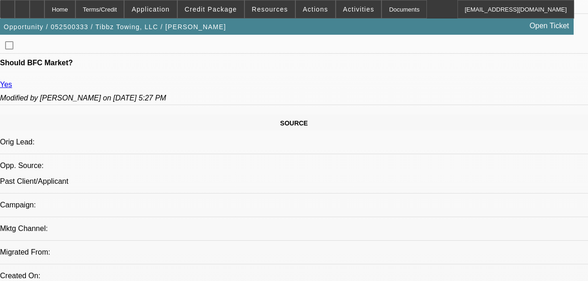
scroll to position [514, 0]
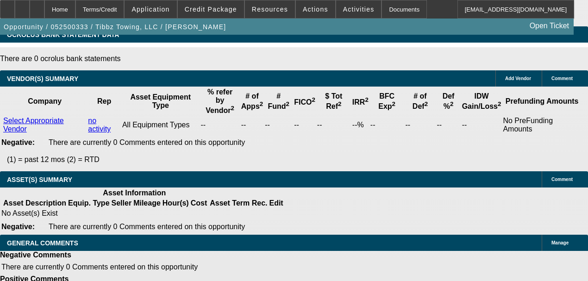
scroll to position [1996, 0]
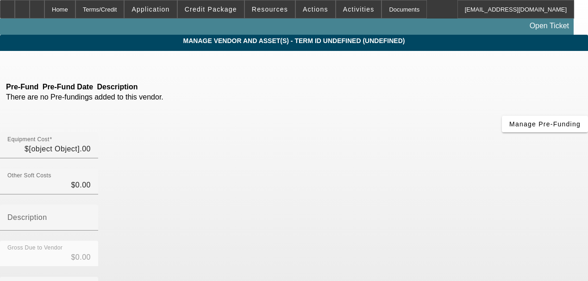
type input "$60,000.00"
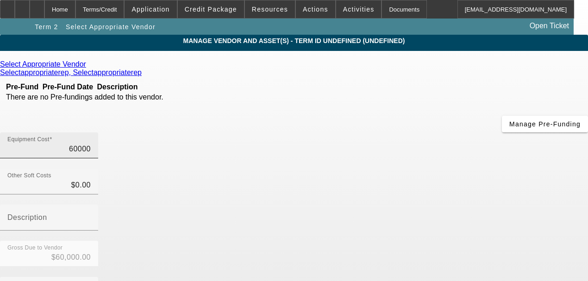
click at [91, 144] on input "60000" at bounding box center [48, 149] width 83 height 11
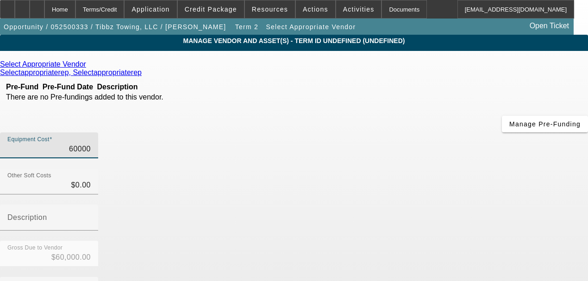
click at [91, 144] on input "60000" at bounding box center [48, 149] width 83 height 11
type input "5"
type input "$5.00"
type input "50"
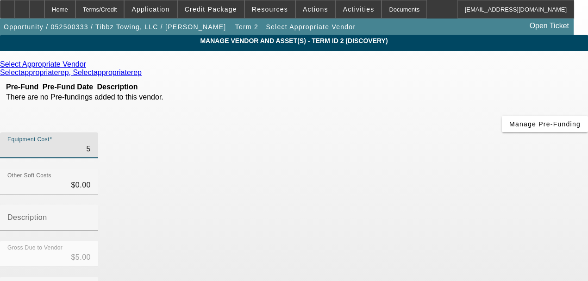
type input "$50.00"
type input "500"
type input "$500.00"
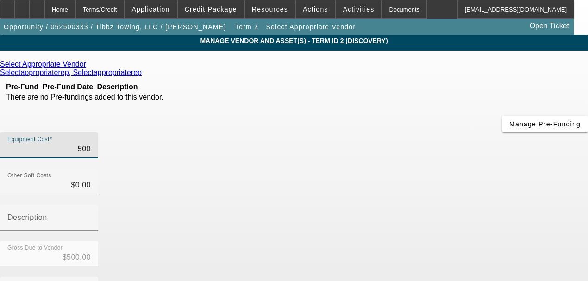
type input "5000"
type input "$5,000.00"
type input "50000"
type input "$50,000.00"
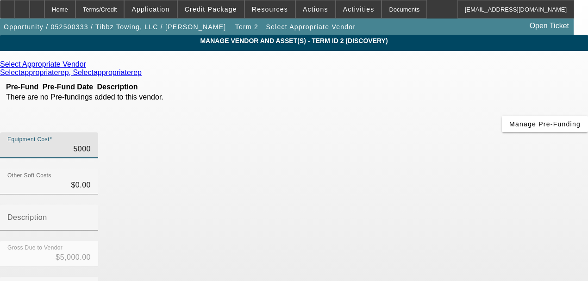
type input "$50,000.00"
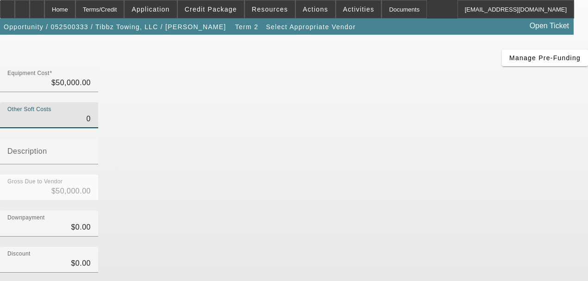
scroll to position [148, 0]
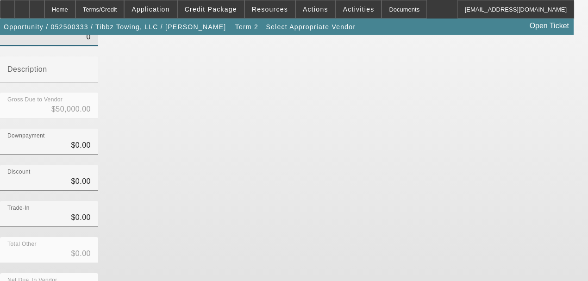
type input "$0.00"
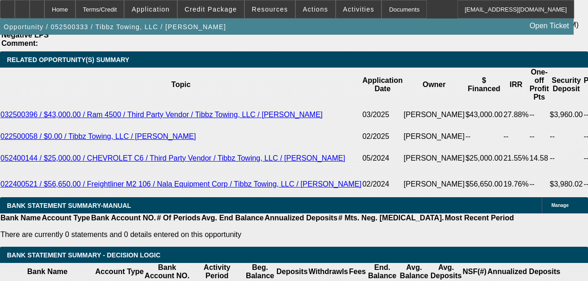
select select "0.1"
select select "2"
select select "0.1"
select select "4"
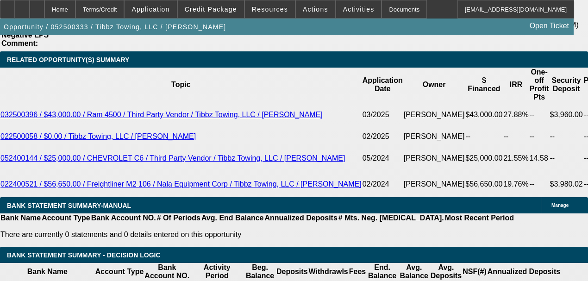
select select "2"
select select "0.1"
select select "4"
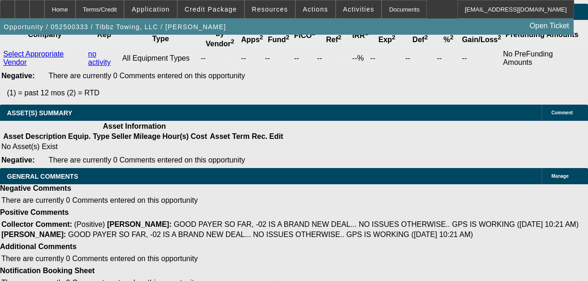
scroll to position [2129, 0]
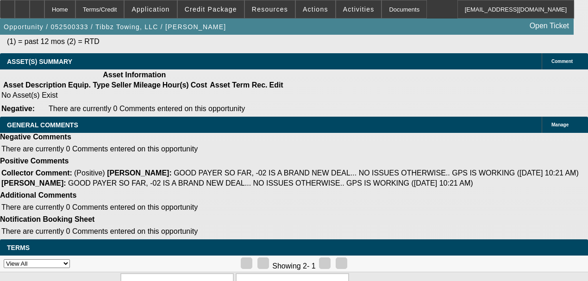
type input "2"
type input "UNKNOWN"
type input "$22,922.75"
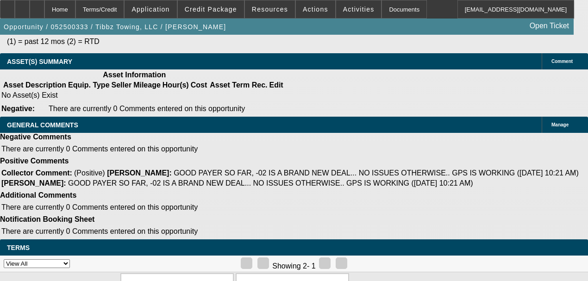
type input "$45,845.50"
type input "24"
type input "$2,181.90"
type input "$4,363.80"
type input "24"
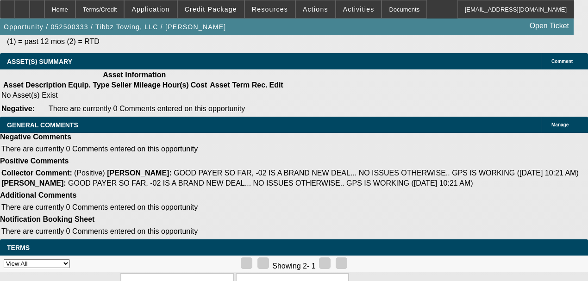
select select "0.05"
type input "$2,500.00"
type input "$2,303.12"
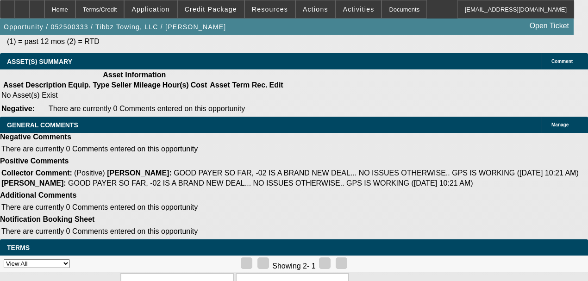
type input "$4,606.24"
select select "0.1"
type input "$5,000.00"
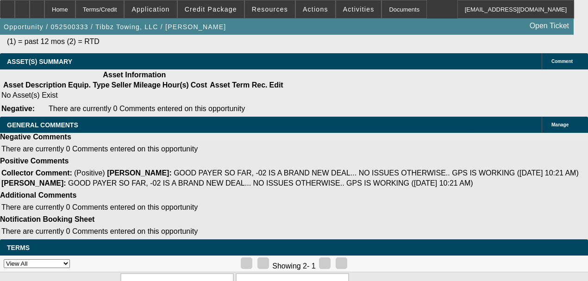
type input "$2,181.90"
type input "$4,363.80"
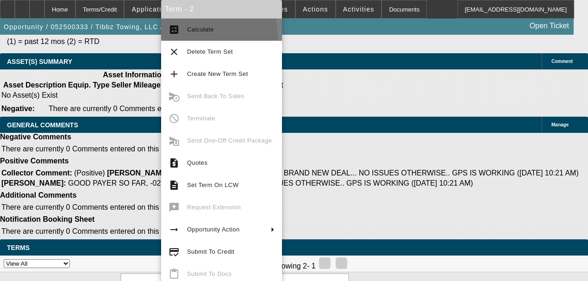
click at [177, 38] on button "calculate Calculate" at bounding box center [221, 30] width 121 height 22
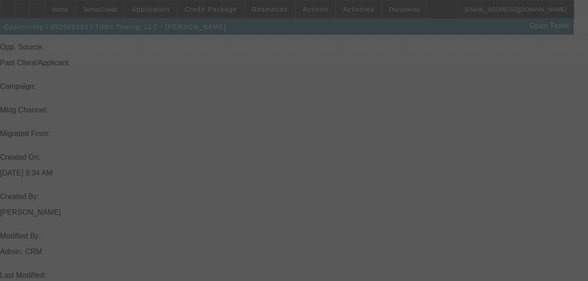
scroll to position [523, 0]
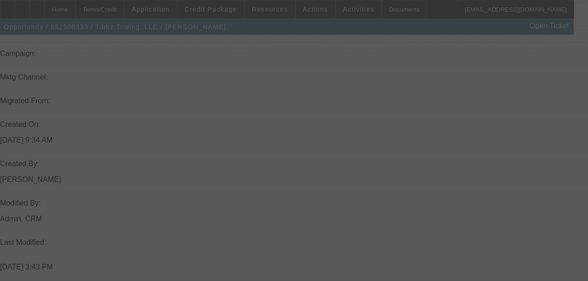
select select "0.1"
select select "2"
select select "0.1"
select select "4"
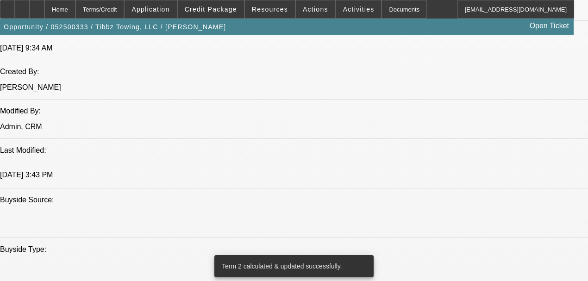
scroll to position [739, 0]
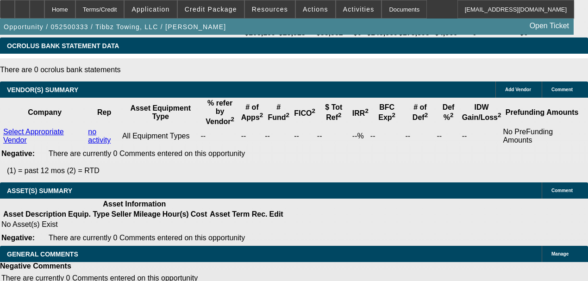
scroll to position [2067, 0]
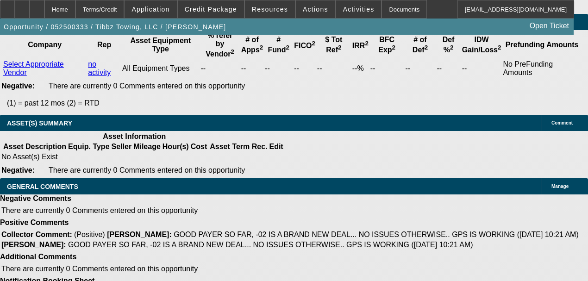
select select "0.05"
type input "$2,500.00"
type input "UNKNOWN"
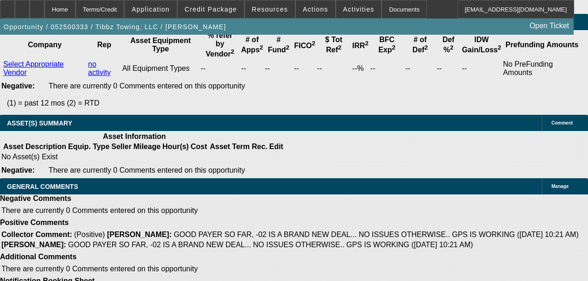
type input "$2,303.12"
type input "$4,606.24"
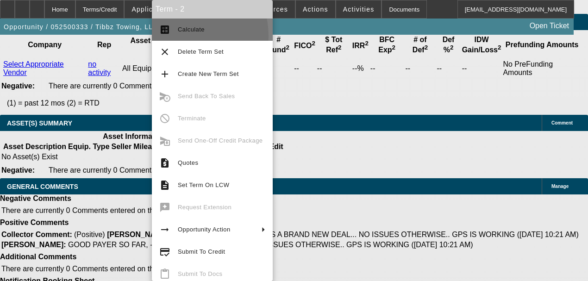
click at [170, 37] on button "calculate Calculate" at bounding box center [212, 30] width 121 height 22
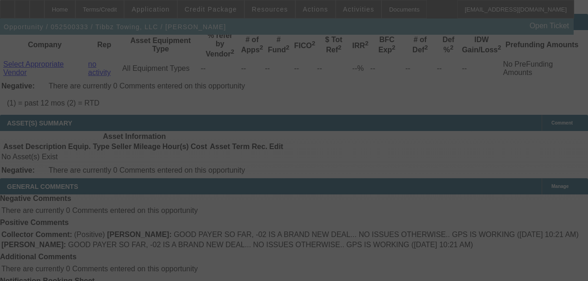
select select "2"
select select "0.1"
select select "4"
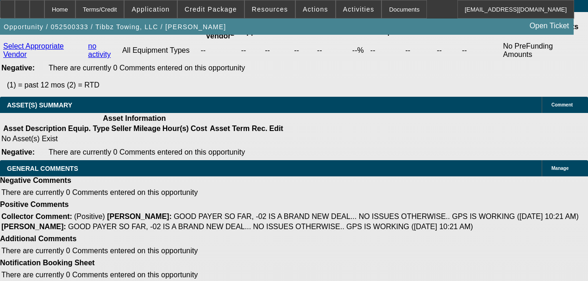
scroll to position [2129, 0]
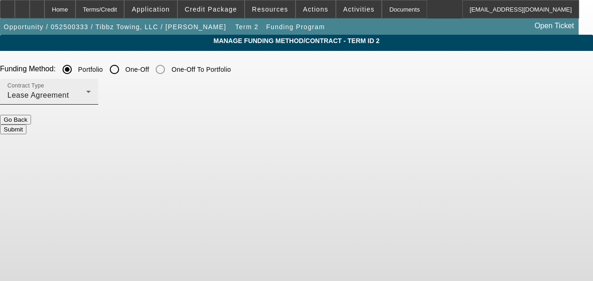
click at [86, 100] on div "Lease Agreement" at bounding box center [46, 95] width 79 height 11
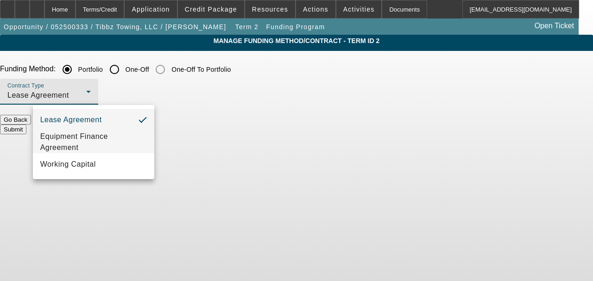
click at [138, 133] on mat-option "Equipment Finance Agreement" at bounding box center [93, 142] width 121 height 22
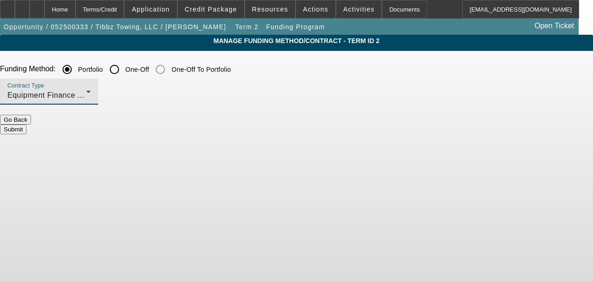
click at [26, 125] on button "Submit" at bounding box center [13, 130] width 26 height 10
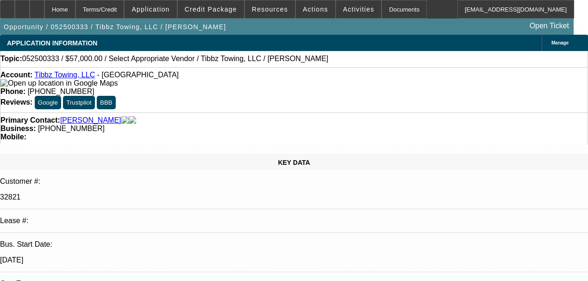
select select "2"
select select "0"
select select "6"
select select "2"
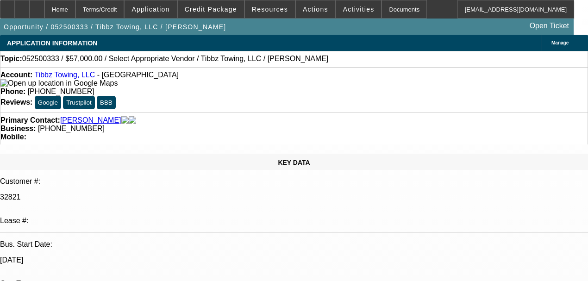
select select "2"
select select "0.1"
select select "4"
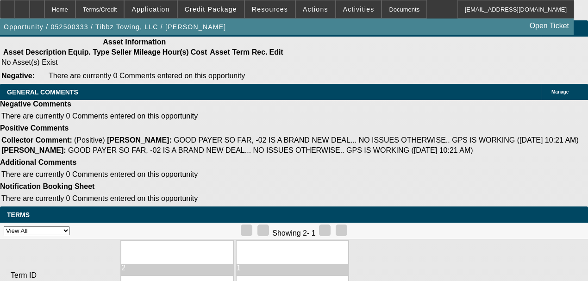
scroll to position [2162, 0]
type input "1"
type input "UNKNOWN"
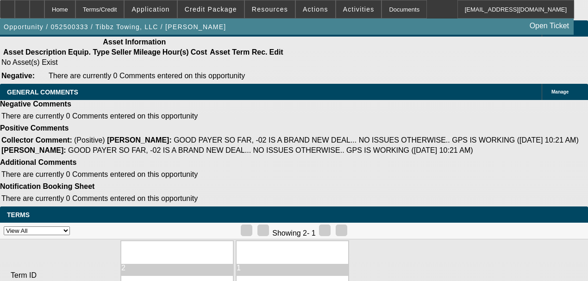
type input "$1,999.85"
type input "$3,999.70"
type input "19"
type input "$2,394.41"
type input "$4,788.82"
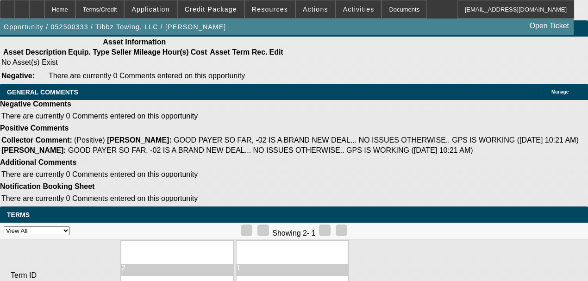
type input "19.8"
type input "$2,412.91"
type input "$4,825.82"
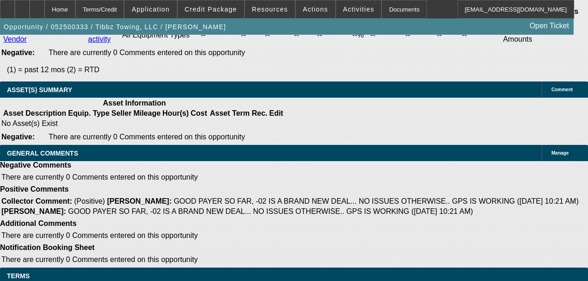
scroll to position [2100, 0]
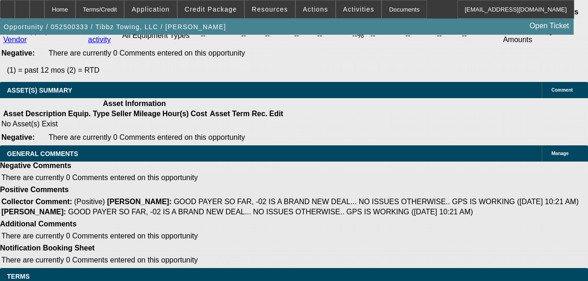
type input "19.8"
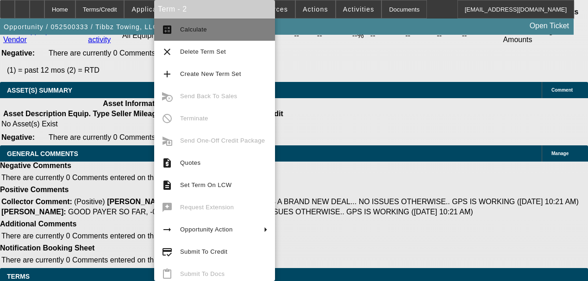
click at [176, 38] on button "calculate Calculate" at bounding box center [214, 30] width 121 height 22
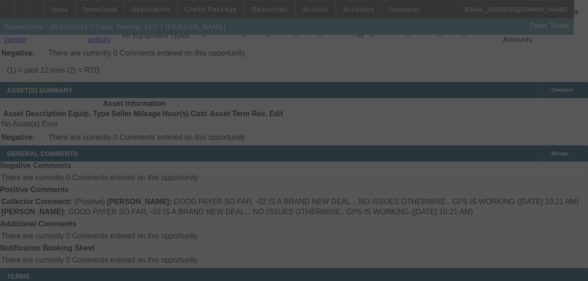
select select "2"
select select "0"
select select "6"
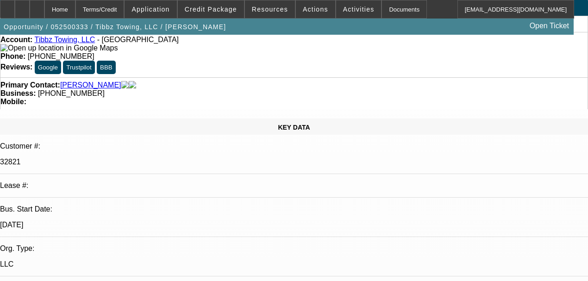
scroll to position [0, 0]
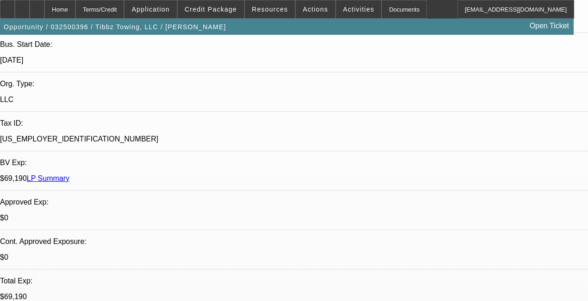
select select "0"
select select "2"
select select "0"
select select "6"
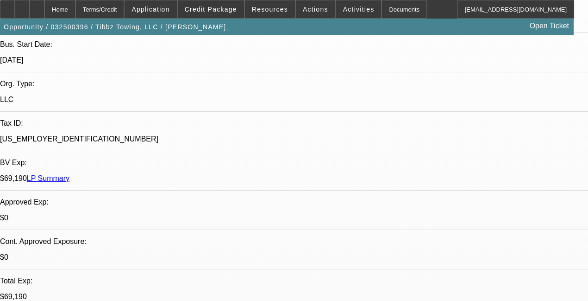
select select "0"
select select "2"
select select "0"
select select "6"
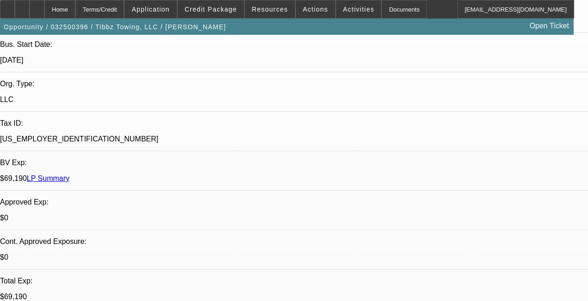
select select "0"
select select "2"
select select "0"
select select "6"
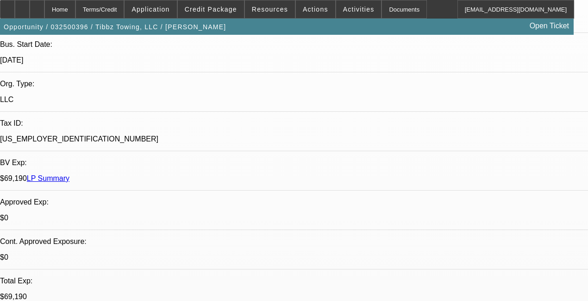
select select "0"
select select "2"
select select "0"
select select "6"
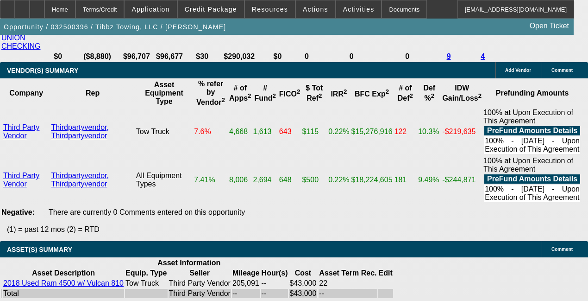
scroll to position [2052, 0]
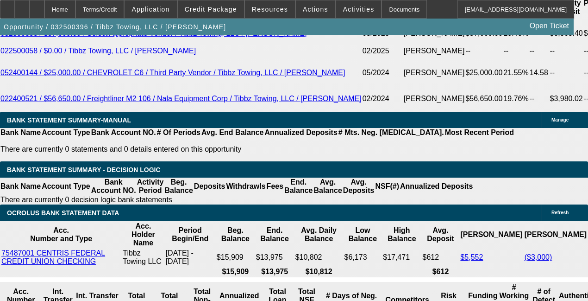
scroll to position [1712, 0]
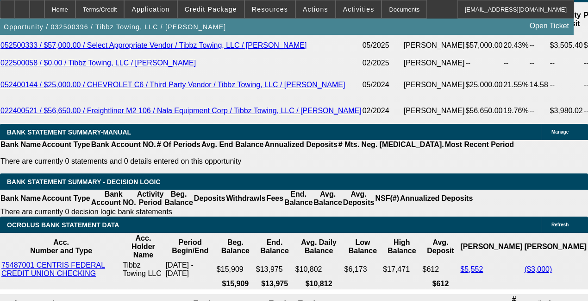
select select "0"
select select "2"
select select "0"
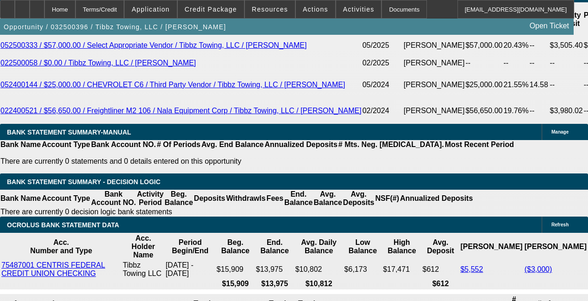
select select "6"
select select "0"
select select "2"
select select "0"
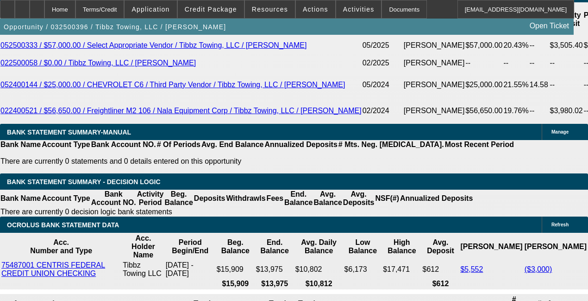
select select "6"
select select "0"
select select "2"
select select "0"
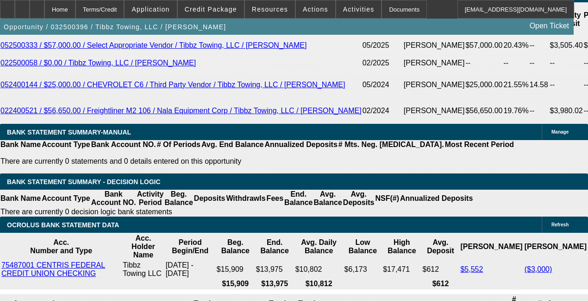
select select "6"
select select "0"
select select "2"
select select "0"
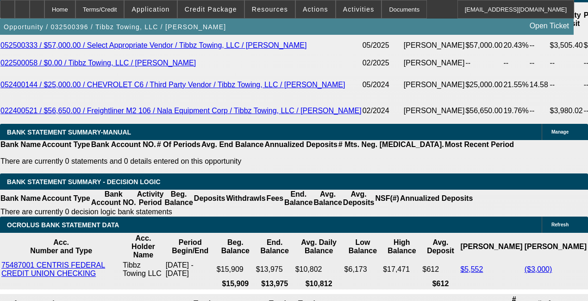
select select "6"
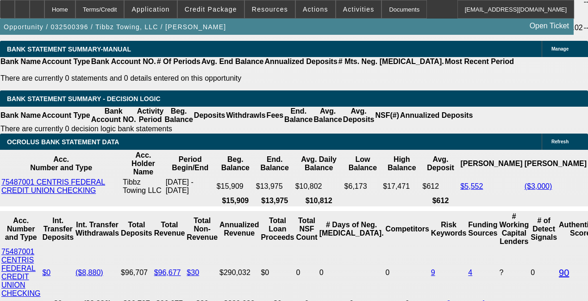
scroll to position [1774, 0]
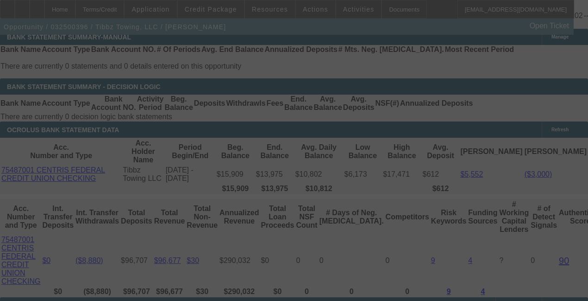
scroll to position [1897, 0]
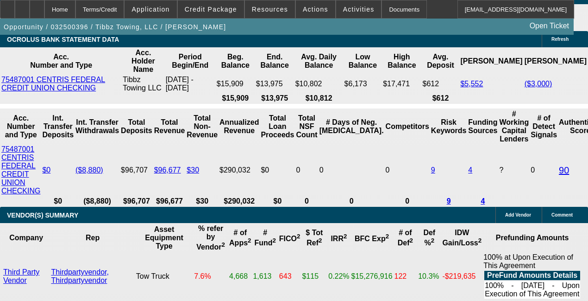
select select "0"
select select "6"
select select "0"
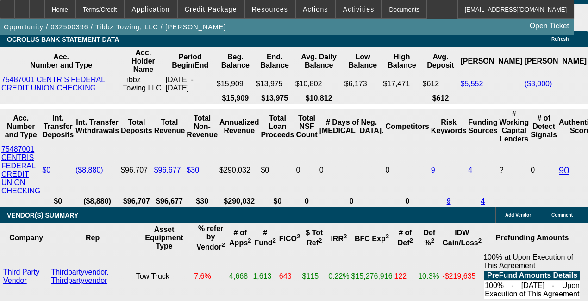
select select "0"
select select "6"
select select "0"
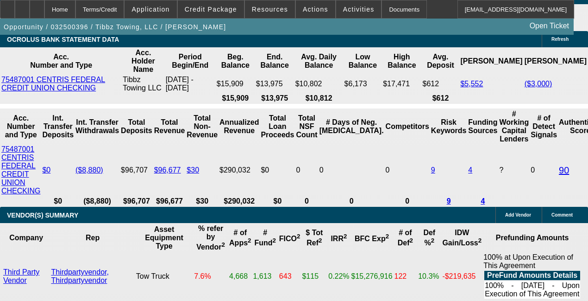
select select "0"
select select "6"
select select "0"
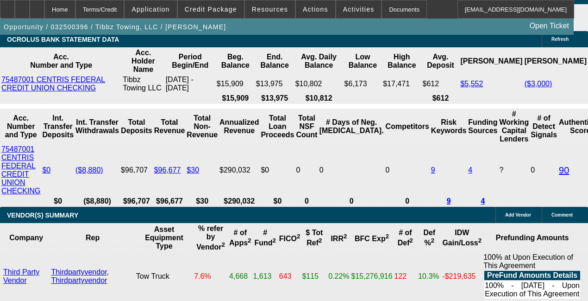
select select "6"
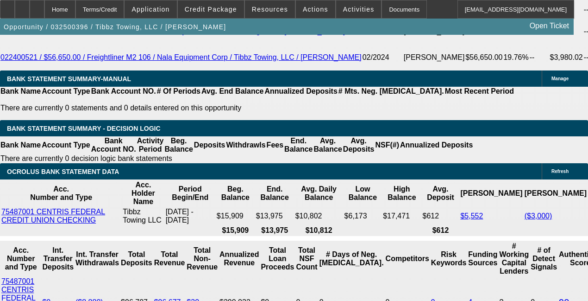
scroll to position [1764, 0]
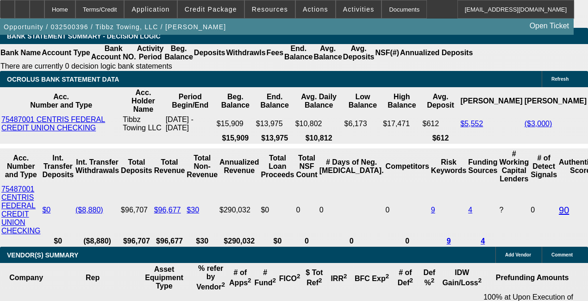
select select "0"
select select "6"
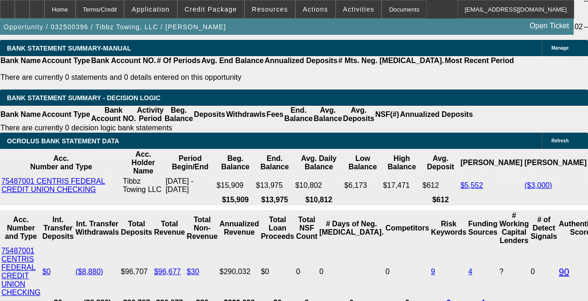
scroll to position [1795, 0]
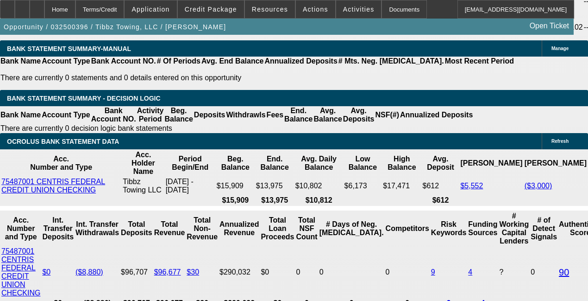
select select "0"
select select "6"
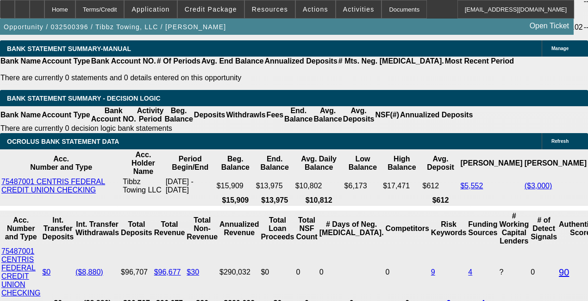
select select "0"
select select "6"
select select "0"
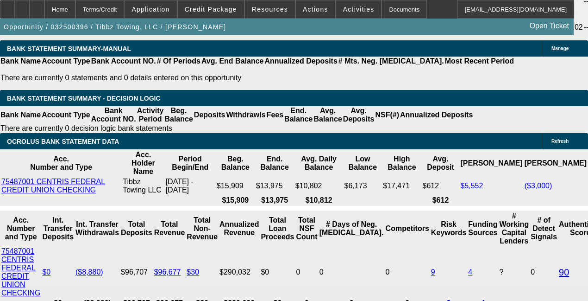
select select "0"
select select "6"
select select "0"
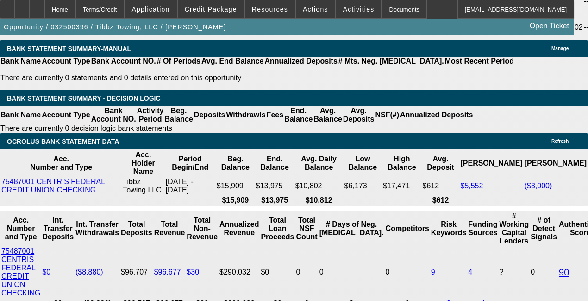
select select "0"
select select "6"
select select "0"
select select "2"
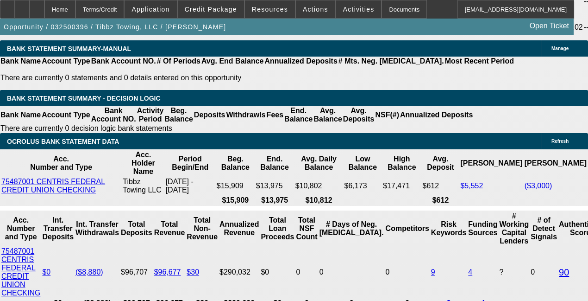
select select "2"
select select "0"
select select "6"
select select "0"
select select "2"
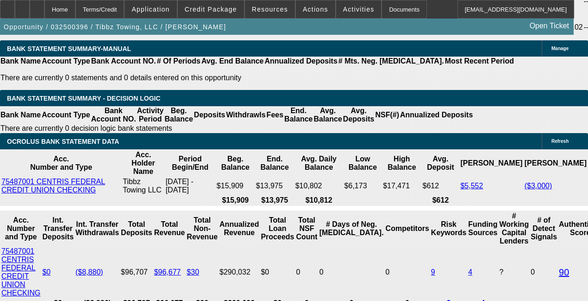
select select "2"
select select "0"
select select "6"
select select "0"
select select "2"
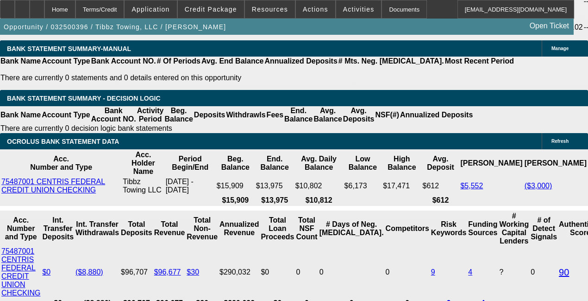
select select "2"
select select "0"
select select "6"
select select "0"
select select "2"
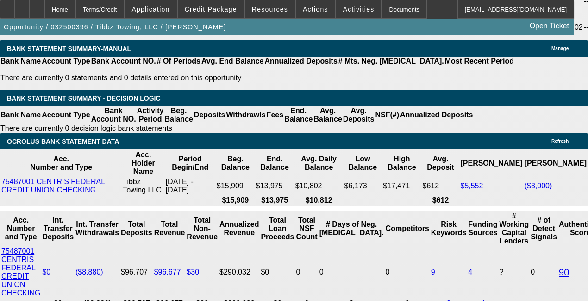
select select "2"
select select "0"
select select "6"
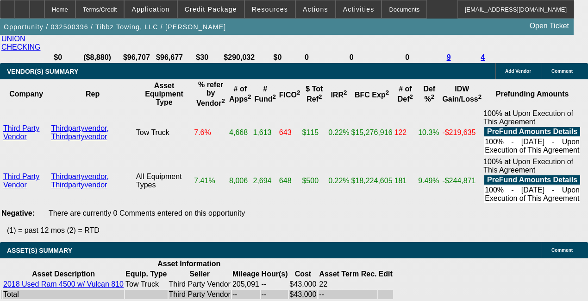
scroll to position [2011, 0]
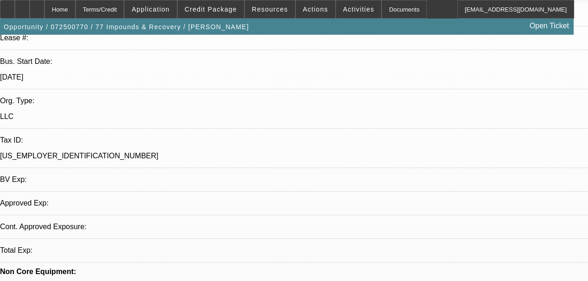
select select "0"
select select "2"
select select "0.1"
select select "4"
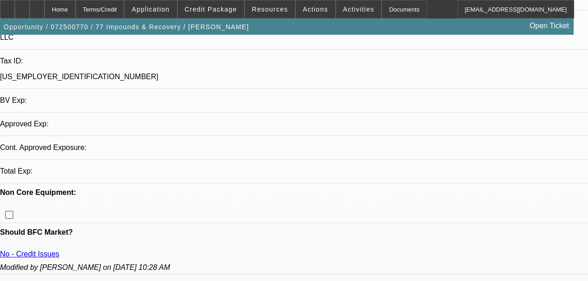
scroll to position [247, 0]
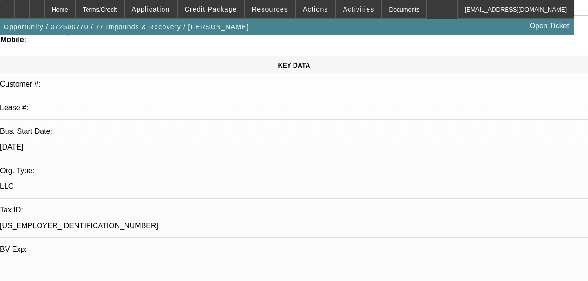
scroll to position [0, 0]
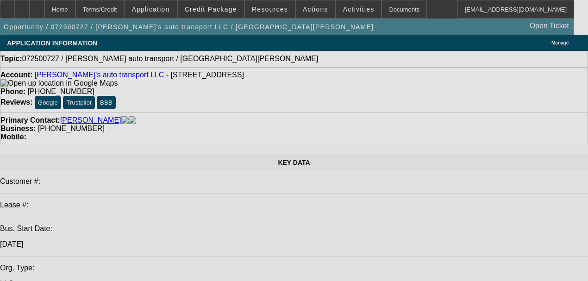
select select "0"
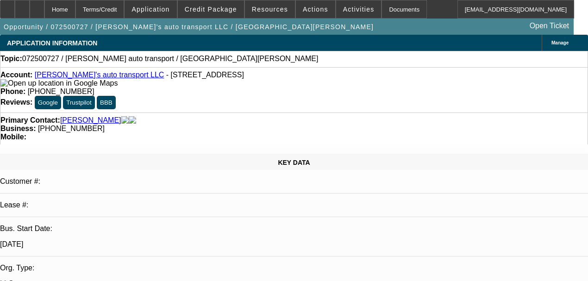
select select "2"
select select "0.1"
select select "4"
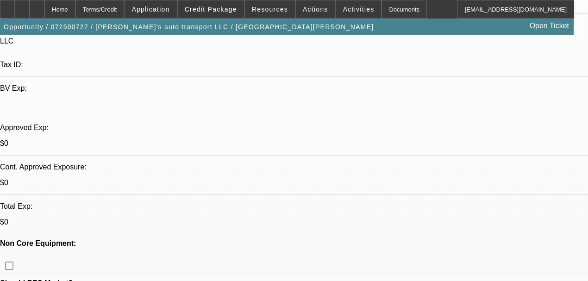
scroll to position [247, 0]
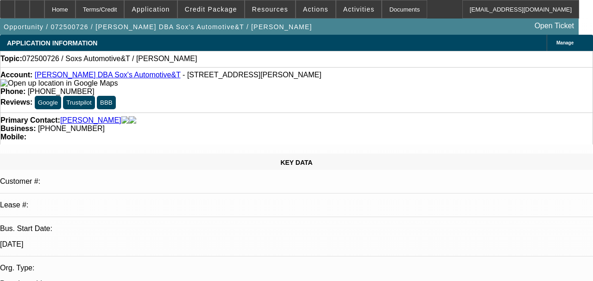
select select "0"
select select "2"
select select "0.1"
select select "4"
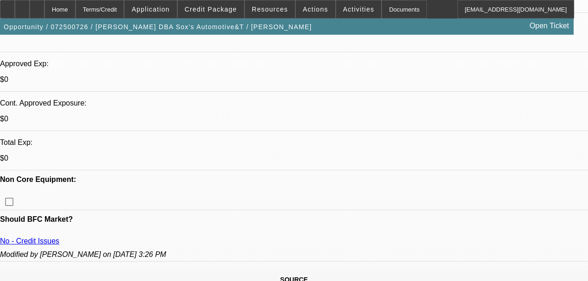
scroll to position [309, 0]
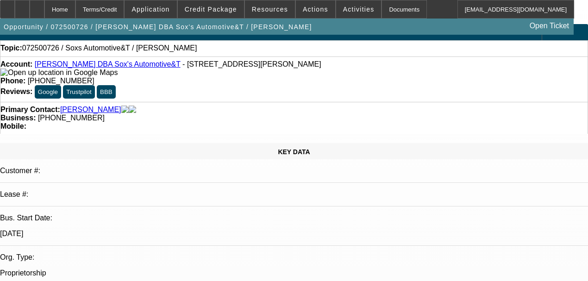
scroll to position [0, 0]
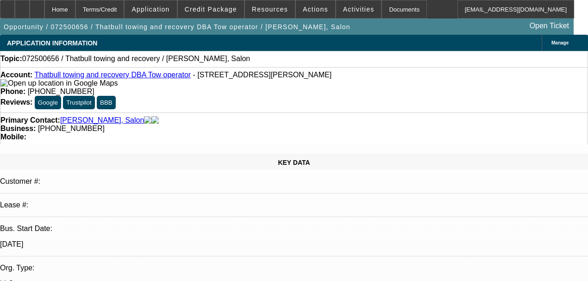
select select "0"
select select "2"
select select "0.1"
select select "4"
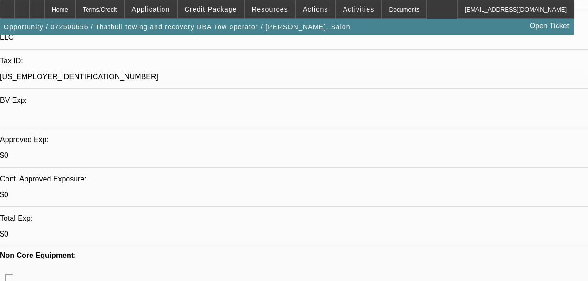
scroll to position [247, 0]
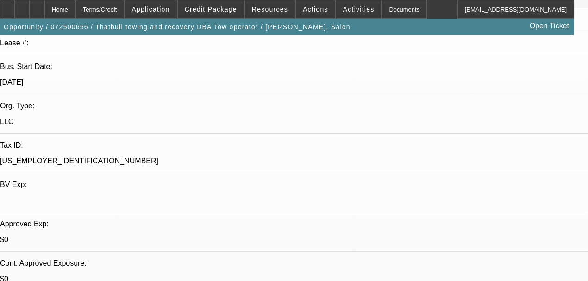
scroll to position [0, 0]
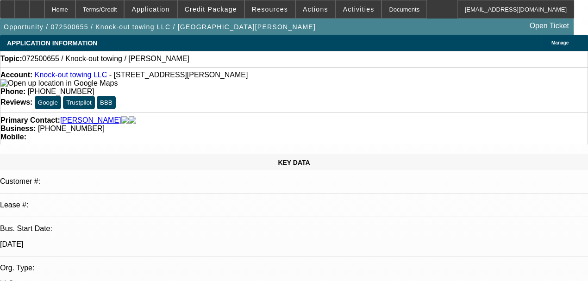
select select "0"
select select "2"
select select "0.1"
select select "4"
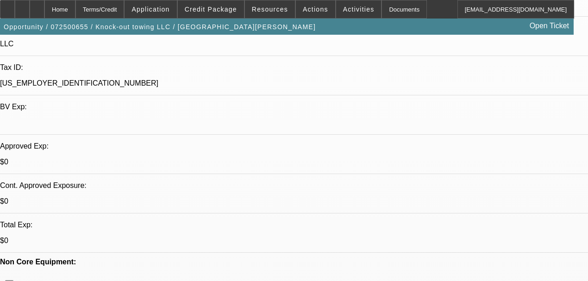
scroll to position [278, 0]
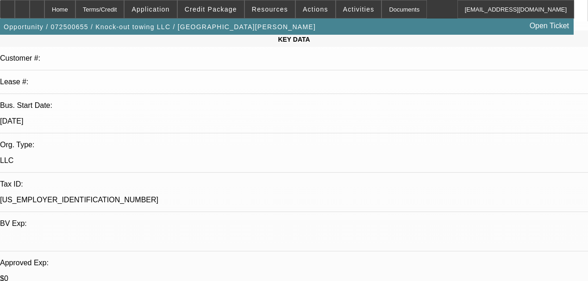
scroll to position [31, 0]
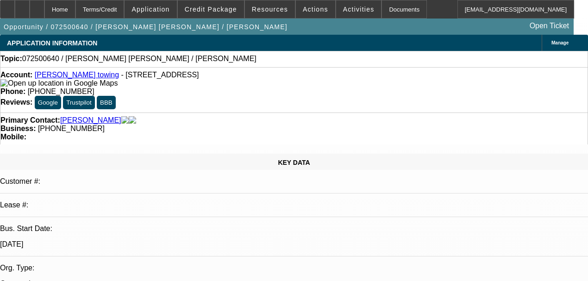
select select "0"
select select "2"
select select "0.1"
select select "4"
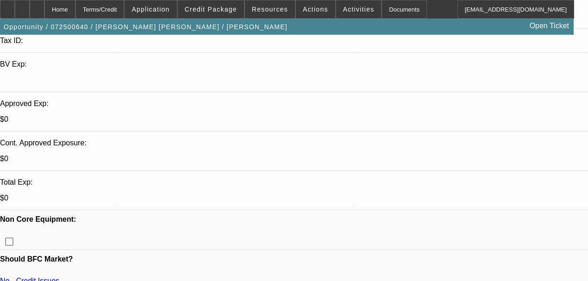
scroll to position [278, 0]
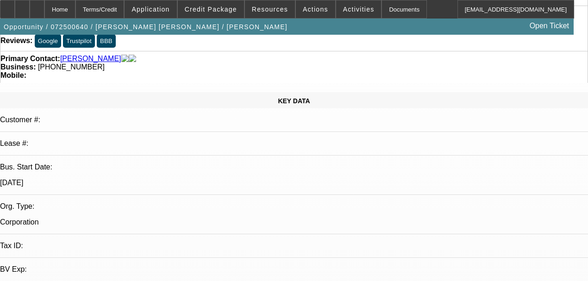
scroll to position [31, 0]
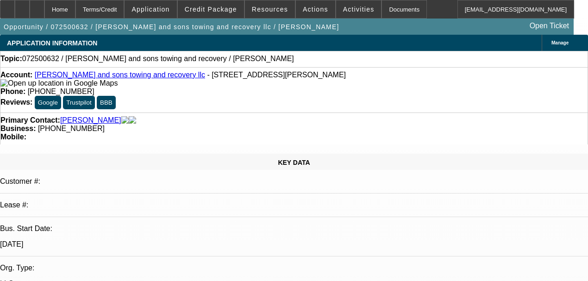
select select "0"
select select "2"
select select "0.1"
select select "4"
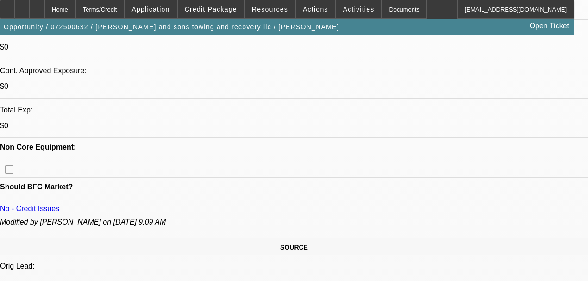
scroll to position [371, 0]
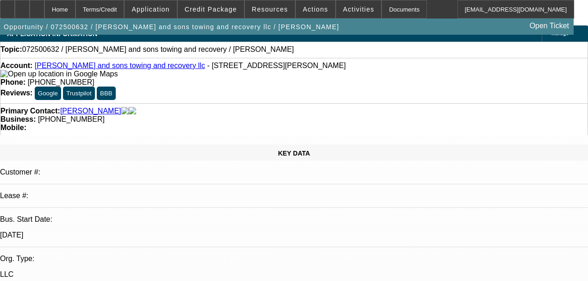
scroll to position [0, 0]
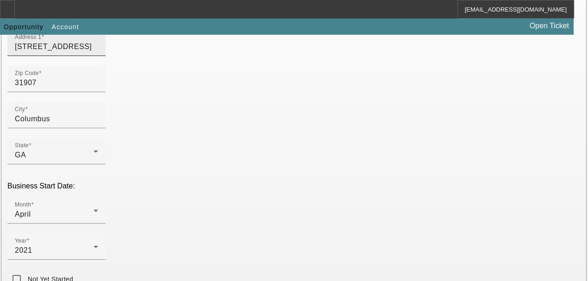
scroll to position [301, 0]
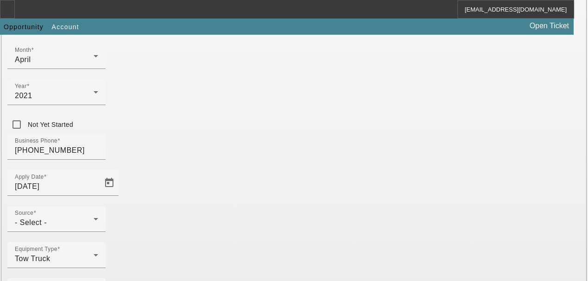
click at [106, 232] on div at bounding box center [56, 237] width 98 height 10
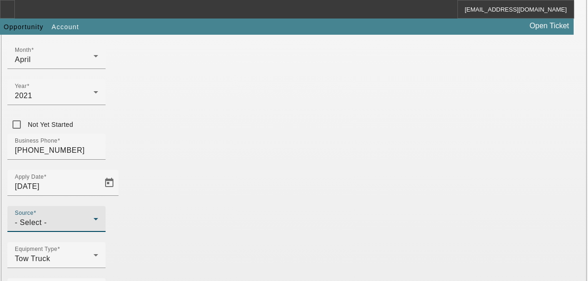
click at [94, 217] on div "- Select -" at bounding box center [54, 222] width 79 height 11
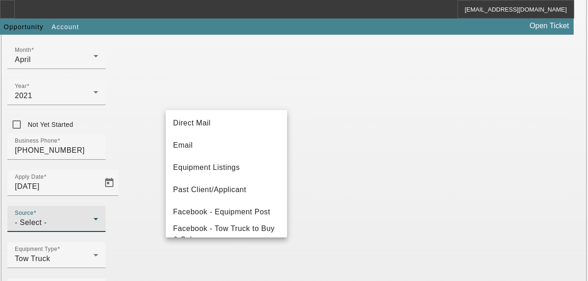
scroll to position [185, 0]
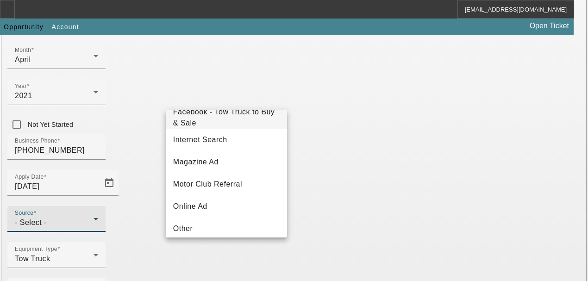
click at [249, 124] on span "Facebook - Tow Truck to Buy & Sale" at bounding box center [226, 118] width 107 height 22
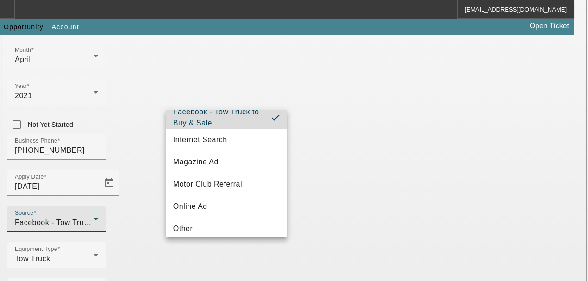
scroll to position [0, 0]
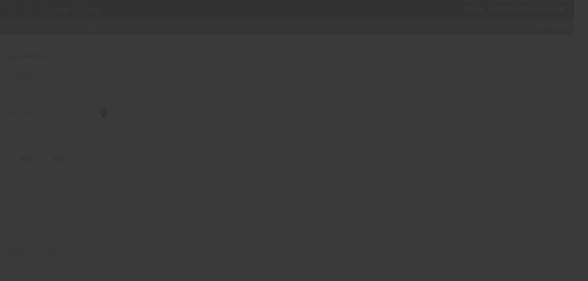
scroll to position [139, 0]
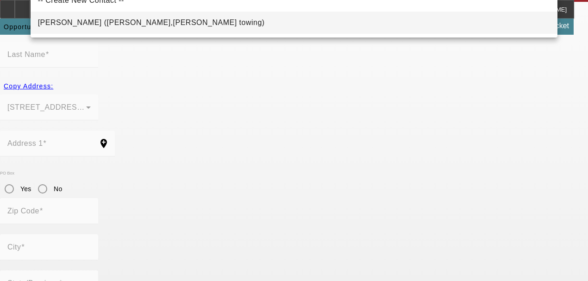
click at [109, 18] on span "Batista, Jeremy (Columbus,GA - Batista&Batista towing)" at bounding box center [151, 22] width 227 height 11
type input "Batista, Jeremy (Columbus,GA - Batista&Batista towing)"
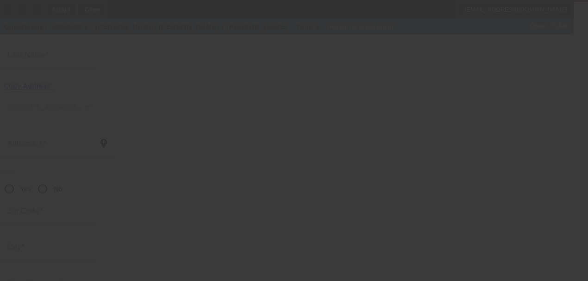
scroll to position [0, 0]
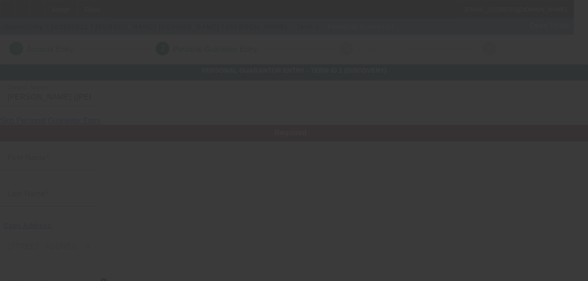
click at [109, 18] on div at bounding box center [294, 140] width 588 height 281
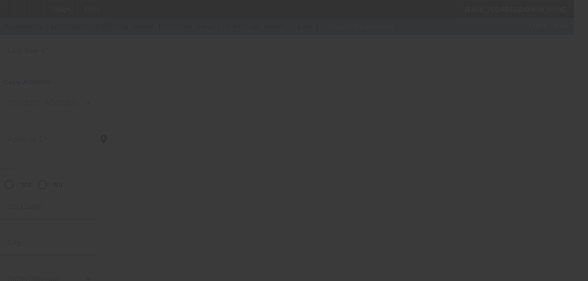
type input "Jeremy"
type input "Batista"
type input "1240 Alta Vista Drive"
radio input "true"
type input "31907"
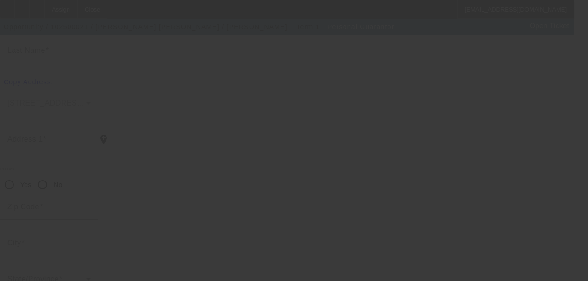
type input "Columbus"
type input "(706) 780-9780"
type input "100"
type input "057-82-9224"
type input "jeremybatista43@yahoo.com"
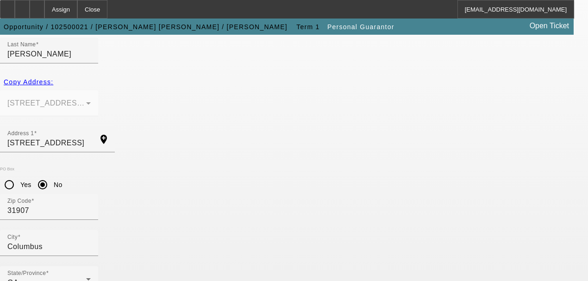
scroll to position [171, 0]
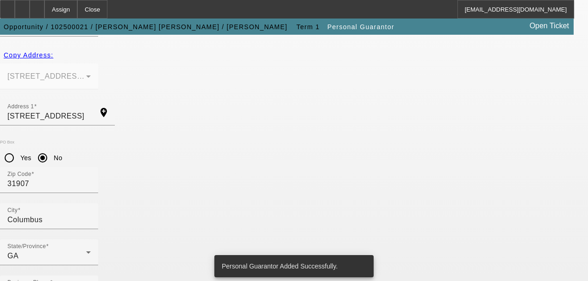
scroll to position [0, 0]
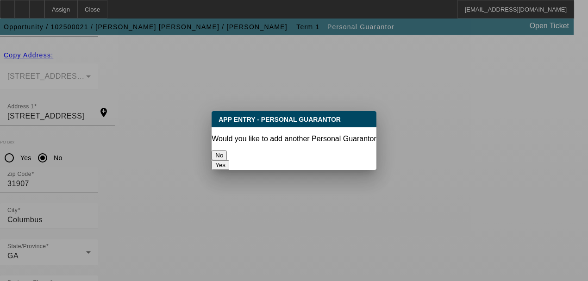
click at [227, 152] on button "No" at bounding box center [219, 156] width 15 height 10
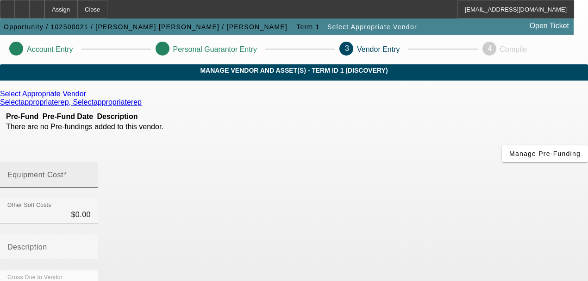
click at [91, 173] on input "Equipment Cost" at bounding box center [48, 178] width 83 height 11
type input "4"
type input "$4.00"
type input "40"
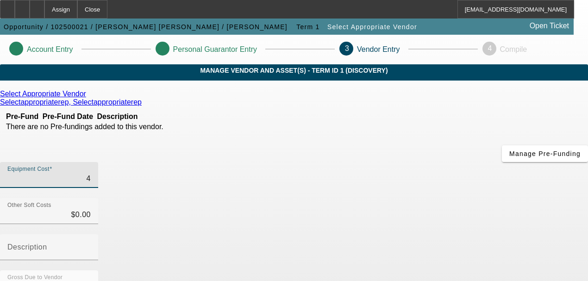
type input "$40.00"
type input "400"
type input "$400.00"
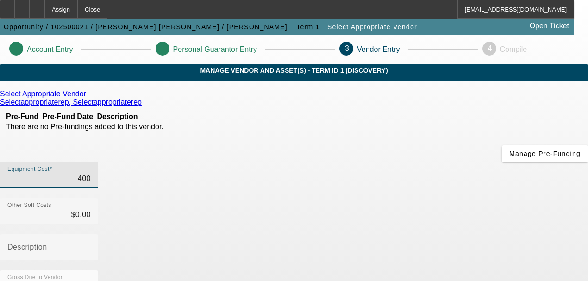
type input "4000"
type input "$4,000.00"
type input "0"
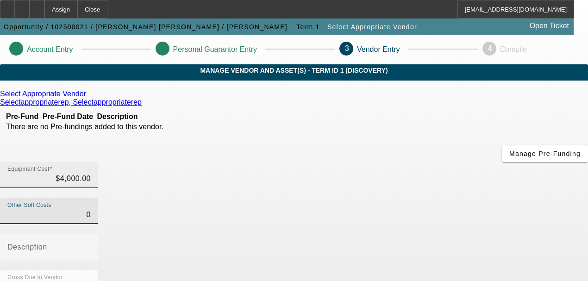
type input "4000"
type input "$0.00"
click at [91, 173] on input "4000" at bounding box center [48, 178] width 83 height 11
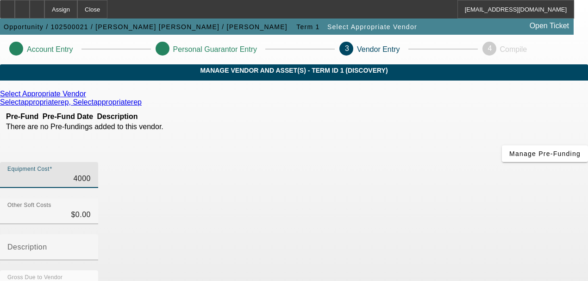
type input "40000"
type input "$40,000.00"
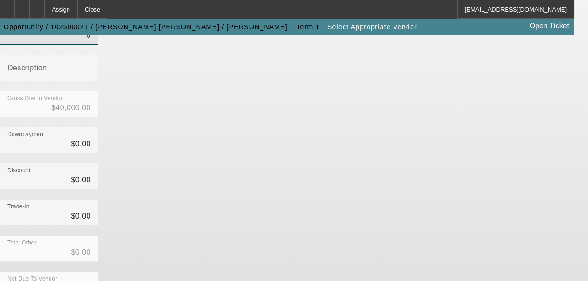
scroll to position [156, 0]
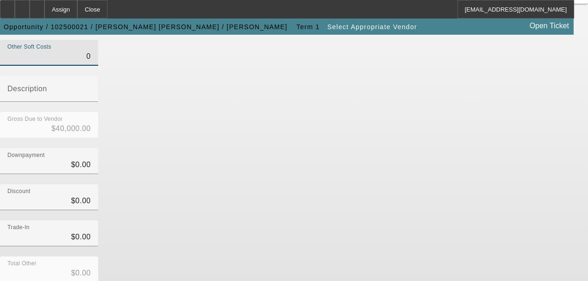
type input "$0.00"
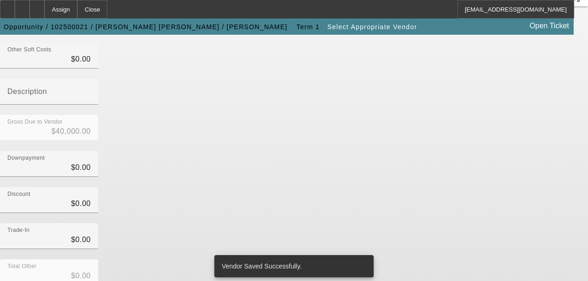
scroll to position [0, 0]
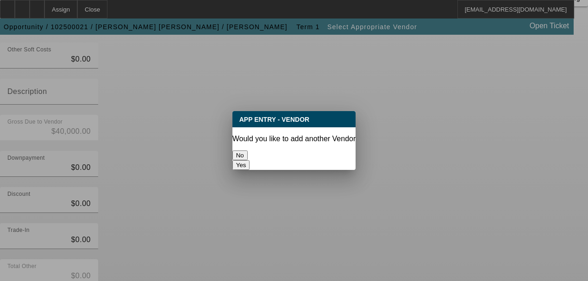
click at [248, 151] on button "No" at bounding box center [240, 156] width 15 height 10
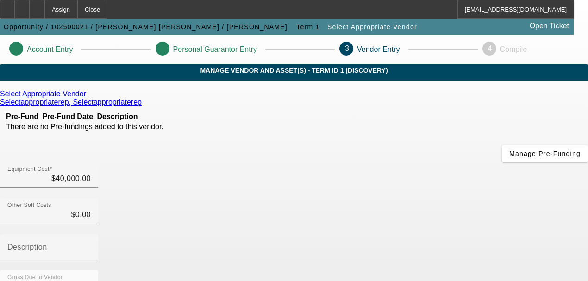
scroll to position [156, 0]
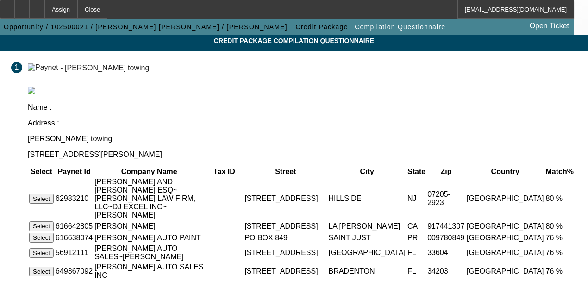
scroll to position [138, 0]
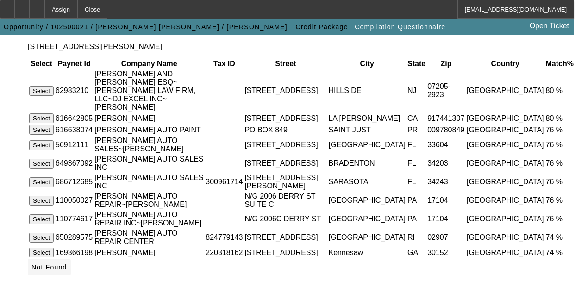
click at [67, 264] on span "Not Found" at bounding box center [50, 267] width 36 height 7
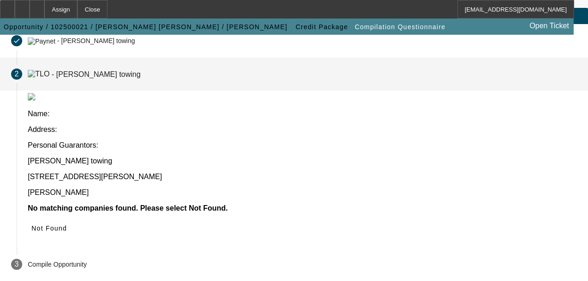
scroll to position [0, 0]
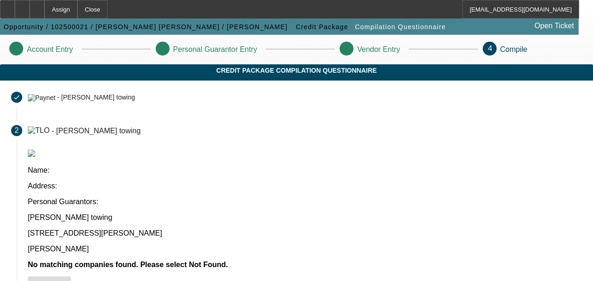
click at [32, 281] on icon at bounding box center [32, 284] width 0 height 7
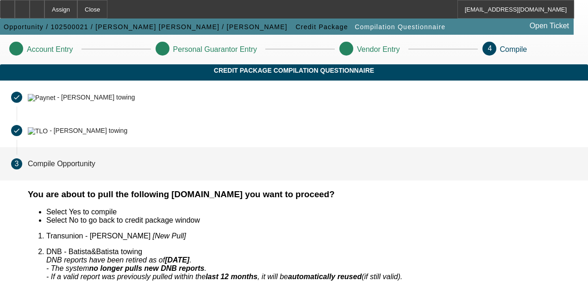
scroll to position [54, 0]
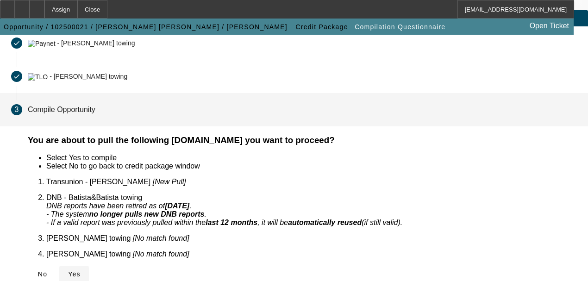
click at [68, 271] on icon at bounding box center [68, 274] width 0 height 7
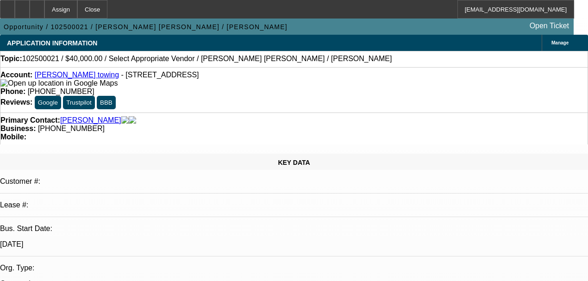
select select "0"
select select "2"
select select "0.1"
select select "4"
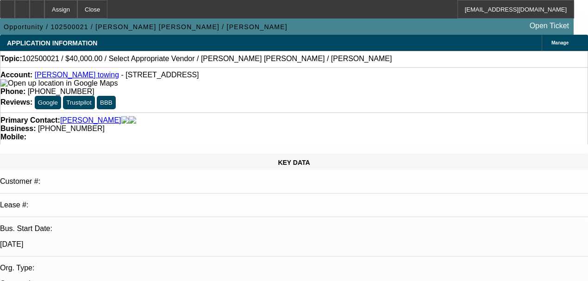
radio input "true"
type textarea "40% he said okay what do you have affordable at the moment I said okay then wha…"
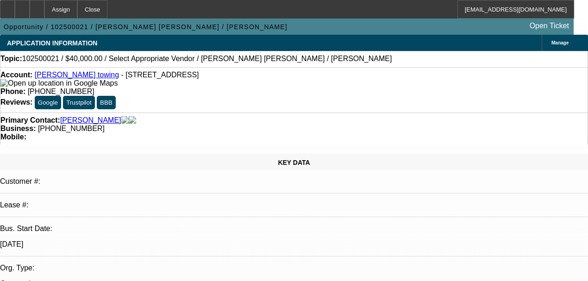
radio input "true"
type textarea "dude then said if he had to throw a number 5k"
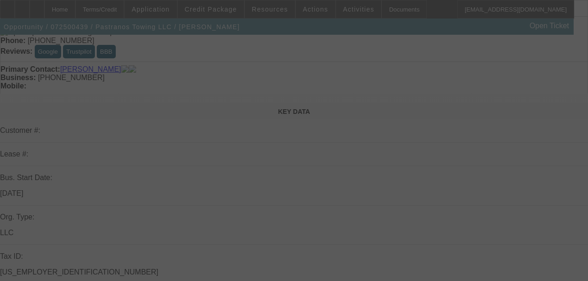
scroll to position [1, 0]
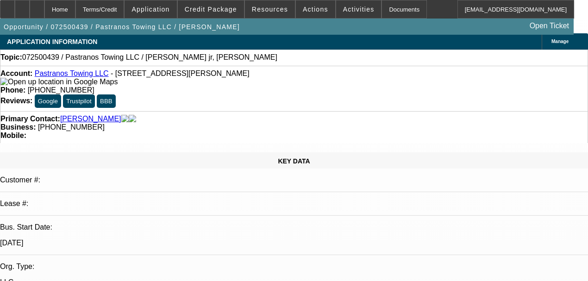
select select "0"
select select "2"
select select "0.1"
select select "4"
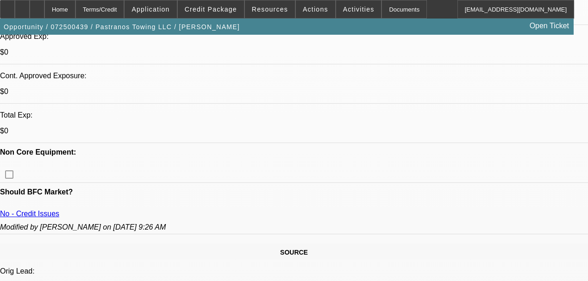
scroll to position [341, 0]
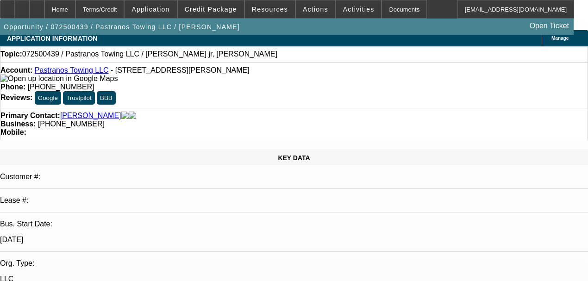
scroll to position [0, 0]
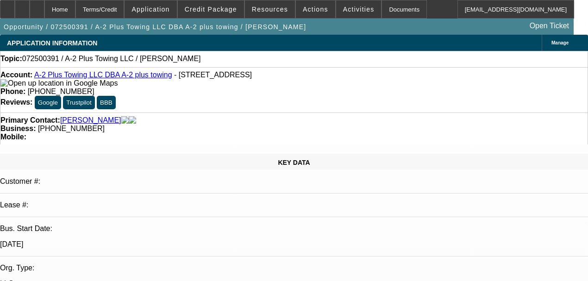
select select "0"
select select "2"
select select "0.1"
select select "4"
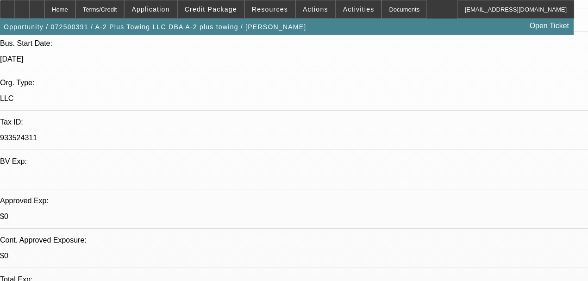
scroll to position [278, 0]
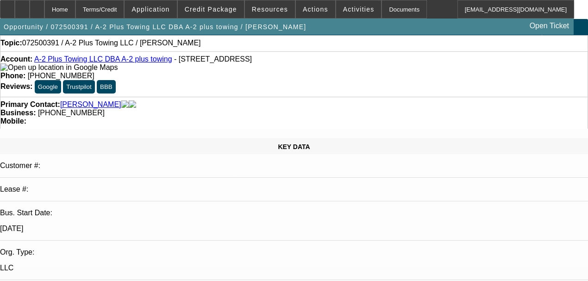
scroll to position [31, 0]
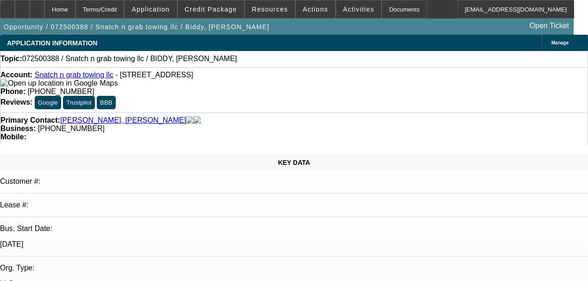
select select "0"
select select "2"
select select "0.1"
select select "4"
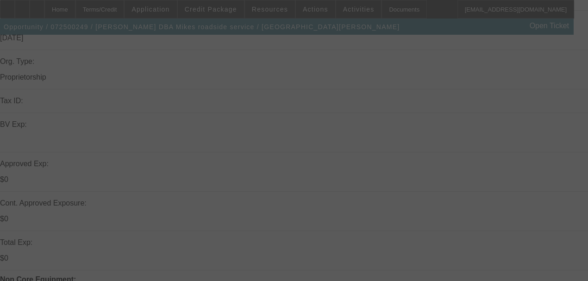
scroll to position [216, 0]
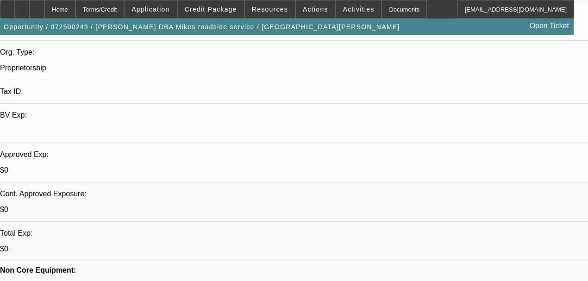
select select "0"
select select "2"
select select "0.1"
select select "4"
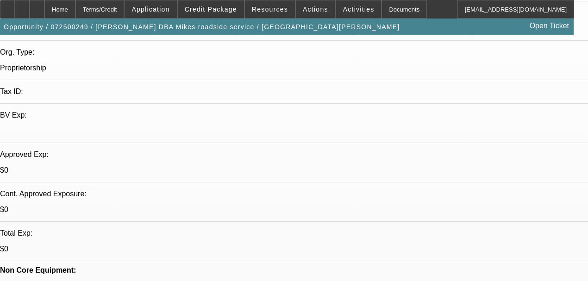
select select "0.15"
select select "2"
select select "0.1"
select select "4"
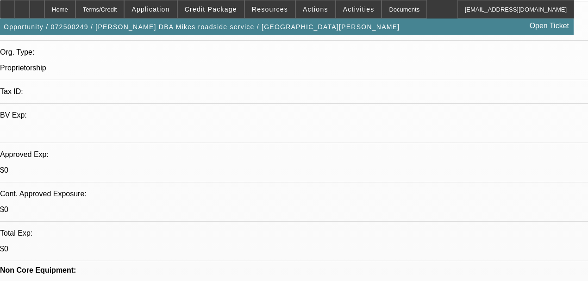
select select "0.2"
select select "2"
select select "0.1"
select select "4"
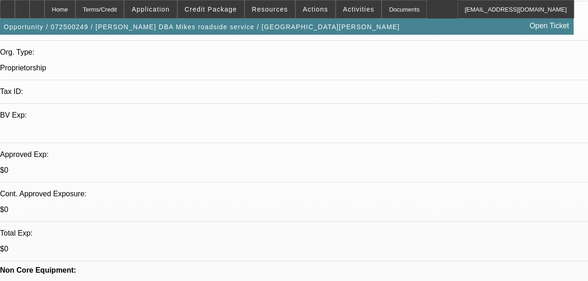
scroll to position [309, 0]
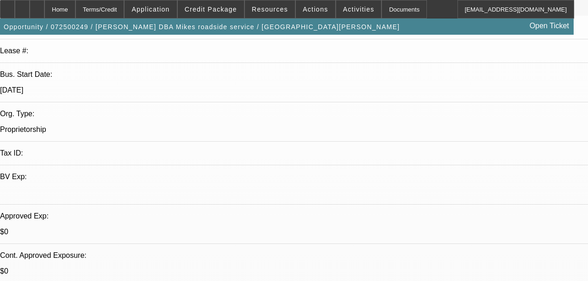
scroll to position [0, 0]
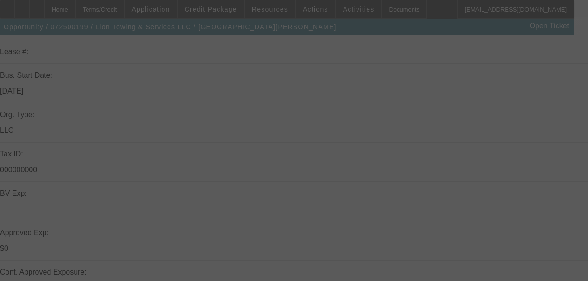
scroll to position [247, 0]
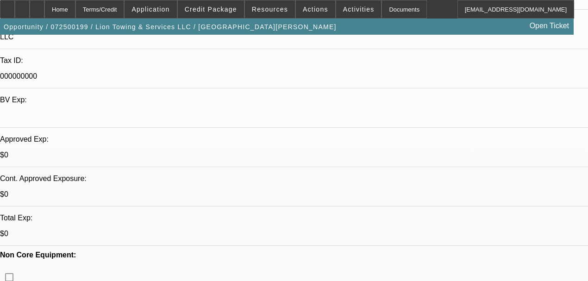
select select "0.1"
select select "0"
select select "6"
select select "0.1"
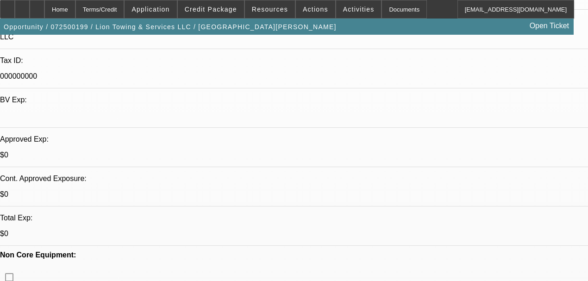
select select "2"
select select "0.1"
select select "4"
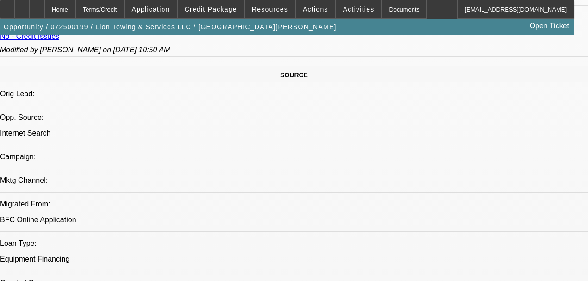
scroll to position [649, 0]
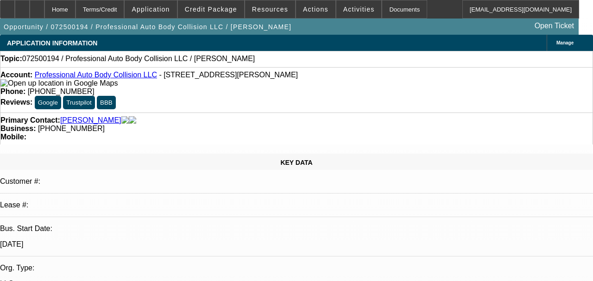
select select "0"
select select "2"
select select "0.1"
select select "4"
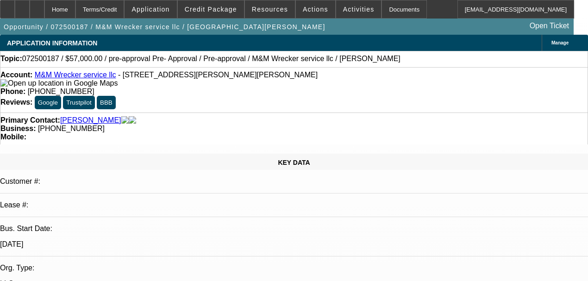
select select "0"
select select "6"
select select "0.15"
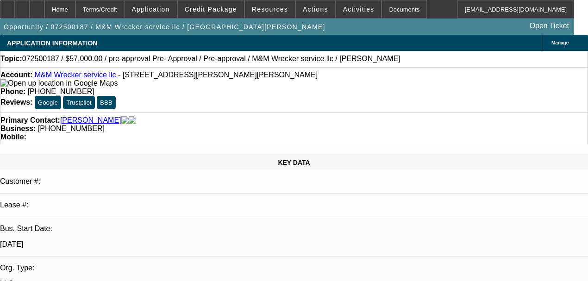
select select "2"
select select "0.1"
select select "4"
select select "0.1"
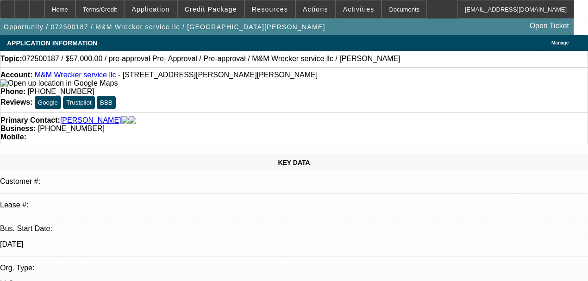
select select "2"
select select "0.1"
select select "4"
select select "2"
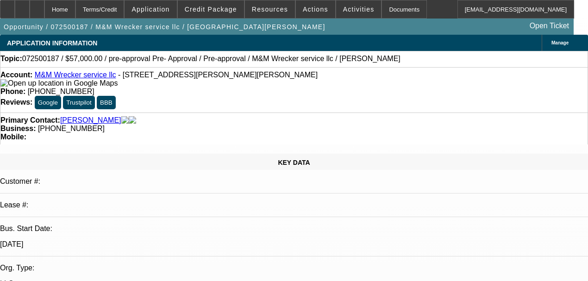
select select "2"
select select "0.1"
select select "4"
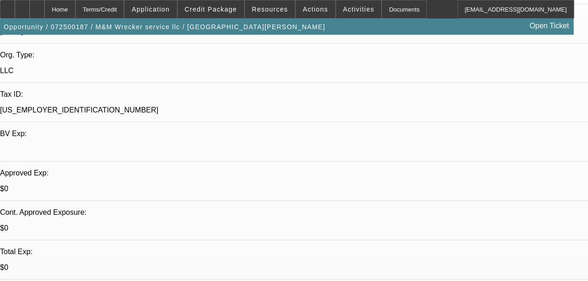
scroll to position [247, 0]
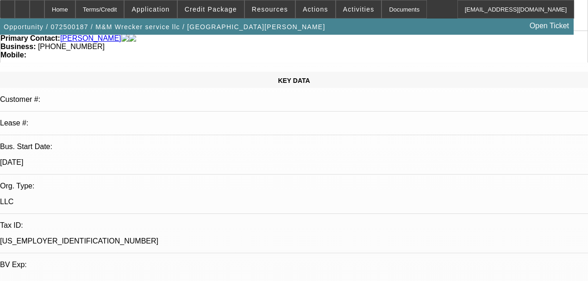
scroll to position [0, 0]
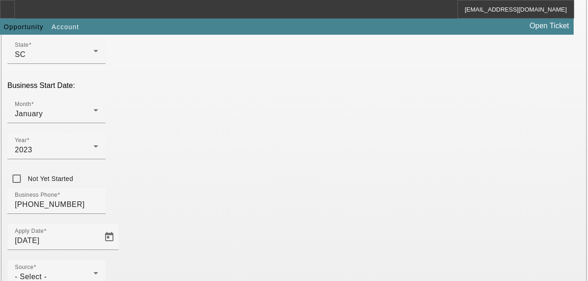
click at [254, 186] on div "Required Company Name [PERSON_NAME] Address 1 [STREET_ADDRESS][PERSON_NAME] Zip…" at bounding box center [294, 174] width 574 height 600
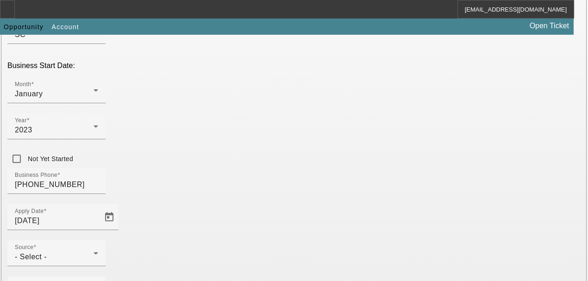
scroll to position [278, 0]
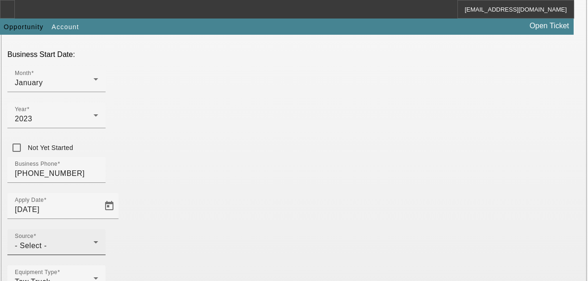
click at [94, 240] on div "- Select -" at bounding box center [54, 245] width 79 height 11
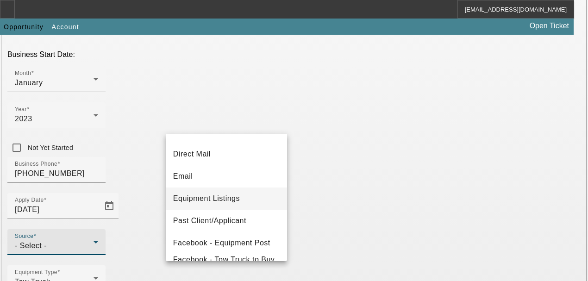
scroll to position [62, 0]
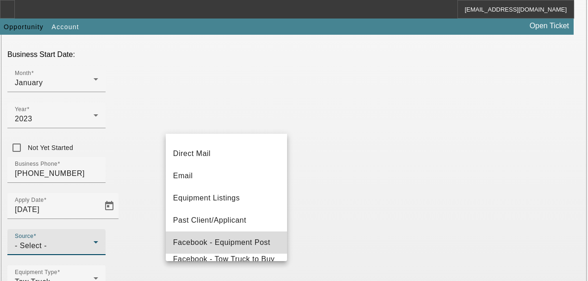
click at [238, 234] on mat-option "Facebook - Equipment Post" at bounding box center [226, 243] width 121 height 22
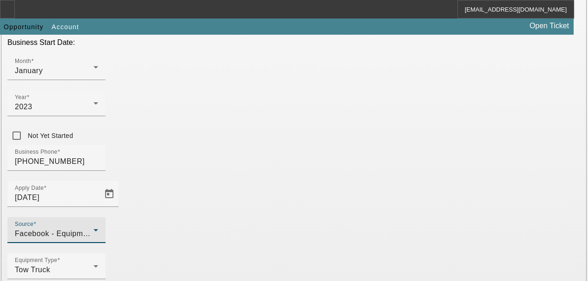
scroll to position [301, 0]
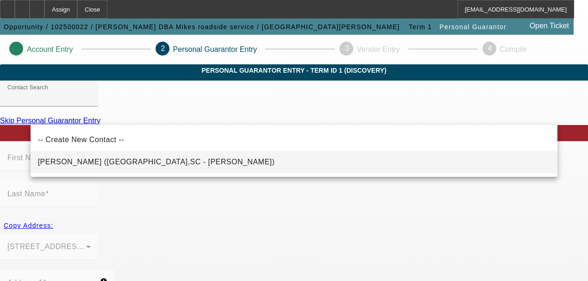
click at [177, 167] on mat-option "Angus, Michael (Spartanburg,SC - Michael Angus)" at bounding box center [295, 162] width 528 height 22
type input "Angus, Michael (Spartanburg,SC - Michael Angus)"
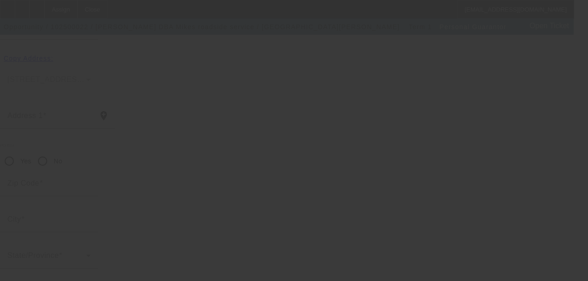
scroll to position [171, 0]
type input "Michael"
type input "Angus"
type input "407 E Nancy Ln"
radio input "true"
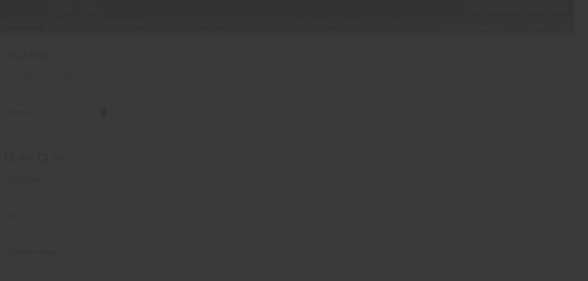
type input "29303"
type input "Spartanburg"
type input "(864) 524-8385"
type input "100"
type input "658-18-9208"
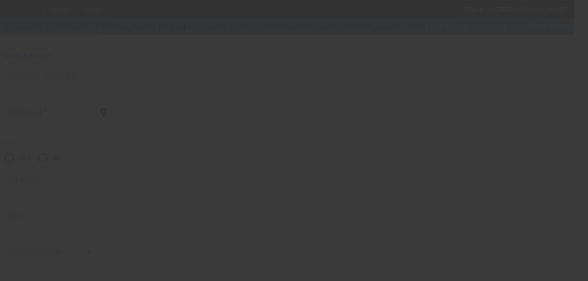
type input "michaelangus78@gmail.com"
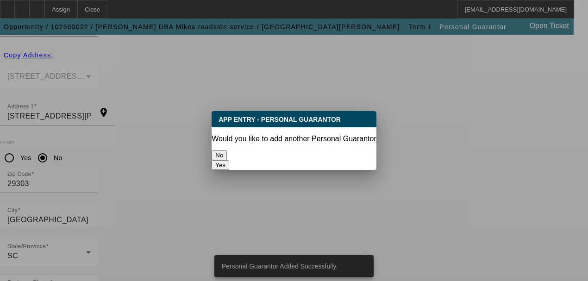
scroll to position [0, 0]
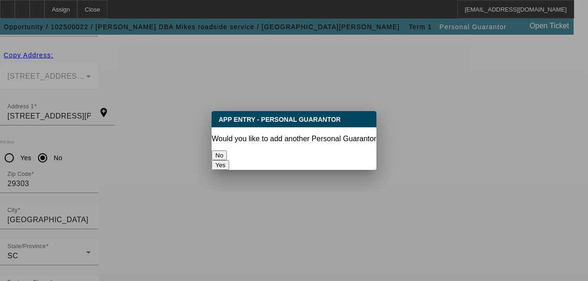
click at [227, 156] on button "No" at bounding box center [219, 156] width 15 height 10
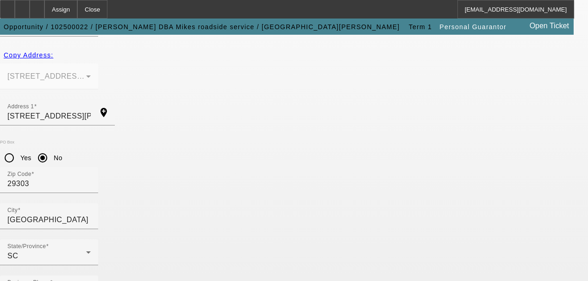
scroll to position [171, 0]
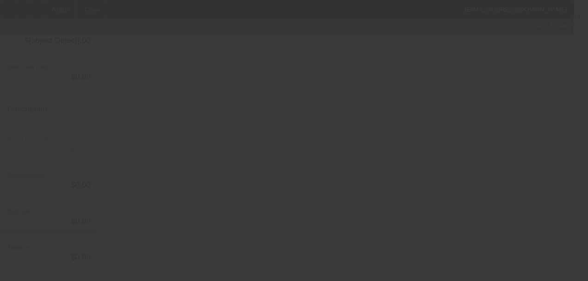
scroll to position [171, 0]
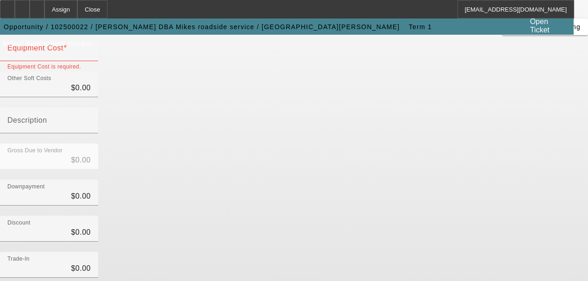
scroll to position [47, 0]
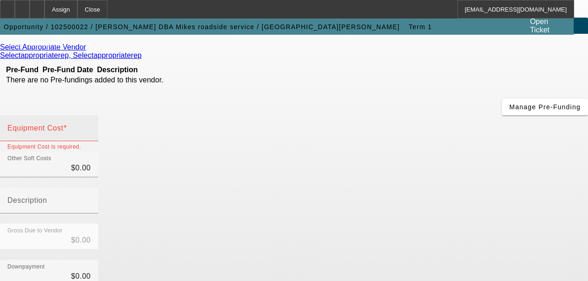
click at [63, 124] on mat-label "Equipment Cost" at bounding box center [35, 128] width 56 height 8
click at [91, 126] on input "Equipment Cost" at bounding box center [48, 131] width 83 height 11
type input "8"
type input "$8.00"
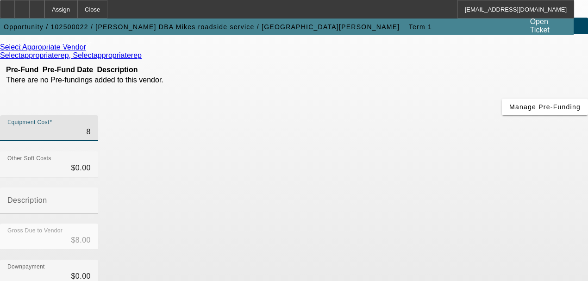
type input "85"
type input "$85.00"
type input "850"
type input "$850.00"
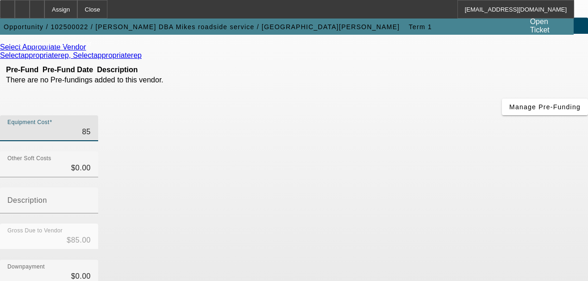
type input "$850.00"
type input "8500"
type input "$8,500.00"
type input "85000"
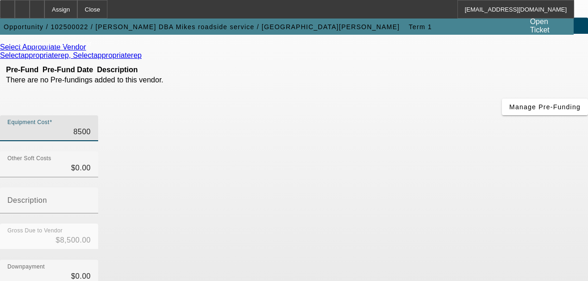
type input "$85,000.00"
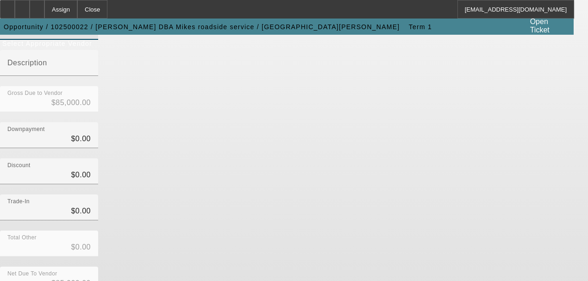
scroll to position [186, 0]
type input "$0.00"
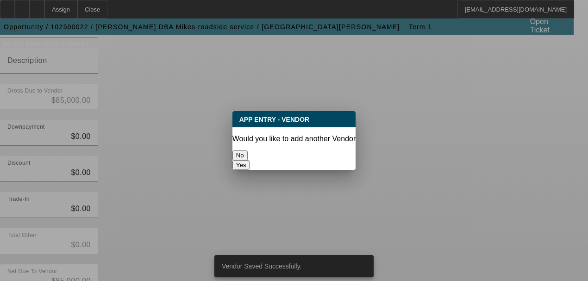
scroll to position [0, 0]
click at [248, 152] on button "No" at bounding box center [240, 156] width 15 height 10
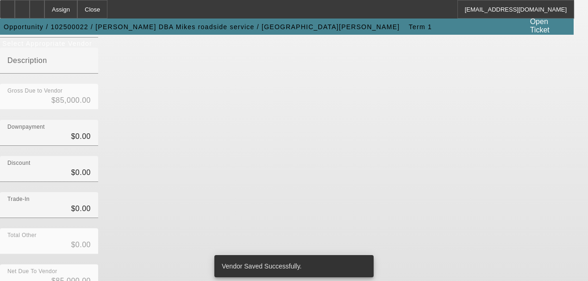
scroll to position [186, 0]
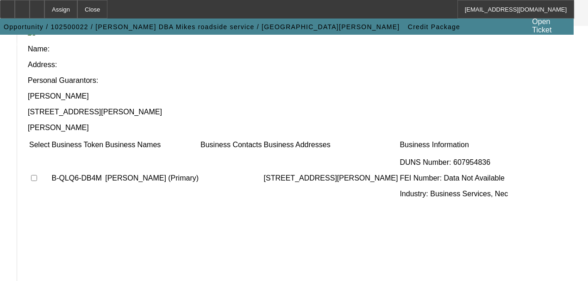
scroll to position [107, 0]
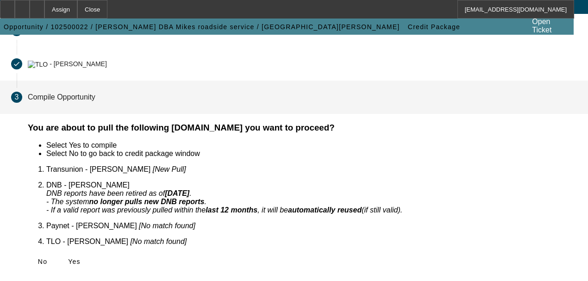
scroll to position [54, 0]
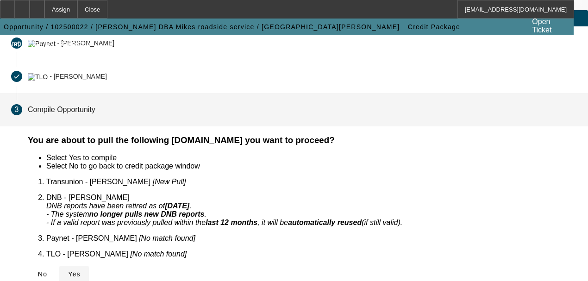
click at [81, 271] on span "Yes" at bounding box center [74, 274] width 13 height 7
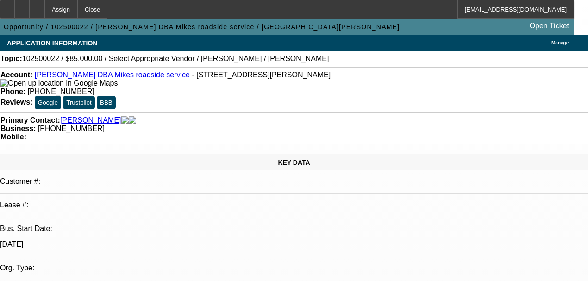
select select "0"
select select "2"
select select "0.1"
select select "4"
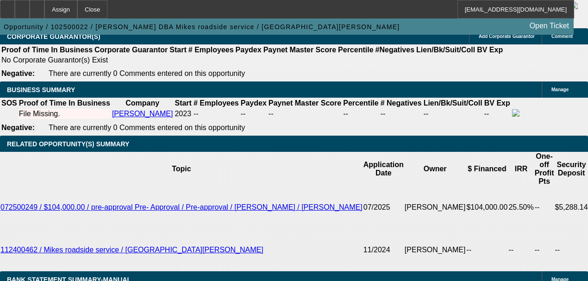
scroll to position [1390, 0]
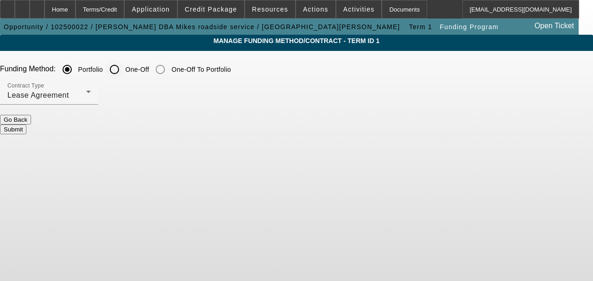
click at [124, 68] on input "One-Off" at bounding box center [114, 69] width 19 height 19
radio input "true"
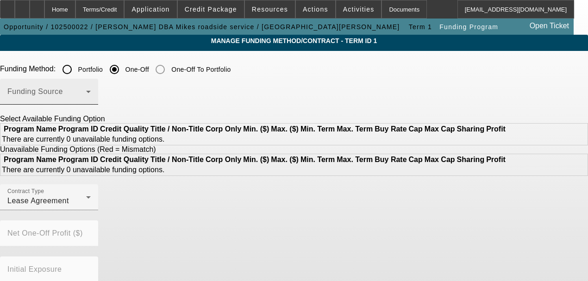
click at [86, 95] on span at bounding box center [46, 95] width 79 height 11
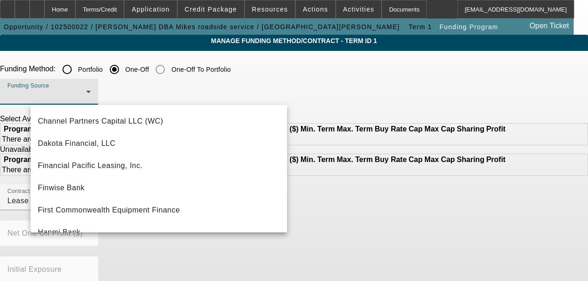
scroll to position [46, 0]
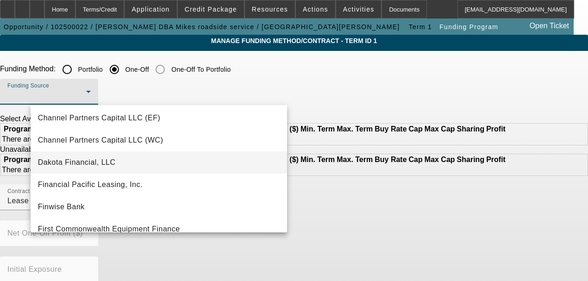
click at [126, 166] on mat-option "Dakota Financial, LLC" at bounding box center [159, 163] width 257 height 22
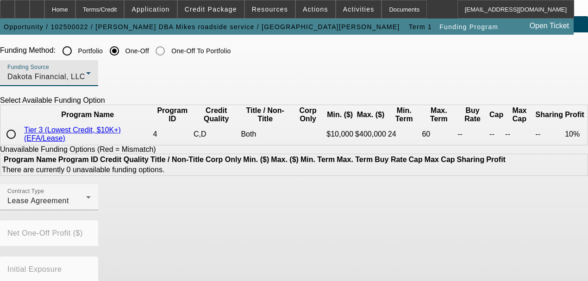
scroll to position [17, 0]
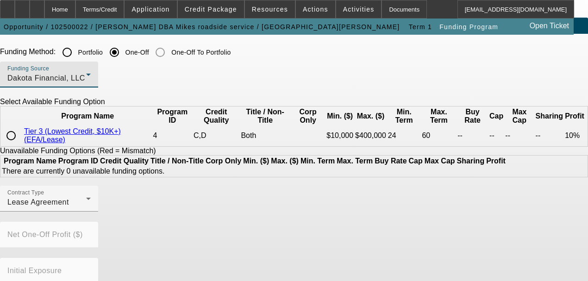
click at [20, 145] on input "radio" at bounding box center [11, 135] width 19 height 19
radio input "true"
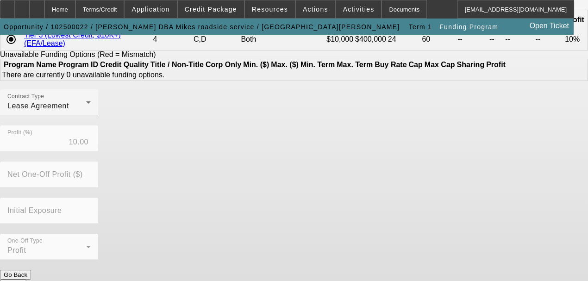
scroll to position [115, 0]
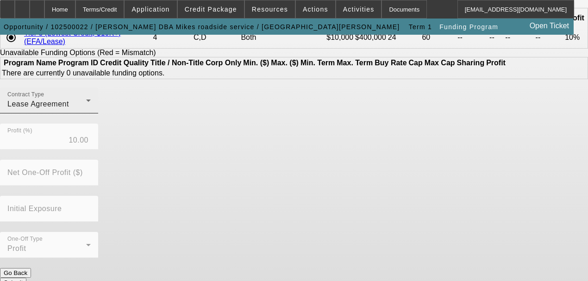
click at [94, 106] on icon at bounding box center [88, 100] width 11 height 11
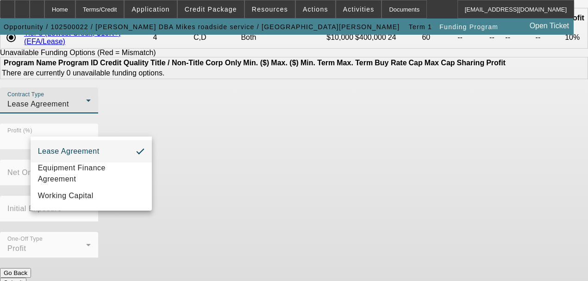
click at [229, 260] on div at bounding box center [294, 140] width 588 height 281
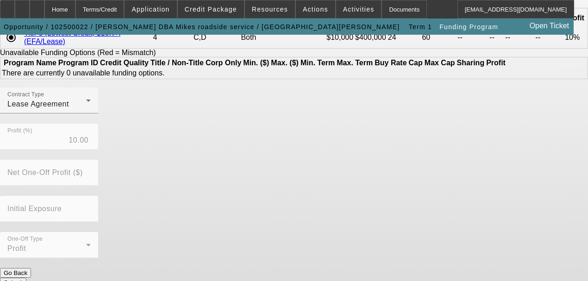
click at [26, 278] on button "Submit" at bounding box center [13, 283] width 26 height 10
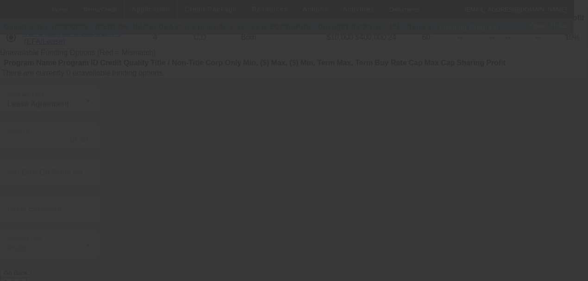
radio input "true"
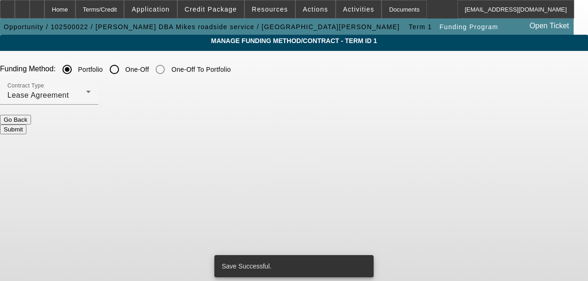
scroll to position [0, 0]
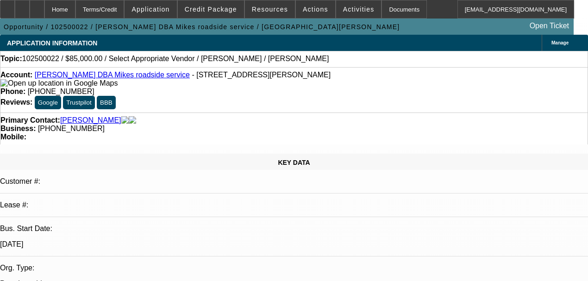
select select "0"
select select "2"
select select "0.1"
select select "4"
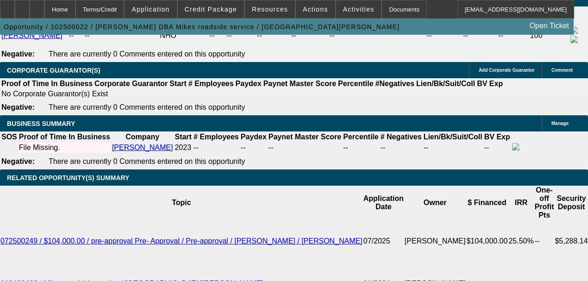
scroll to position [1359, 0]
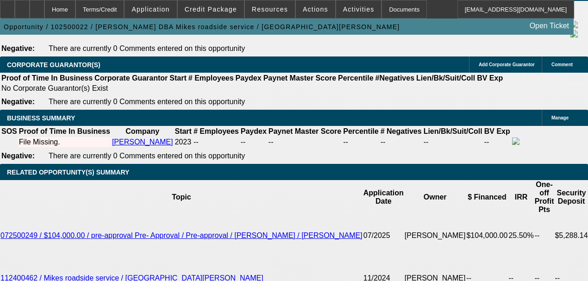
type input "48"
select select "0.2"
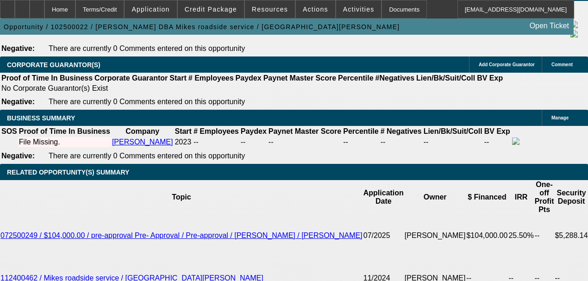
type input "$34,000.00"
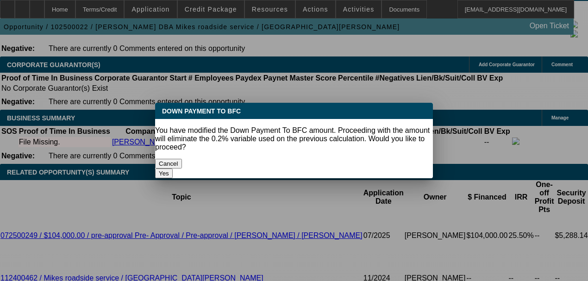
scroll to position [0, 0]
click at [173, 169] on button "Yes" at bounding box center [164, 174] width 18 height 10
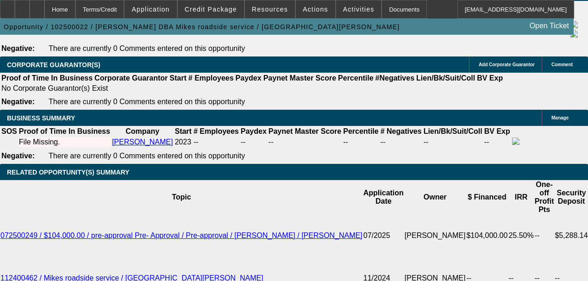
select select "0"
type input "4"
type input "$2,303.06"
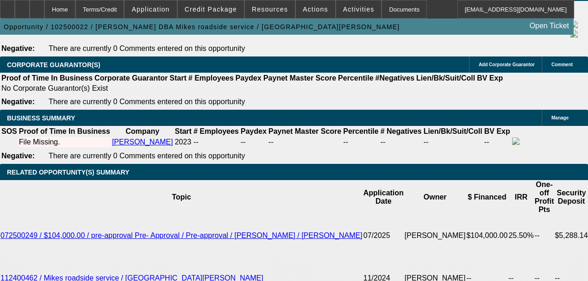
type input "$1,151.53"
type input "40"
type input "$4,288.78"
type input "$2,144.39"
type input "40"
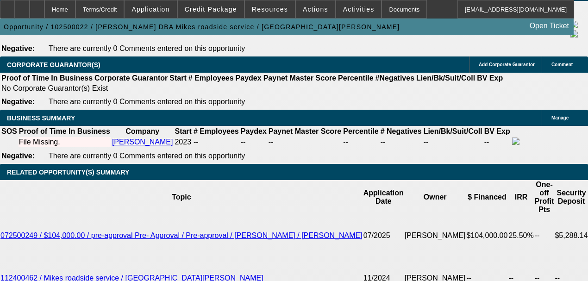
drag, startPoint x: 147, startPoint y: 145, endPoint x: 97, endPoint y: 214, distance: 84.9
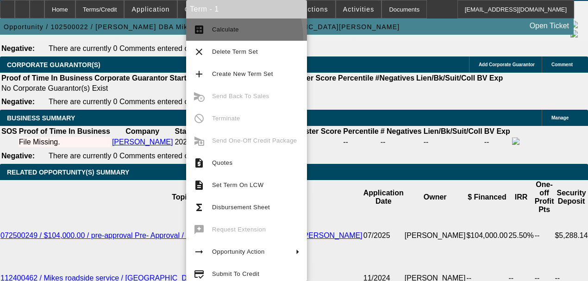
click at [205, 39] on button "calculate Calculate" at bounding box center [246, 30] width 121 height 22
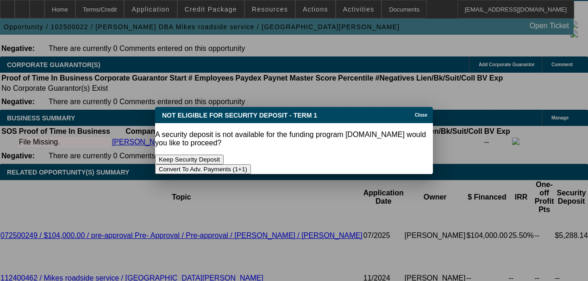
click at [251, 164] on button "Convert To Adv. Payments (1+1)" at bounding box center [203, 169] width 96 height 10
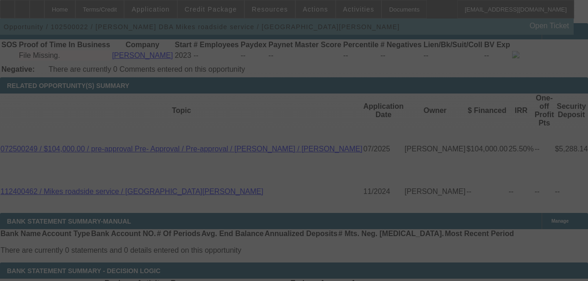
scroll to position [1452, 0]
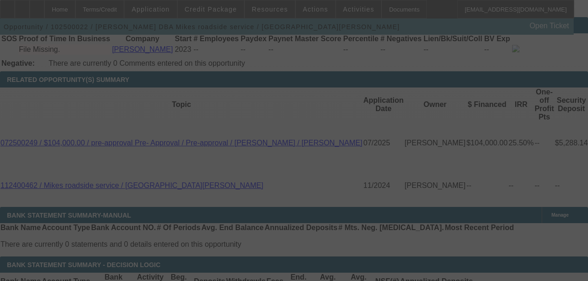
type input "$0.00"
select select "0"
select select "1"
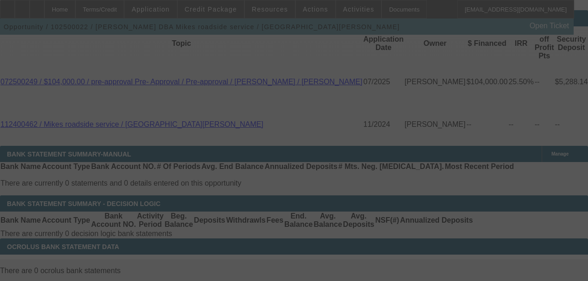
scroll to position [1513, 0]
select select "0"
select select "0.1"
select select "4"
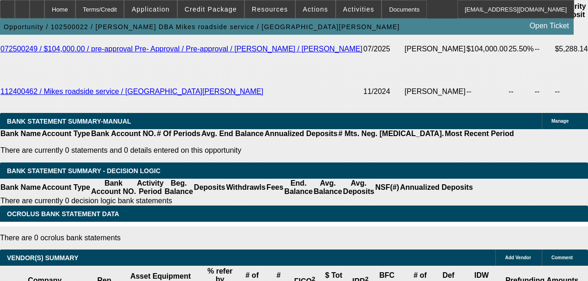
scroll to position [1483, 0]
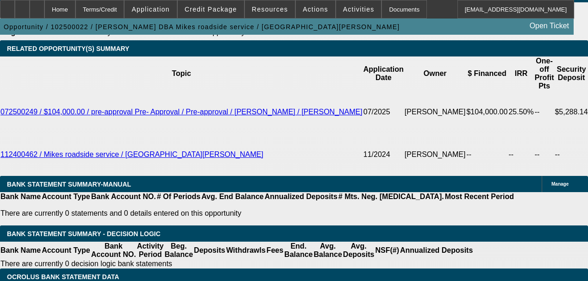
select select "2"
type input "UNKNOWN"
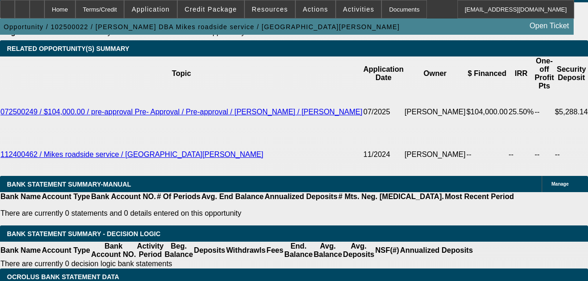
type input "$34,000.00"
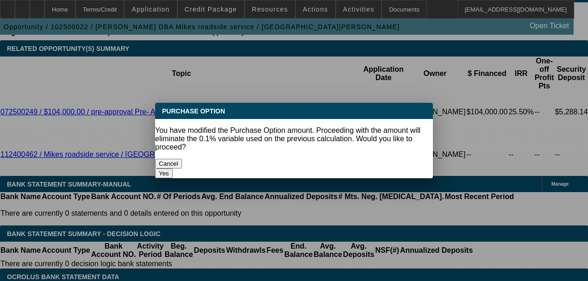
scroll to position [0, 0]
click at [173, 169] on button "Yes" at bounding box center [164, 174] width 18 height 10
select select "0"
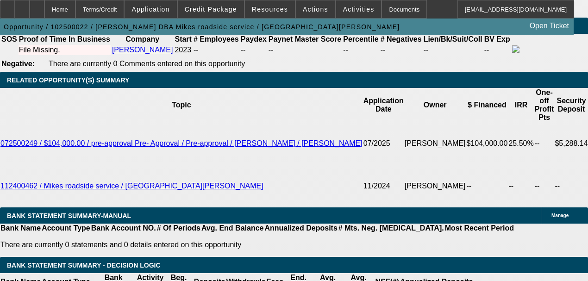
scroll to position [1421, 0]
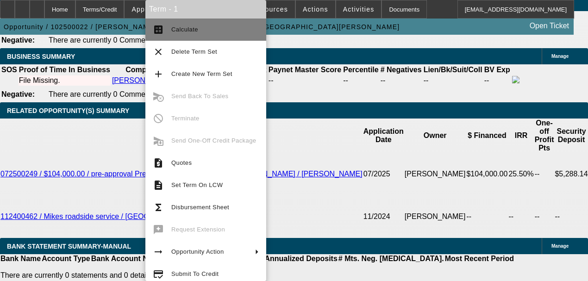
click at [155, 38] on button "calculate Calculate" at bounding box center [205, 30] width 121 height 22
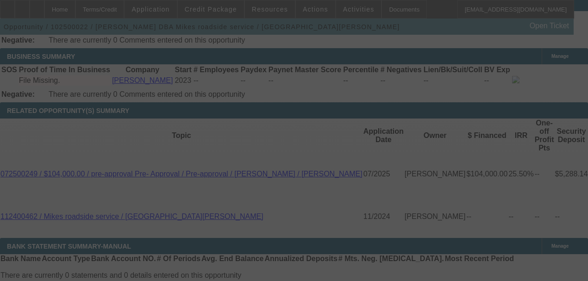
scroll to position [1434, 0]
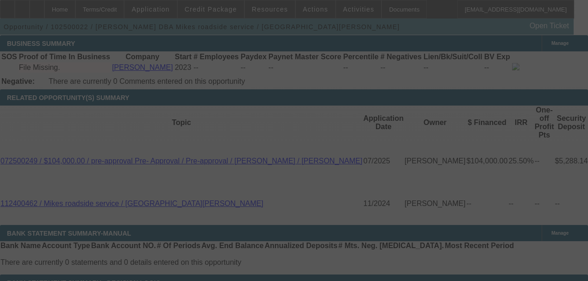
select select "0"
select select "2"
select select "0"
select select "4"
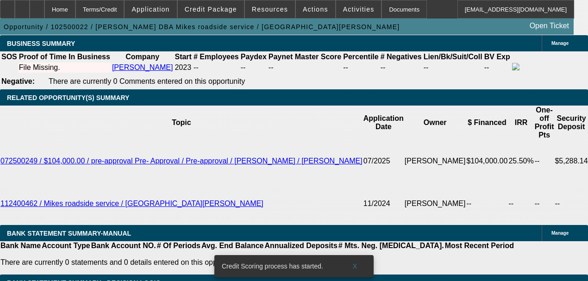
radio input "true"
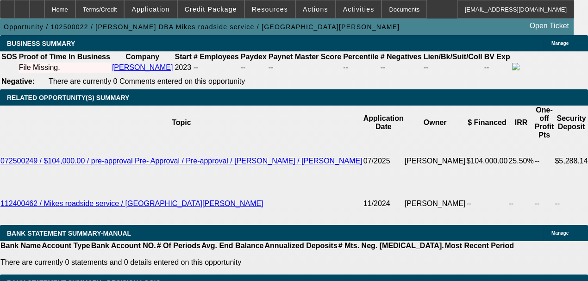
scroll to position [1438, 0]
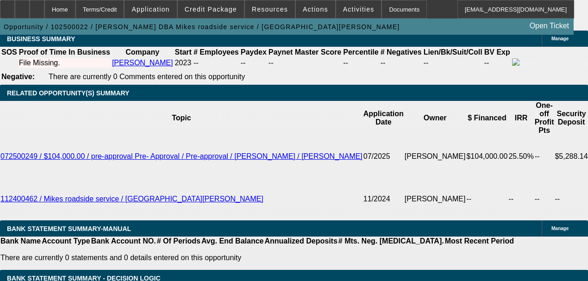
type textarea "Dakota pre-approved, sent me a d&J truck PB 85k. previewed."
radio input "true"
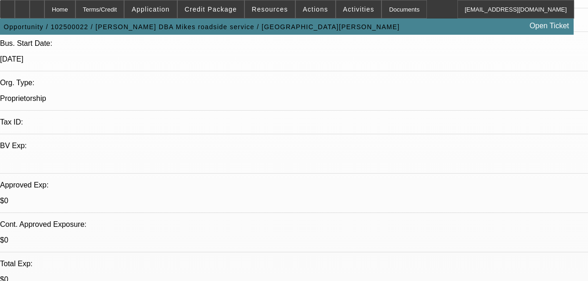
scroll to position [0, 0]
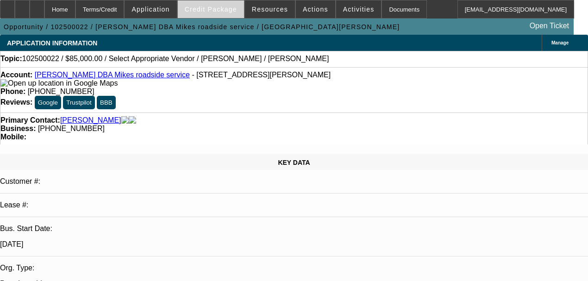
click at [216, 15] on span at bounding box center [211, 9] width 66 height 22
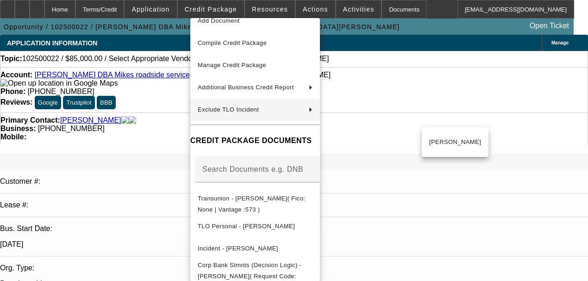
scroll to position [35, 0]
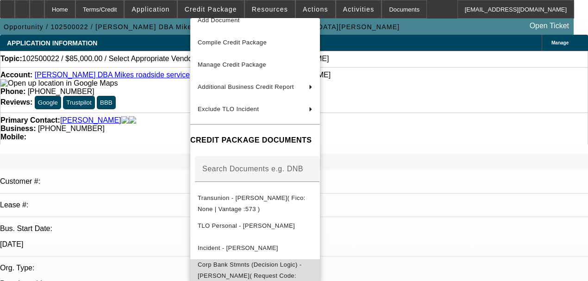
click at [214, 266] on span "Corp Bank Stmnts (Decision Logic) - Michael Angus( Request Code: 4P25TH )" at bounding box center [250, 275] width 104 height 29
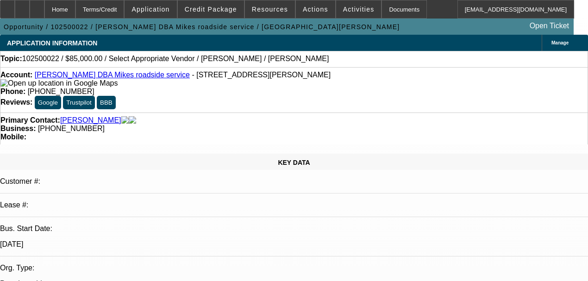
radio input "true"
type textarea "Has the IRS letter with the EIN, they gave me in the EIN. last four months, ban…"
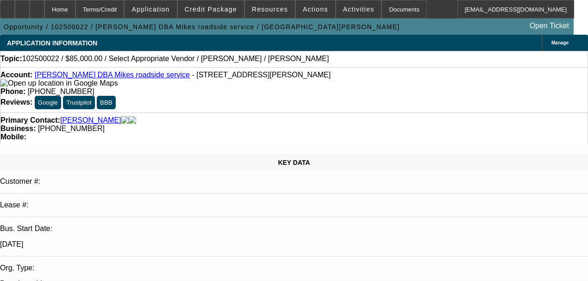
radio input "true"
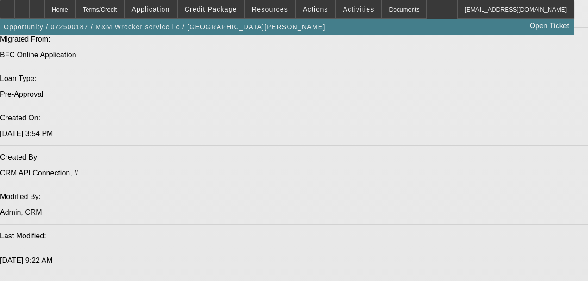
select select "0"
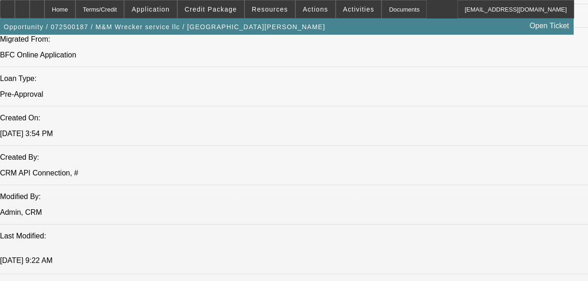
select select "0"
select select "6"
select select "0.15"
select select "2"
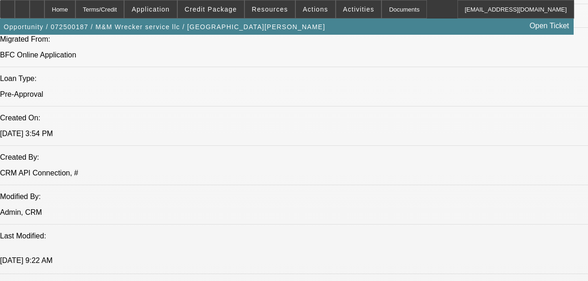
select select "2"
select select "0.1"
select select "4"
select select "0.1"
select select "2"
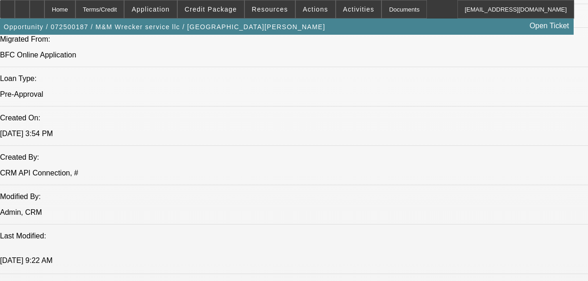
select select "2"
select select "0.1"
select select "4"
select select "2"
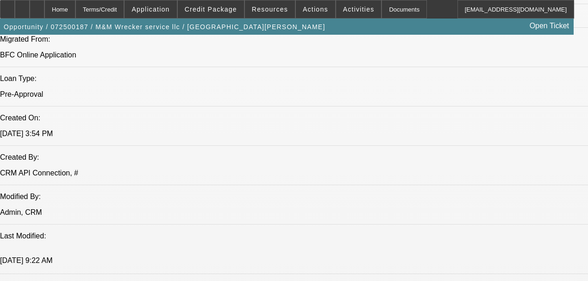
select select "0.1"
select select "4"
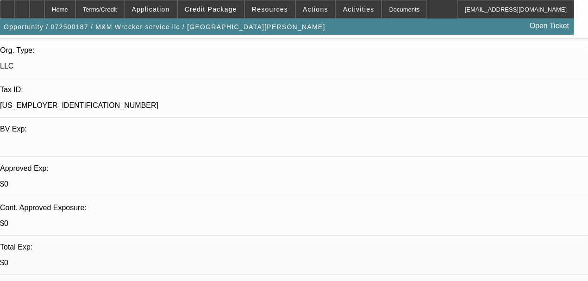
scroll to position [62, 0]
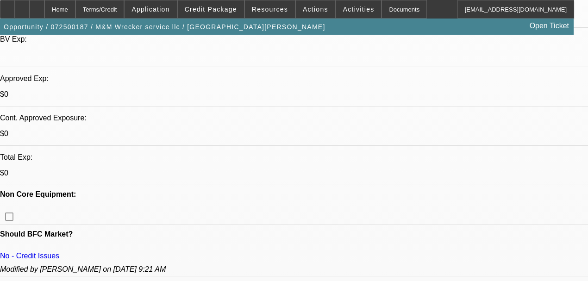
scroll to position [341, 0]
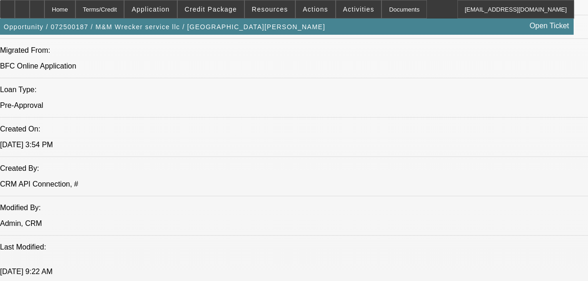
scroll to position [155, 0]
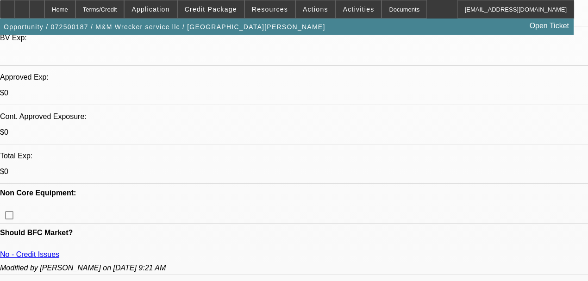
scroll to position [310, 0]
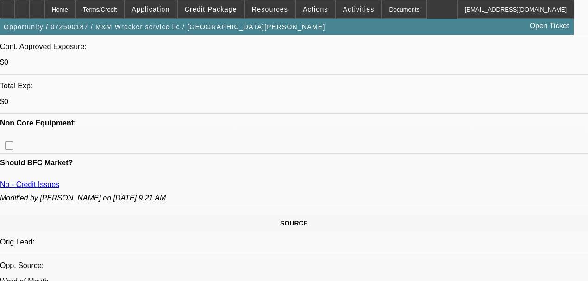
scroll to position [403, 0]
